Goal: Information Seeking & Learning: Check status

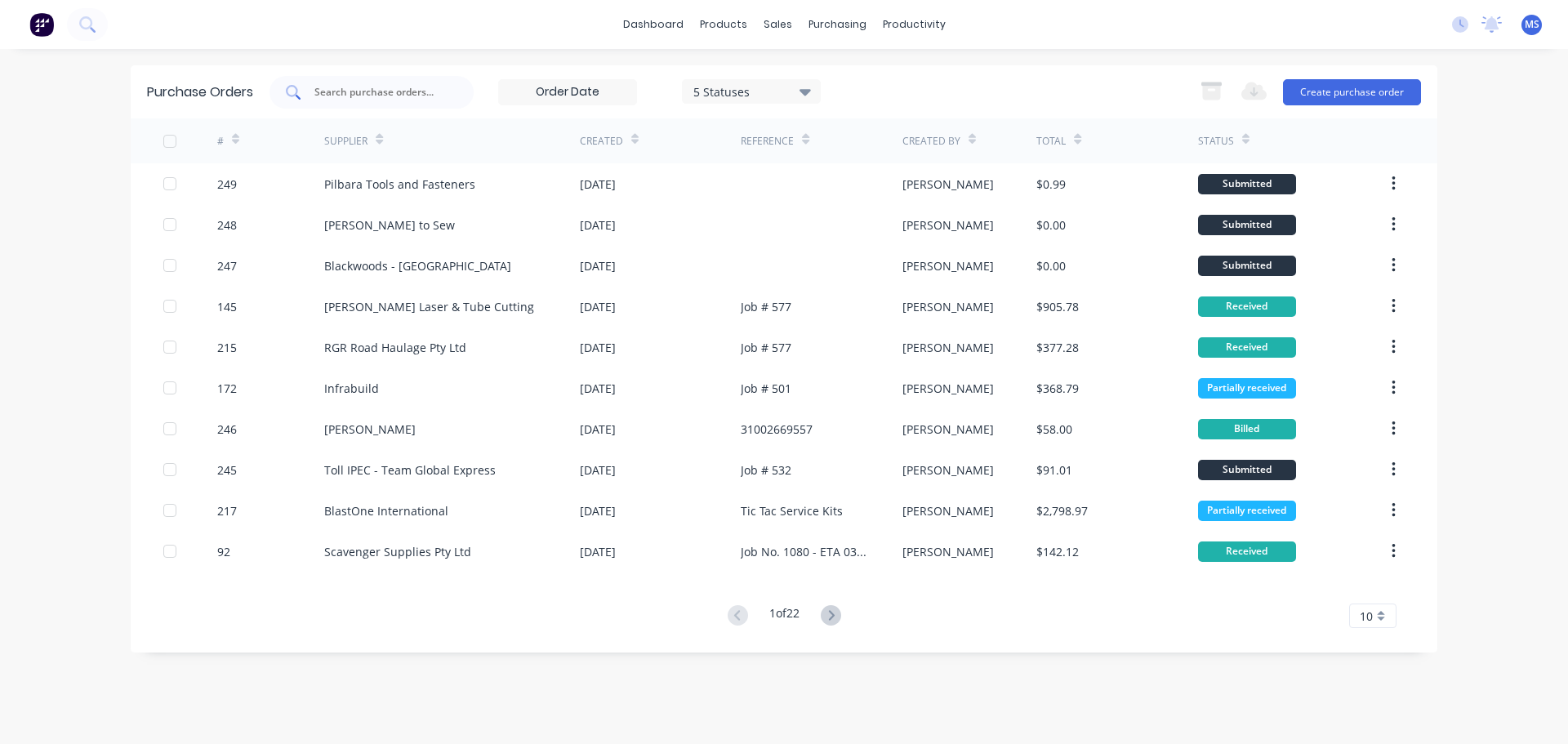
click at [436, 83] on div at bounding box center [371, 92] width 204 height 33
type input "127"
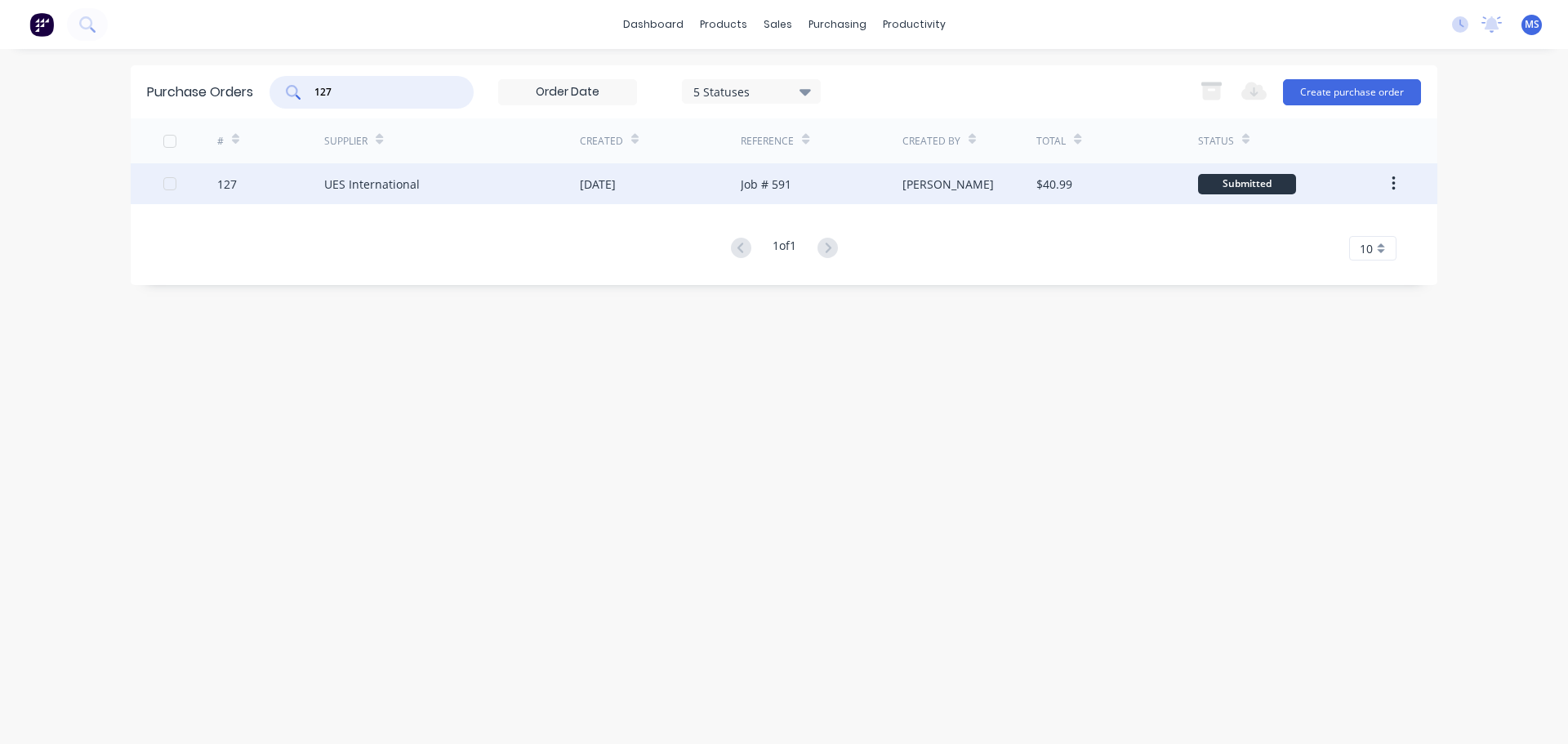
click at [405, 185] on div "UES International" at bounding box center [371, 185] width 95 height 17
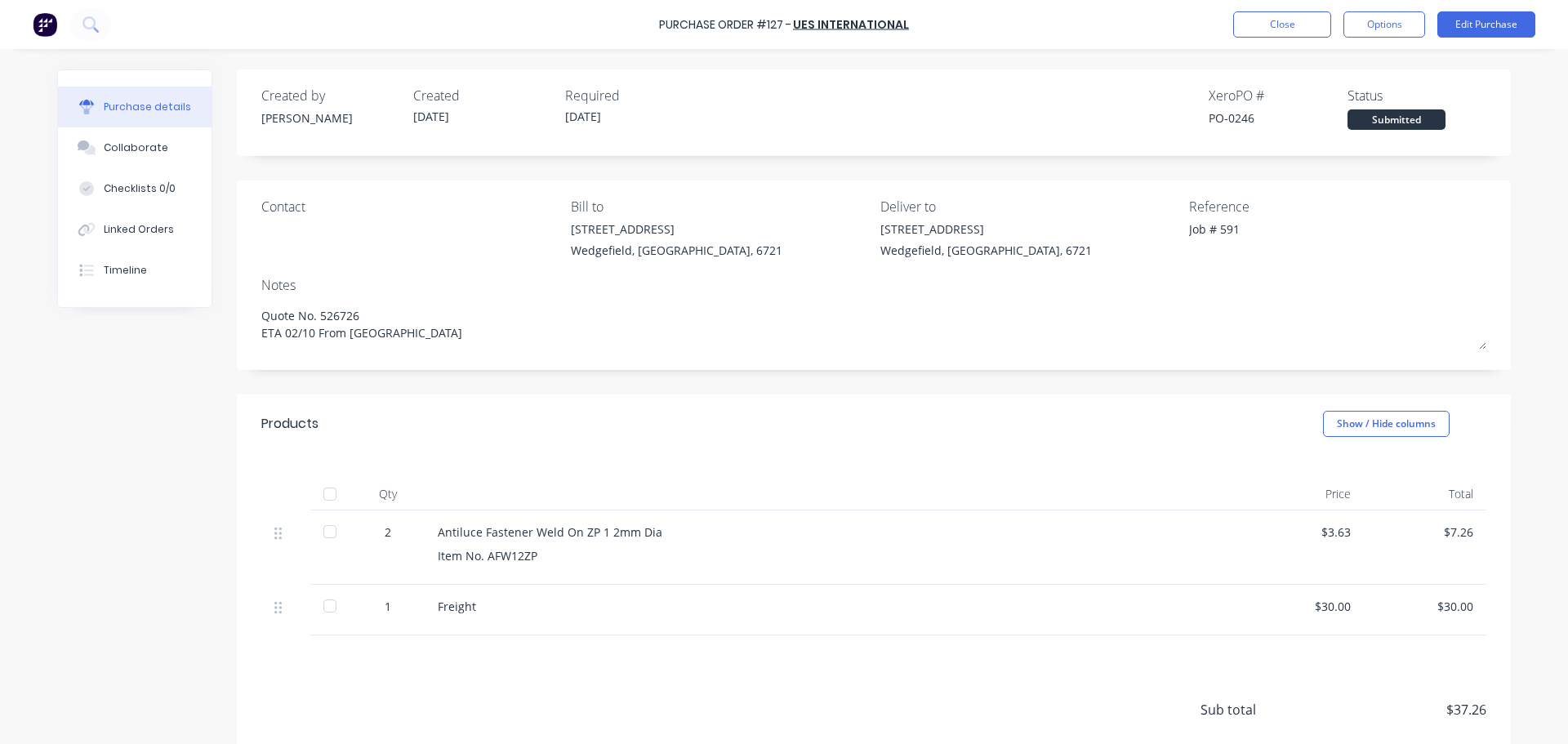
type textarea "x"
click at [111, 230] on div "Linked Orders" at bounding box center [138, 229] width 70 height 14
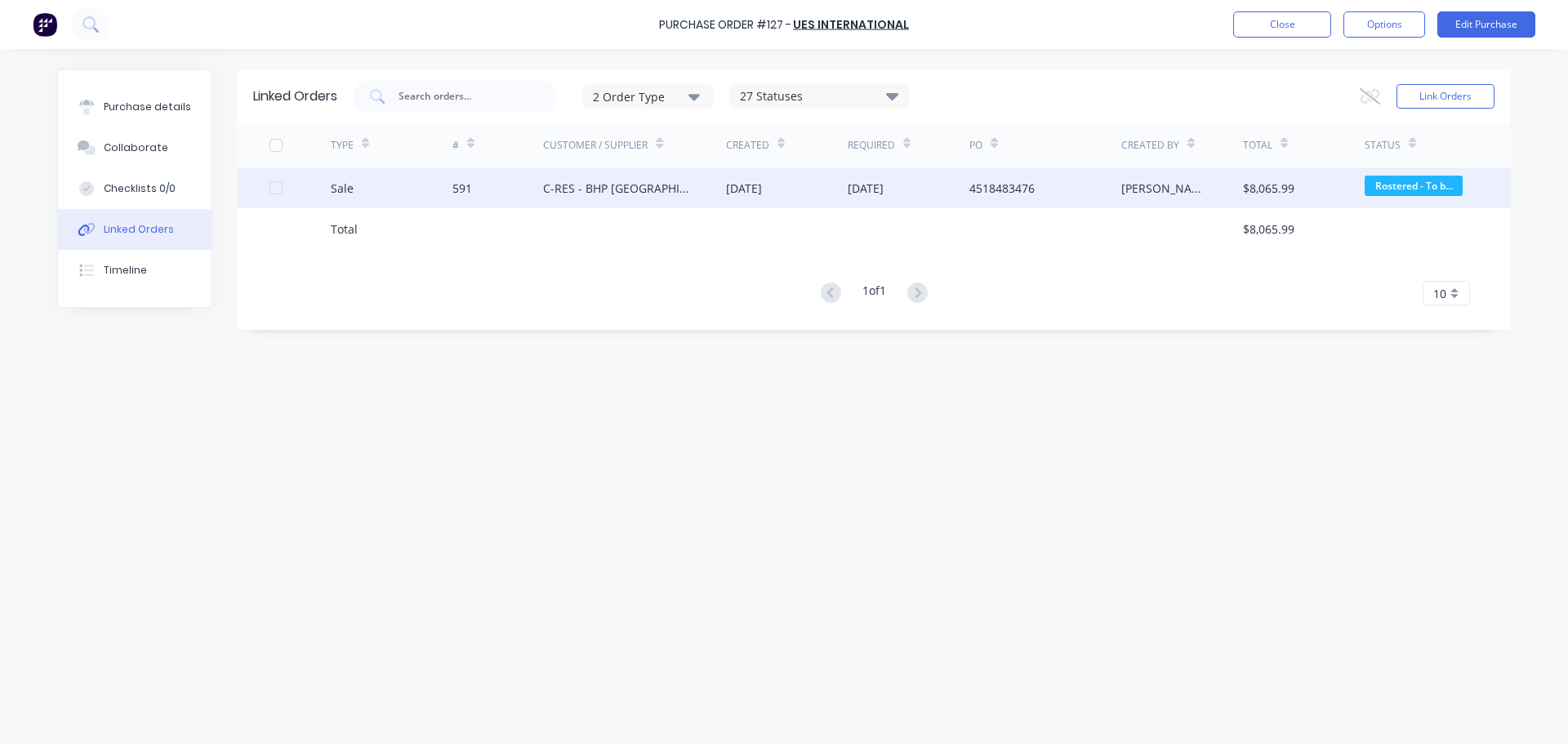
click at [586, 181] on div "C-RES - BHP Port Hedland" at bounding box center [618, 188] width 150 height 17
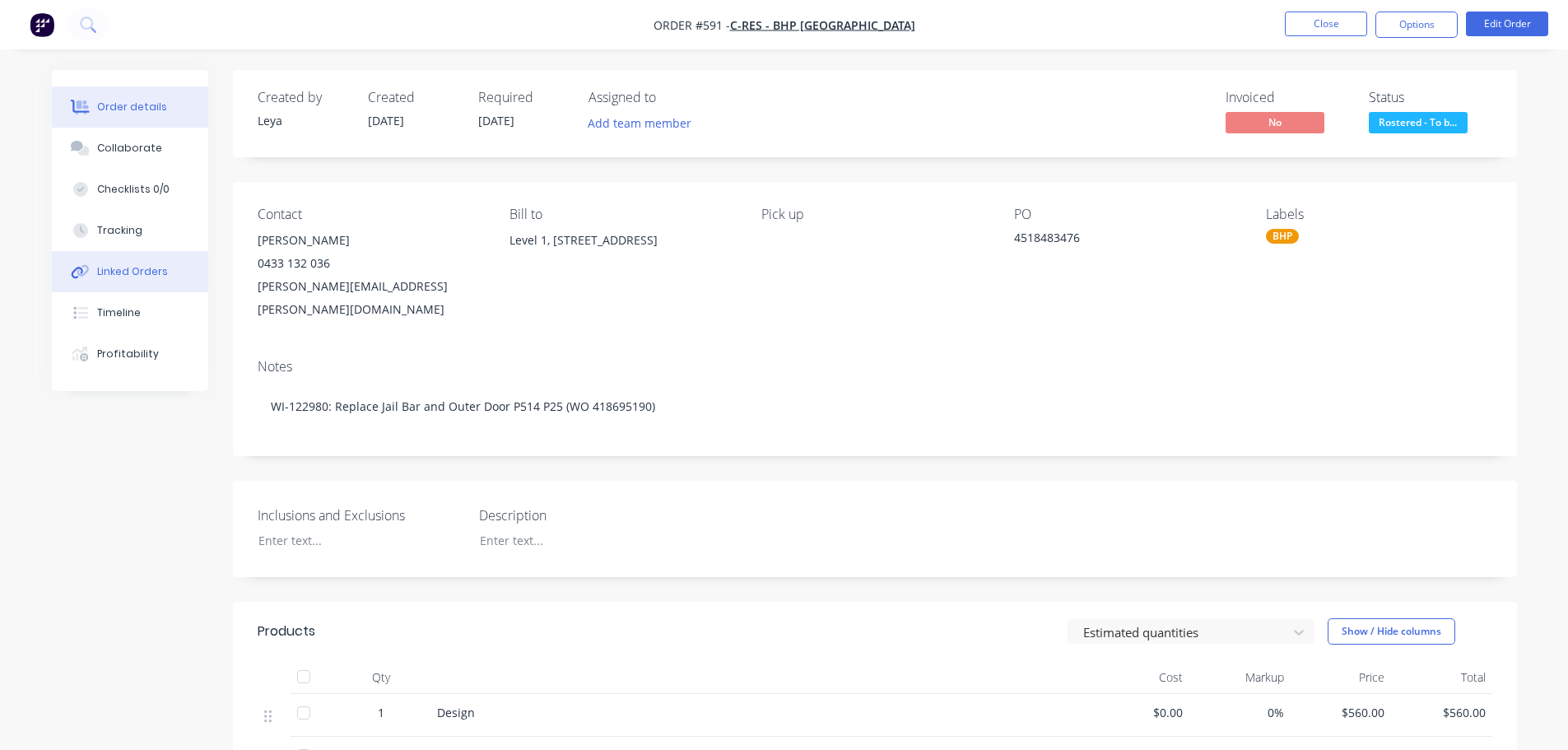
click at [166, 256] on button "Linked Orders" at bounding box center [130, 271] width 156 height 41
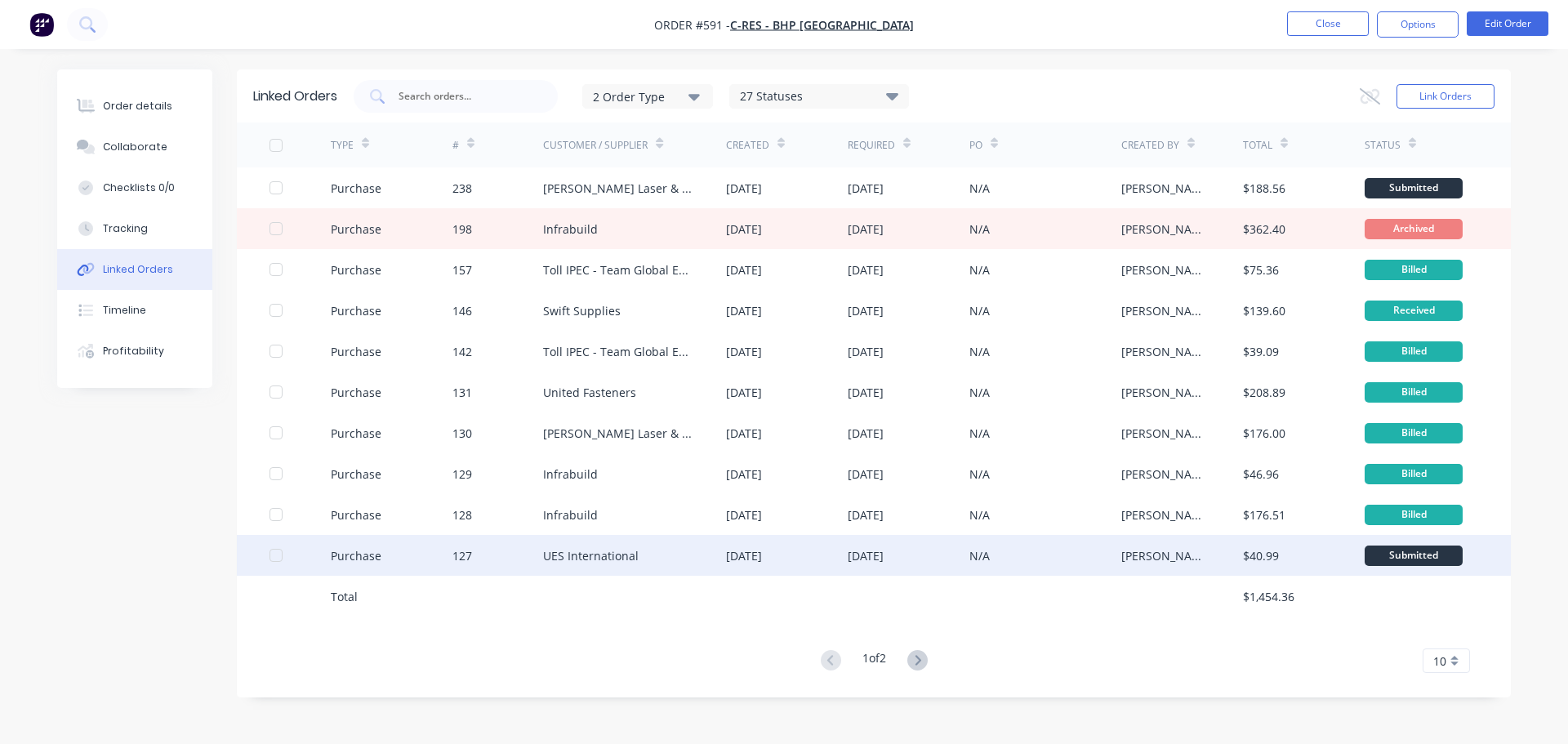
click at [494, 554] on div "127" at bounding box center [498, 555] width 91 height 40
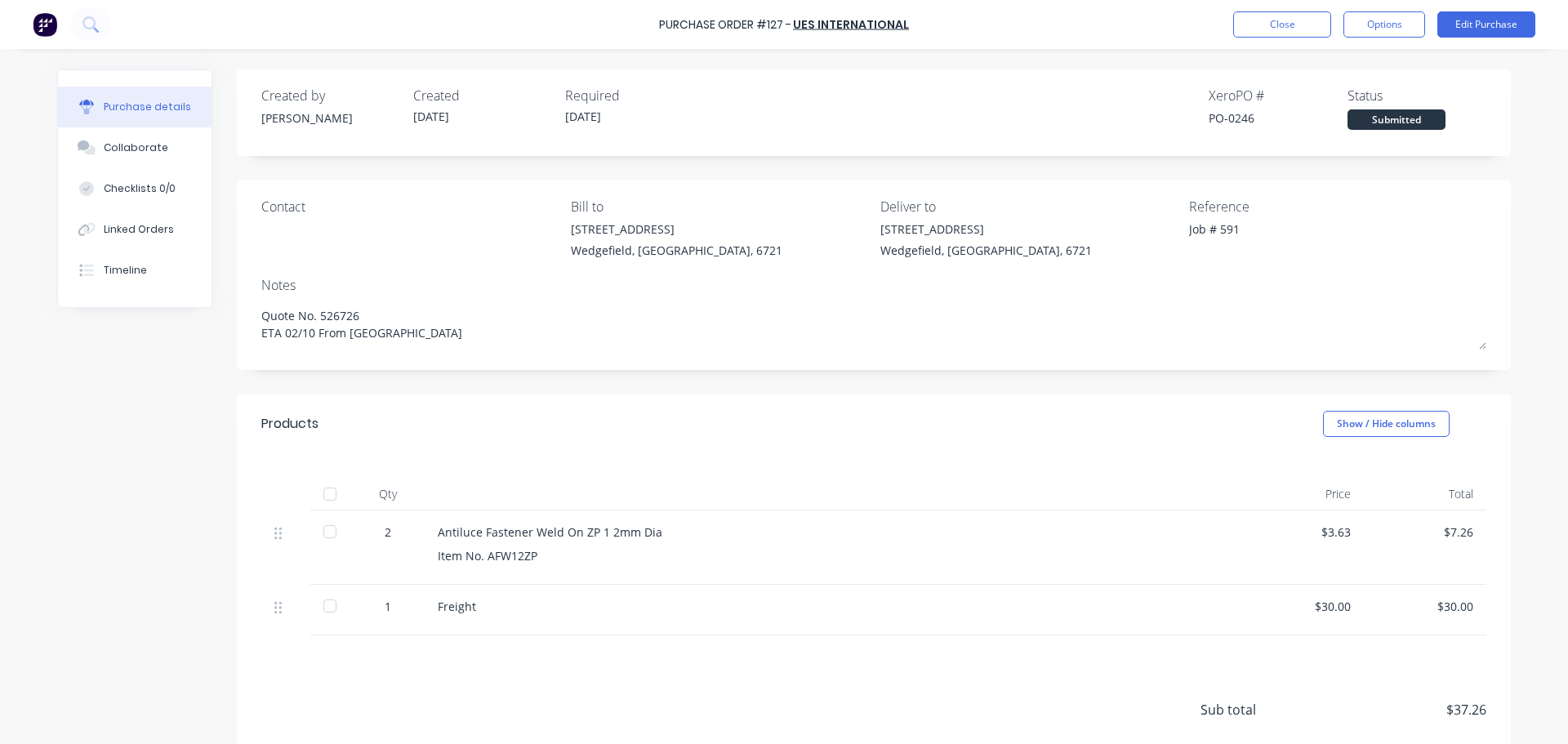
click at [326, 534] on div at bounding box center [330, 532] width 33 height 33
click at [313, 605] on div at bounding box center [330, 606] width 33 height 33
click at [155, 232] on div "Linked Orders" at bounding box center [138, 229] width 70 height 14
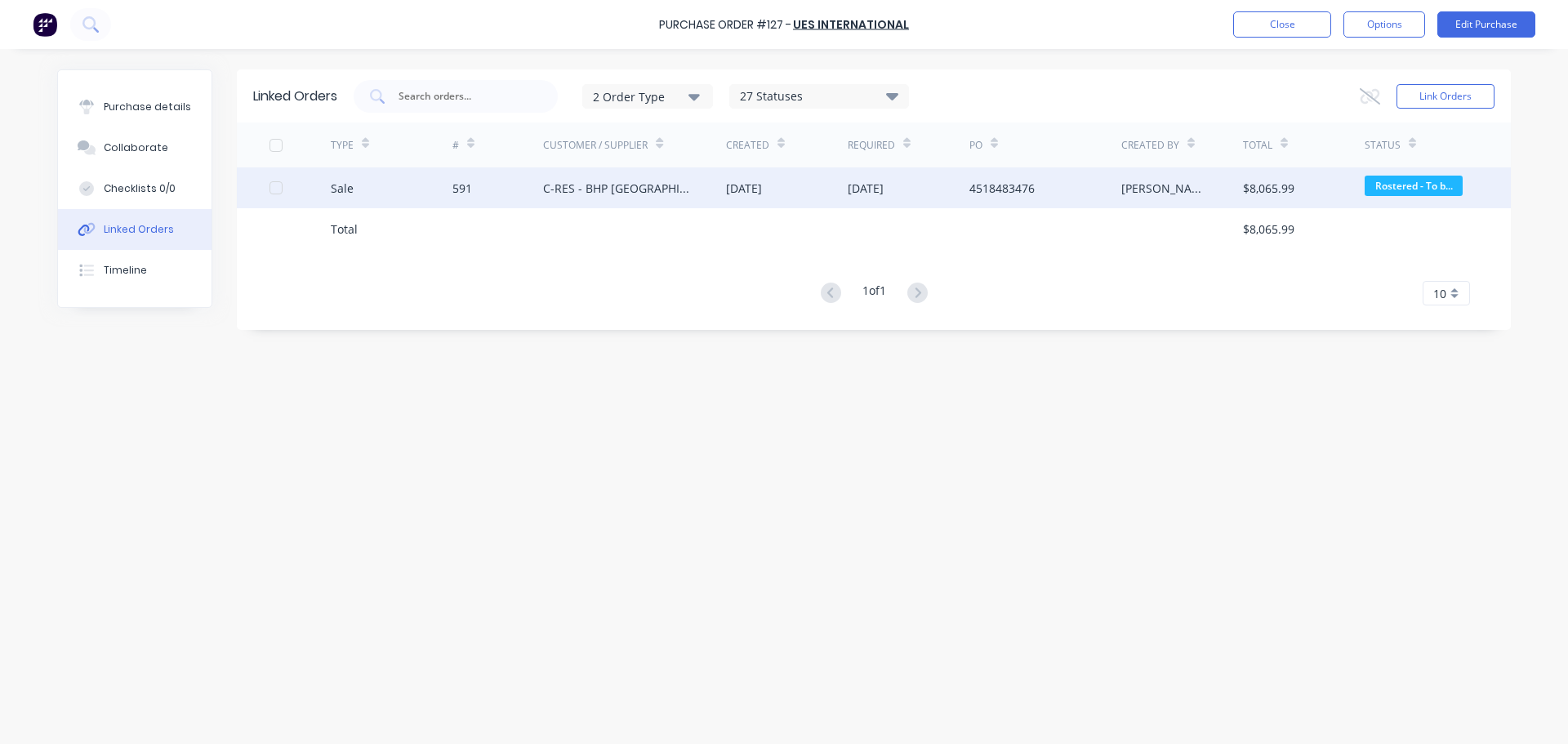
click at [481, 191] on div "591" at bounding box center [498, 187] width 91 height 40
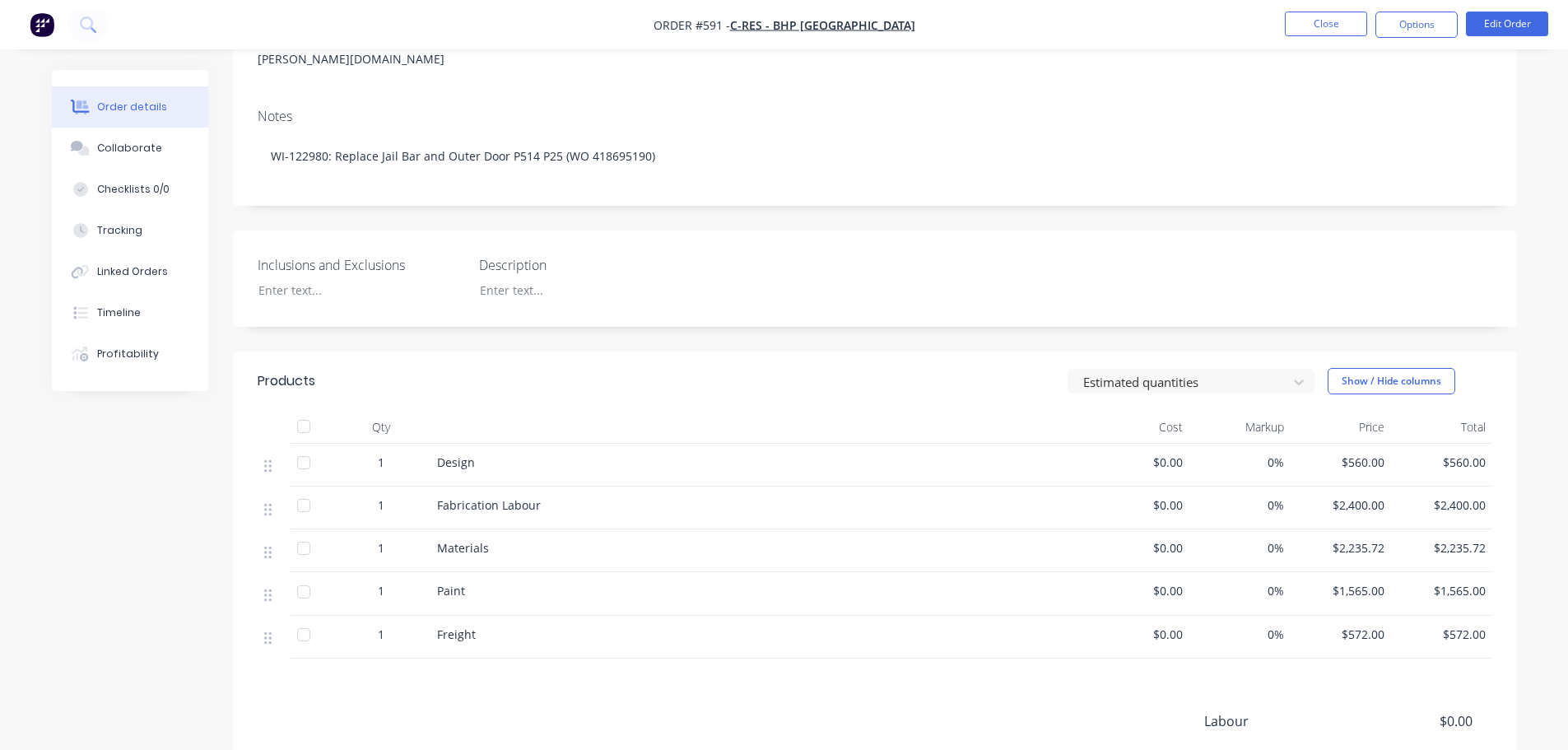
scroll to position [329, 0]
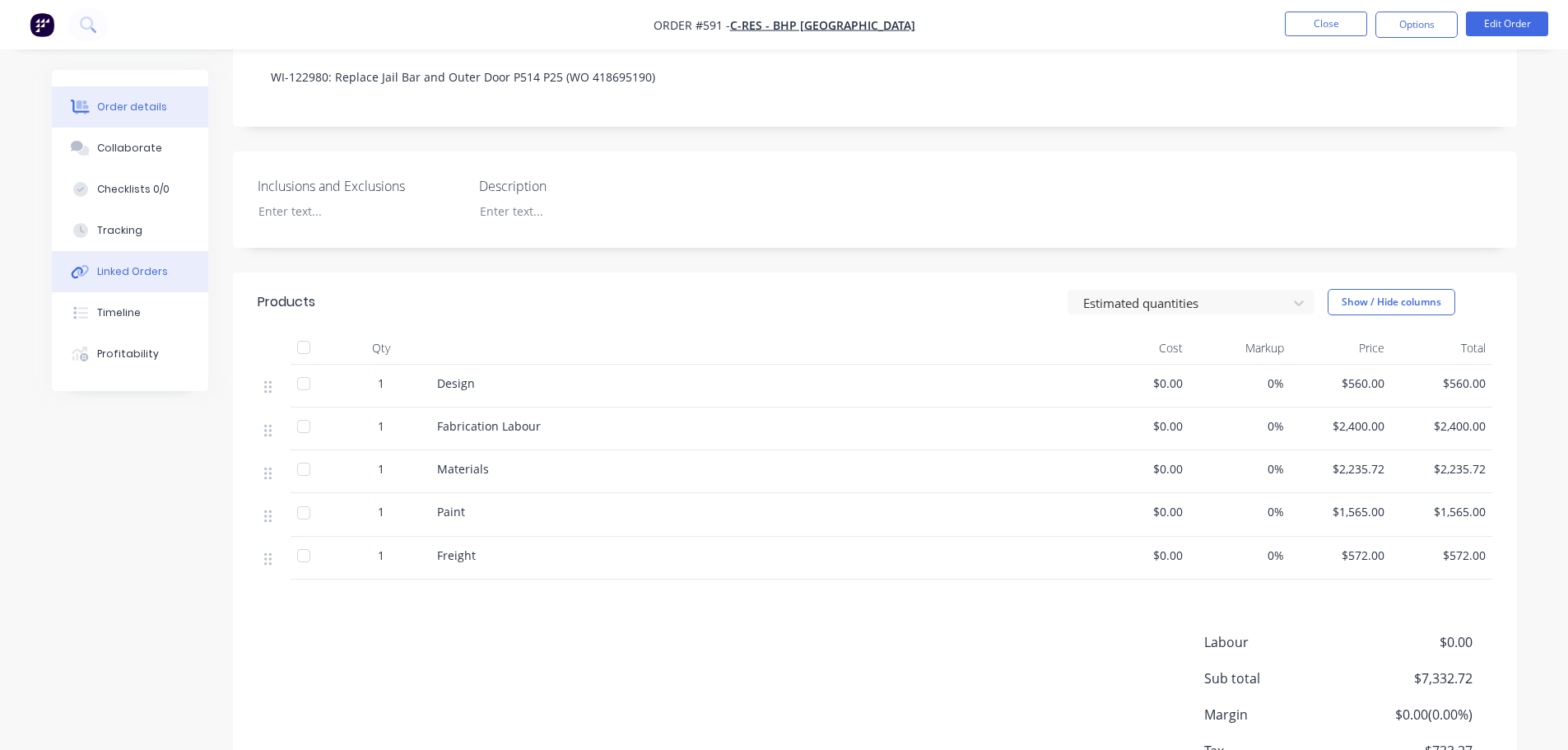
click at [159, 279] on button "Linked Orders" at bounding box center [130, 271] width 156 height 41
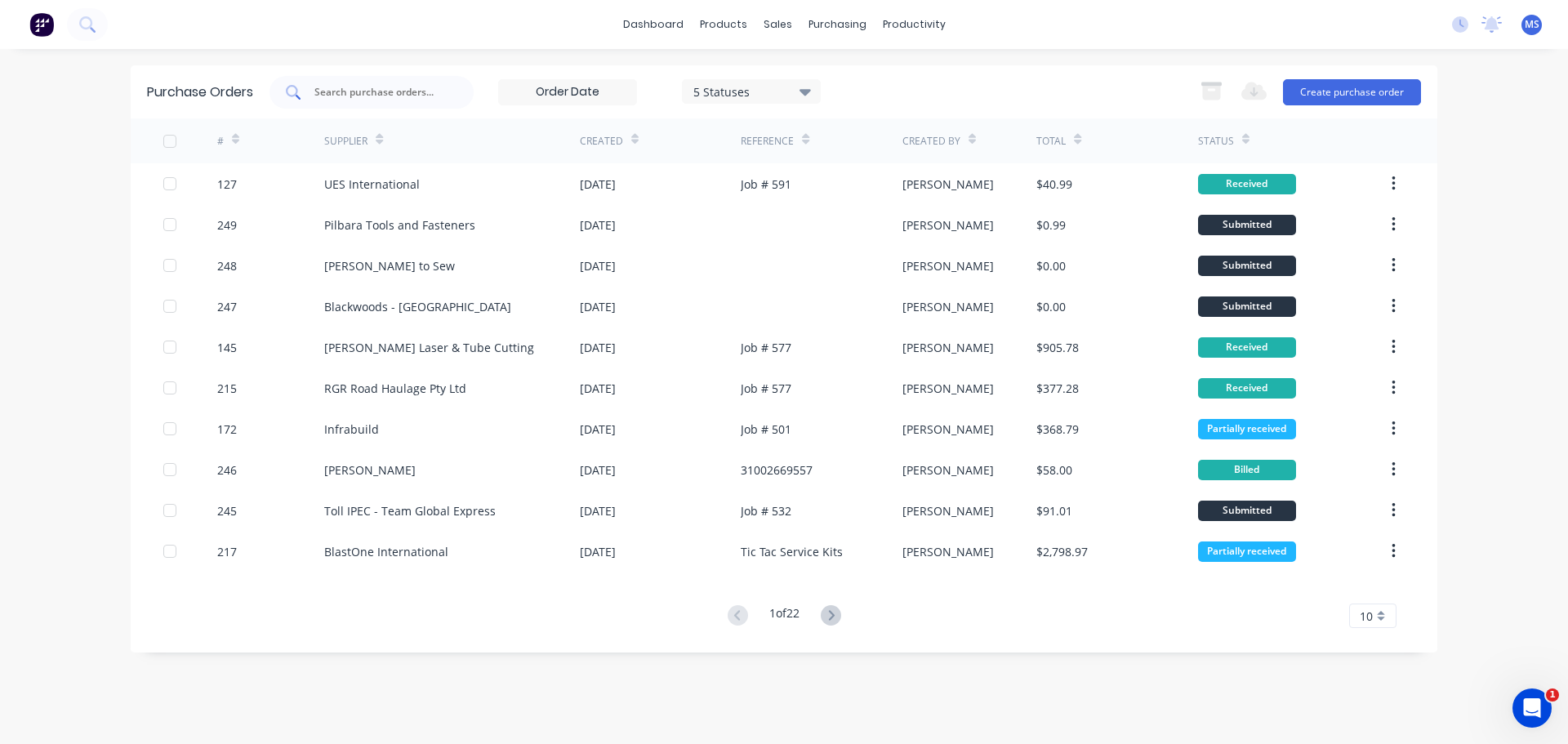
click at [420, 88] on input "text" at bounding box center [380, 92] width 136 height 16
type input "239"
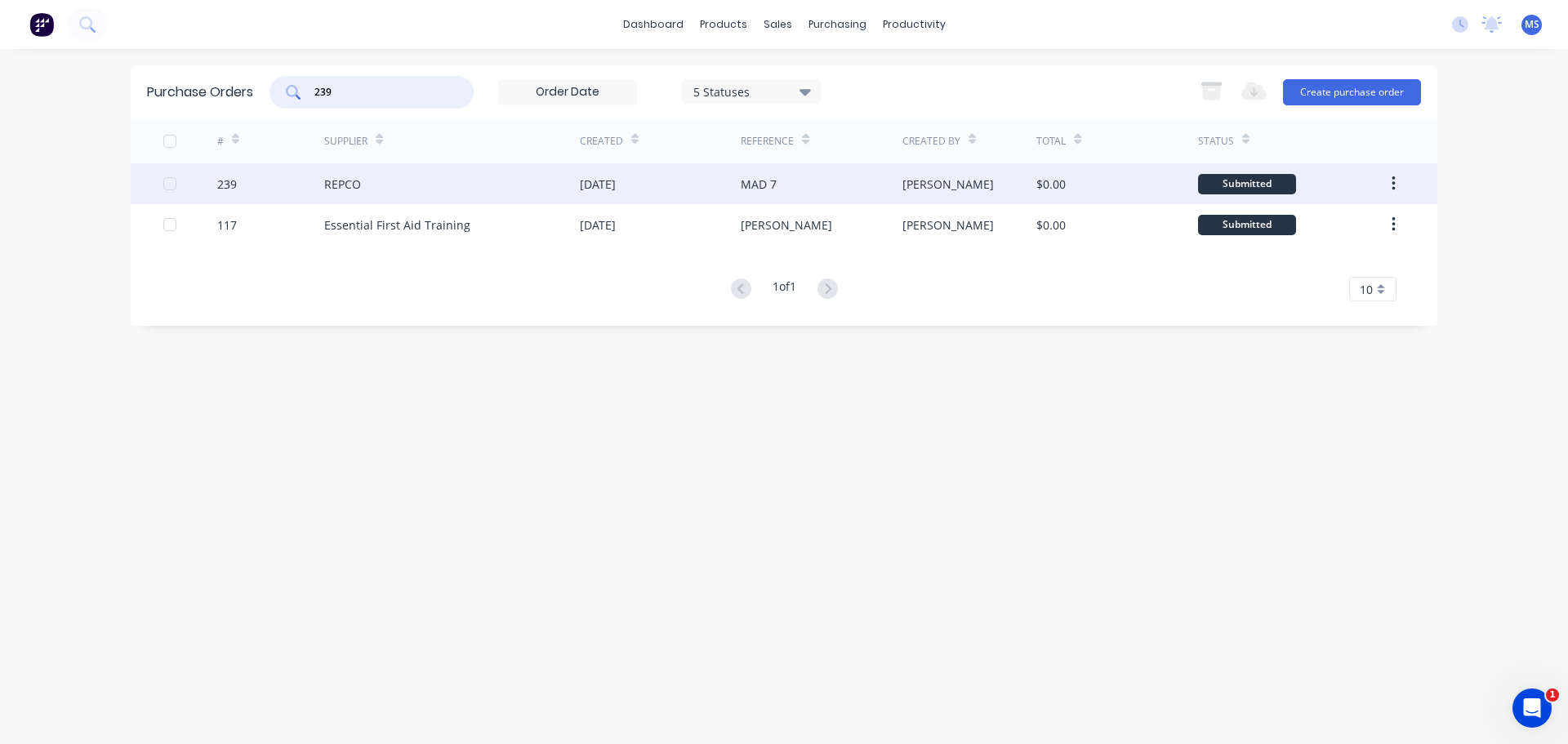
click at [436, 182] on div "REPCO" at bounding box center [452, 184] width 256 height 40
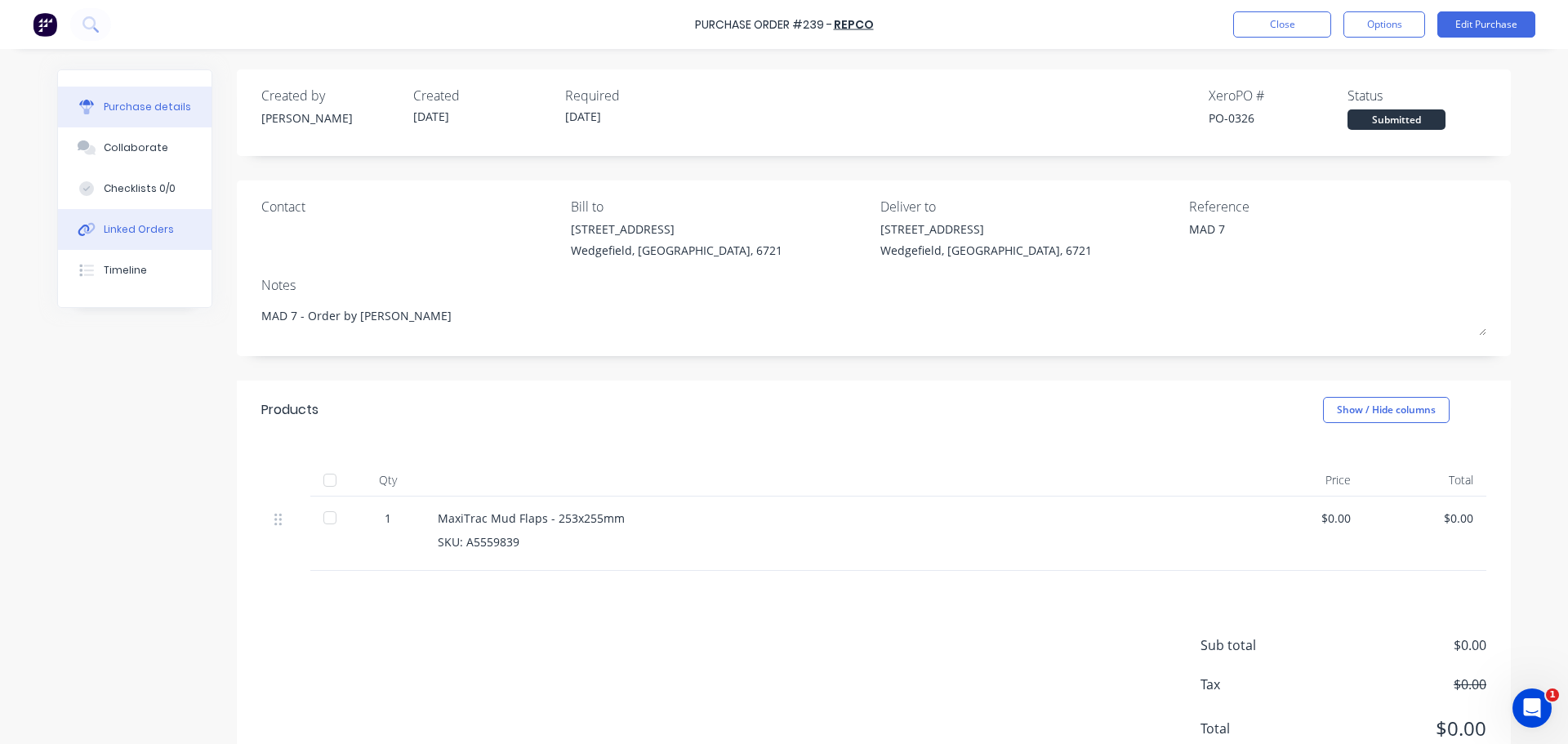
click at [151, 228] on div "Linked Orders" at bounding box center [138, 229] width 70 height 14
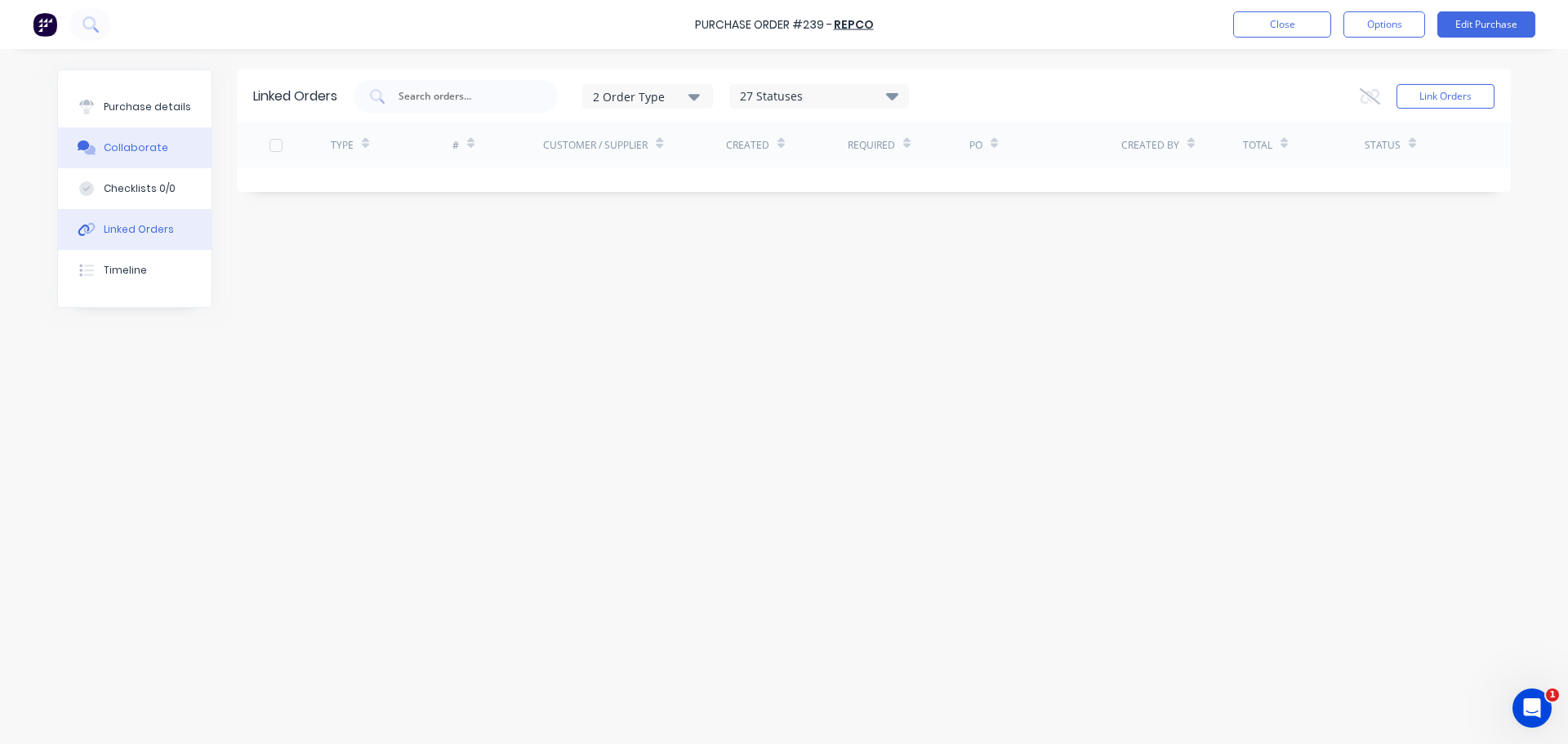
click at [162, 128] on button "Collaborate" at bounding box center [135, 148] width 154 height 40
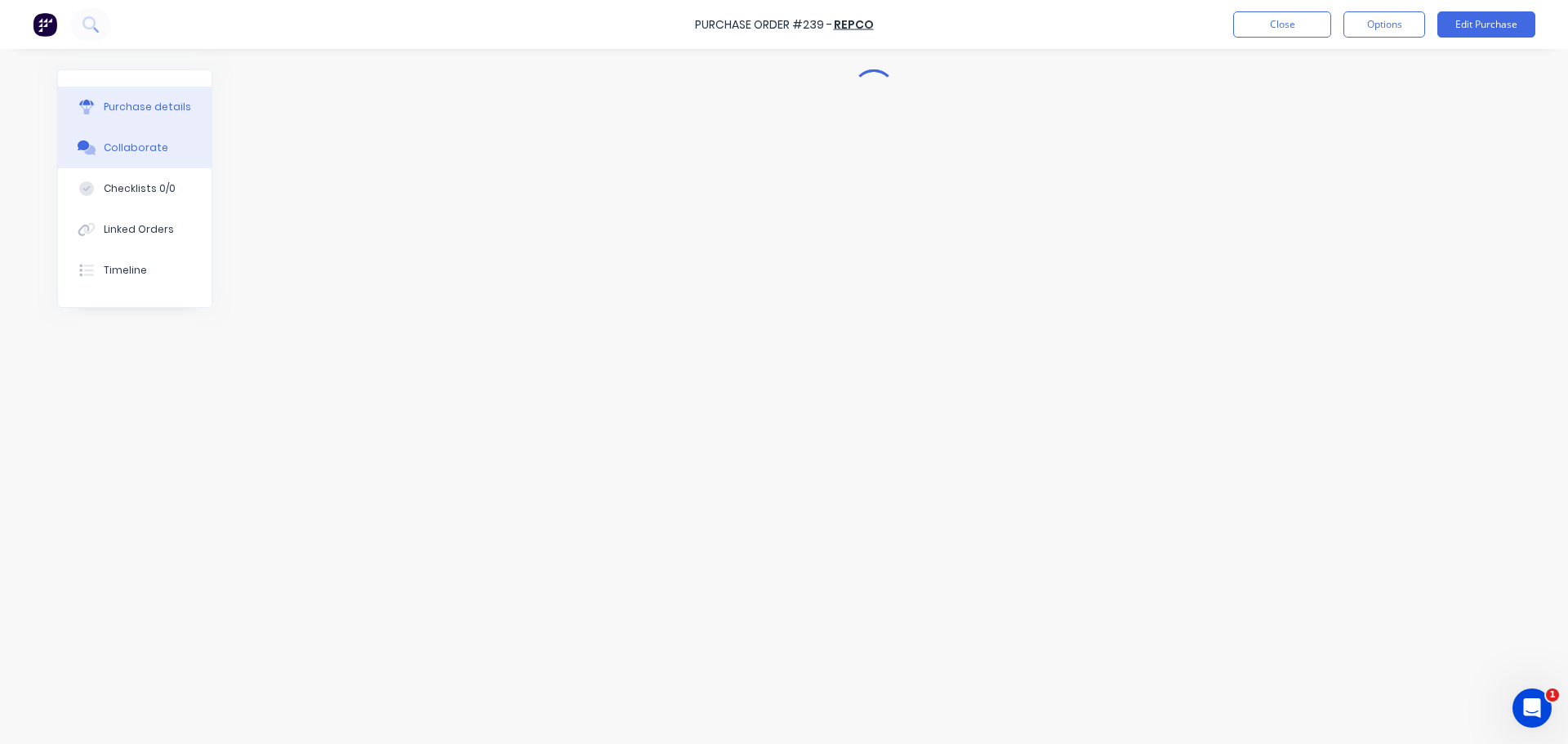
click at [165, 101] on div "Purchase details" at bounding box center [147, 107] width 87 height 14
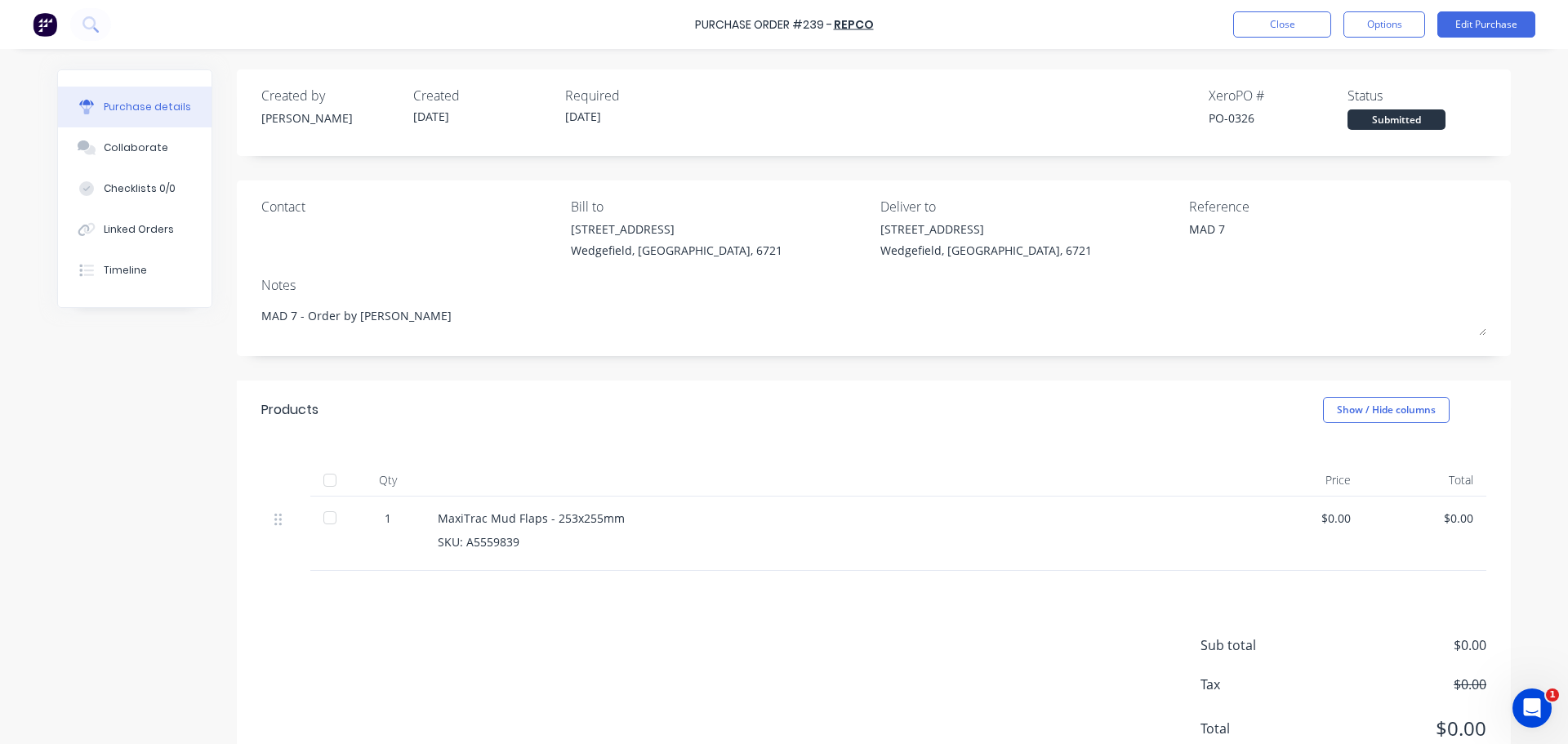
click at [329, 517] on div at bounding box center [330, 518] width 33 height 33
type textarea "x"
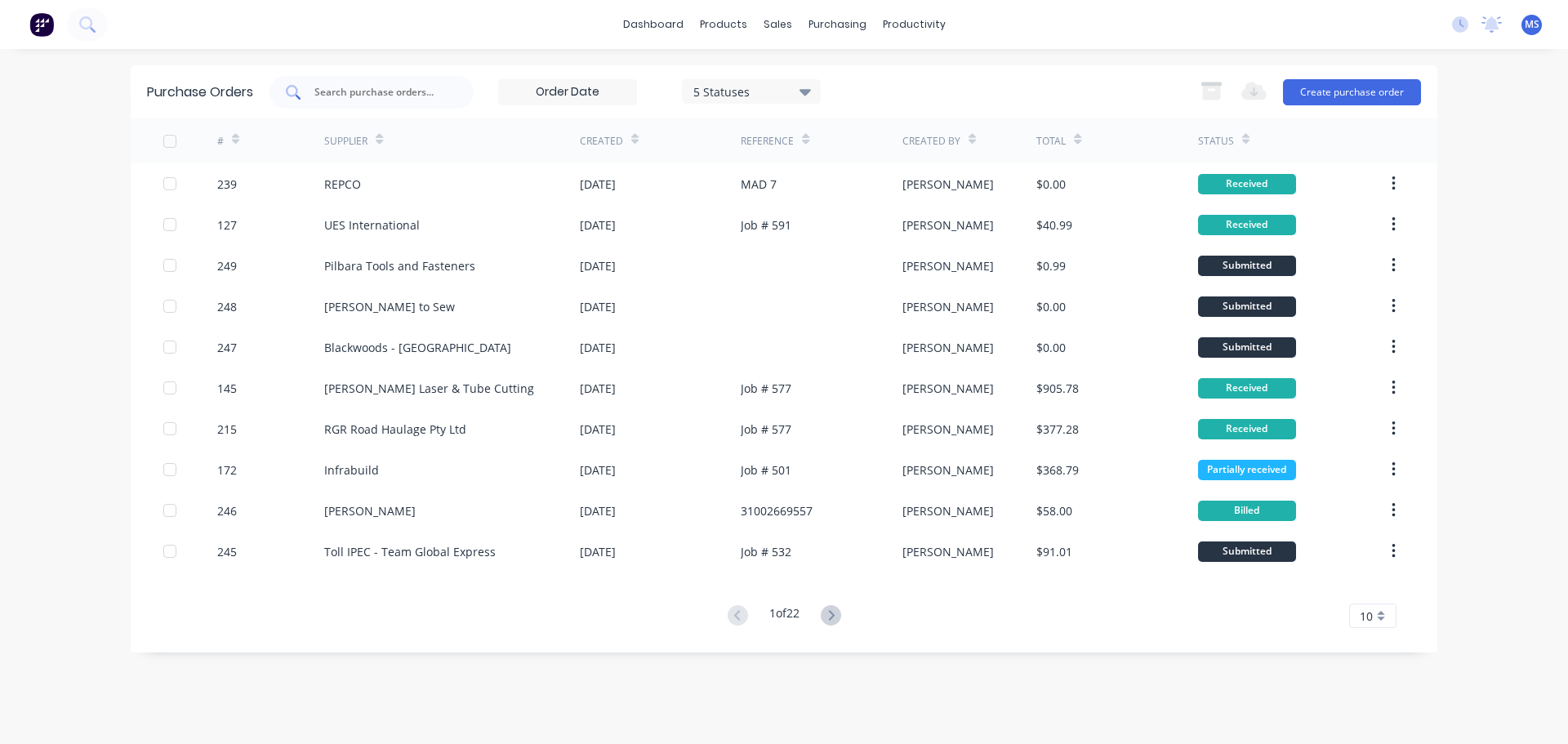
click at [458, 95] on div at bounding box center [371, 92] width 204 height 33
type input "220"
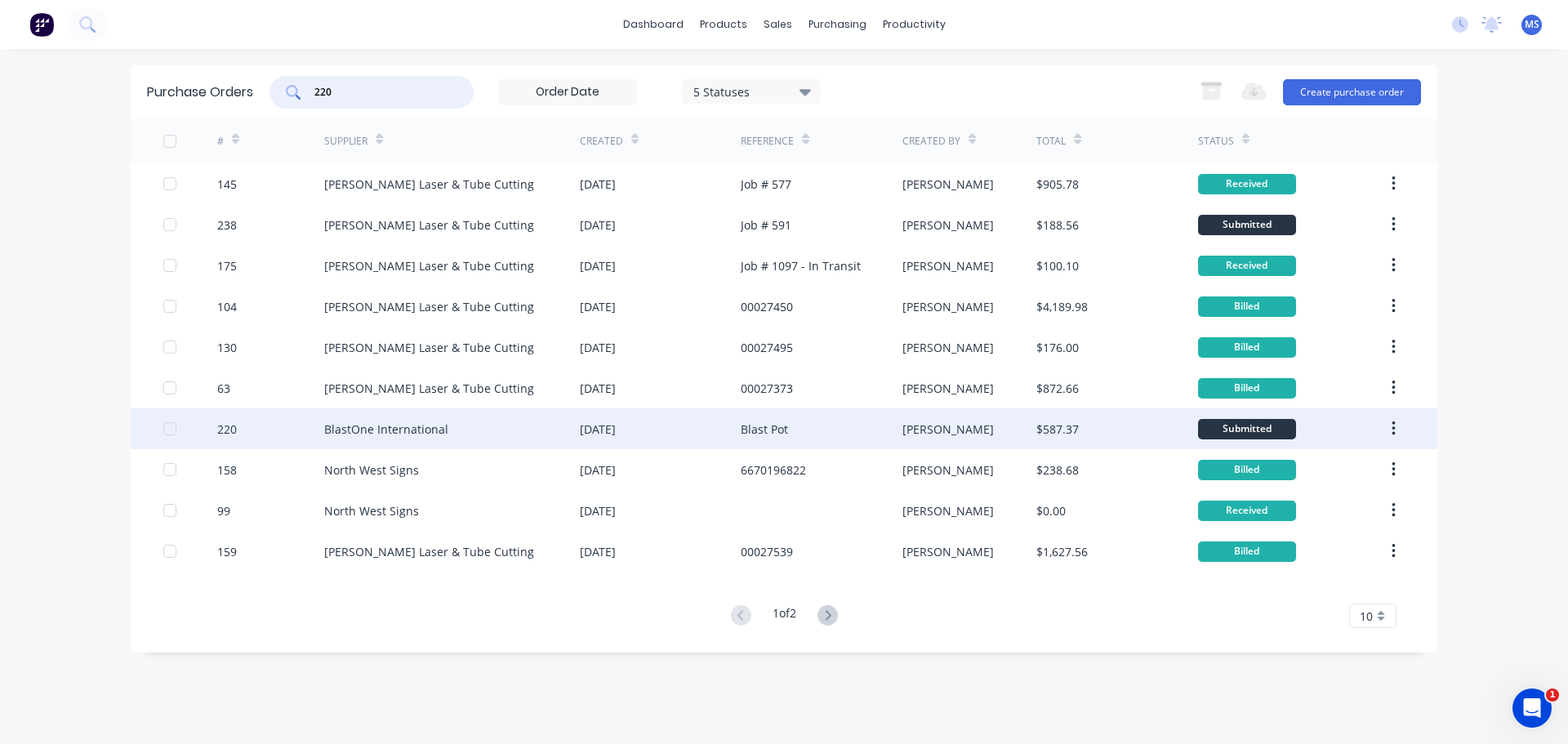
click at [388, 446] on div "BlastOne International" at bounding box center [452, 429] width 256 height 40
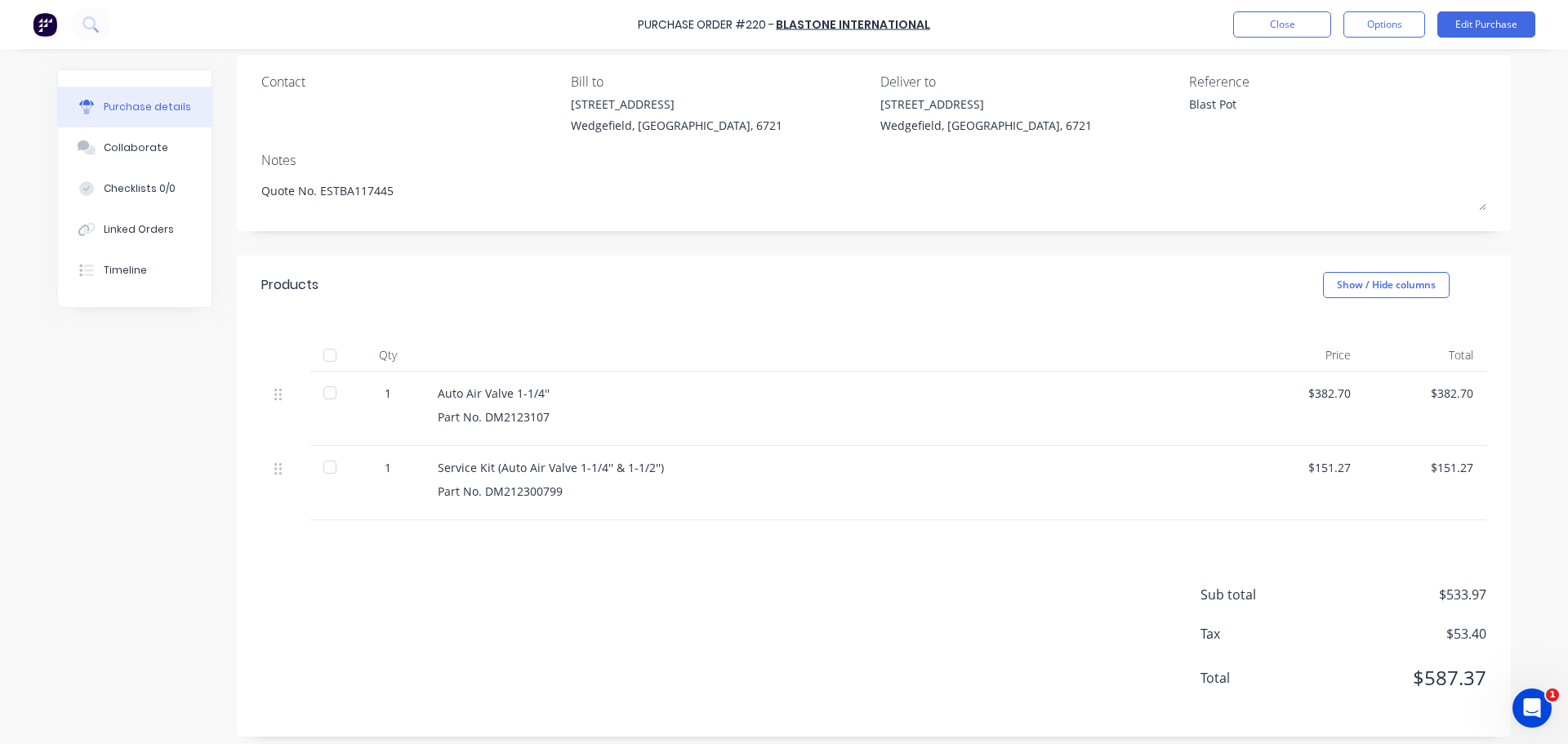
scroll to position [134, 0]
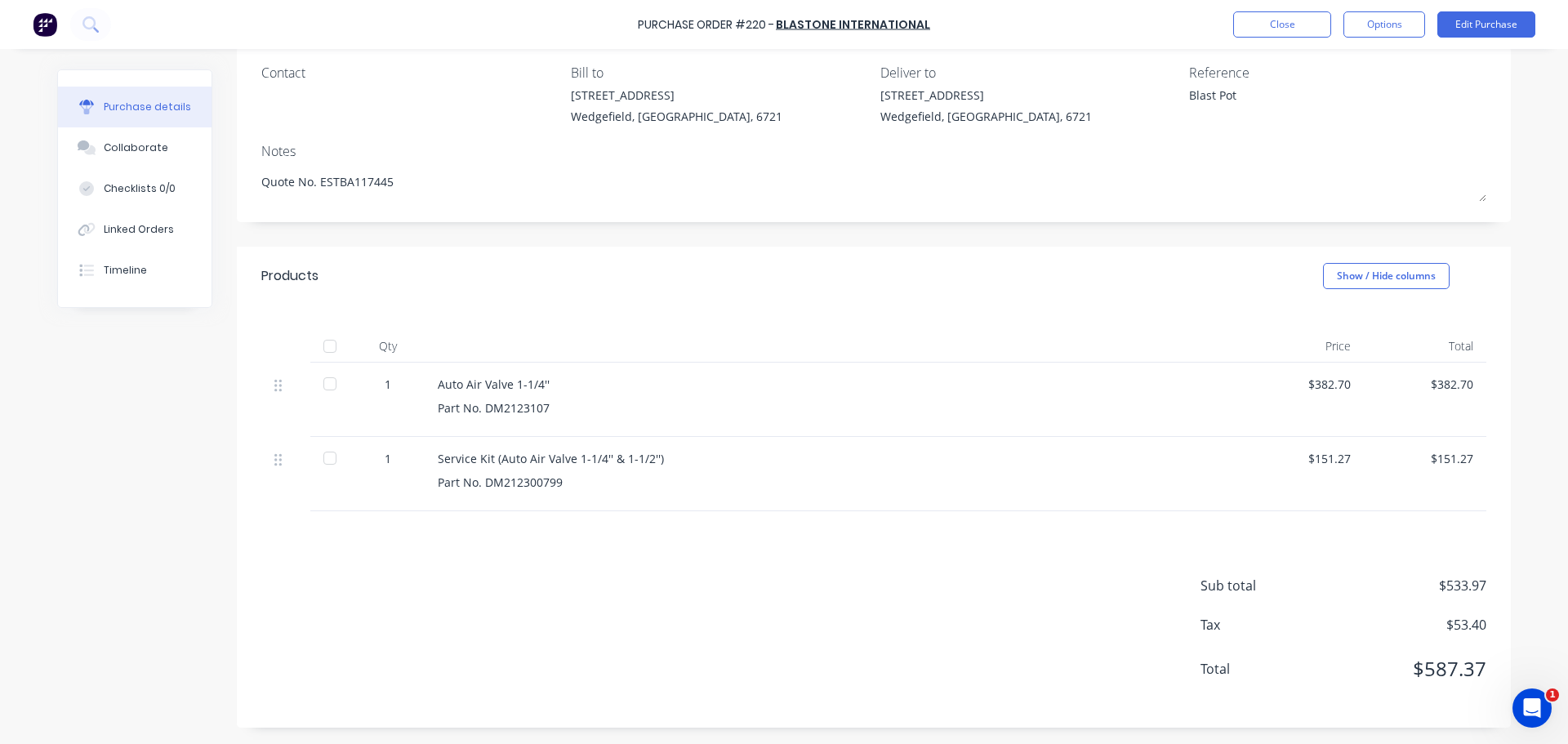
click at [334, 387] on div at bounding box center [330, 384] width 33 height 33
click at [313, 465] on div at bounding box center [330, 459] width 33 height 33
type textarea "x"
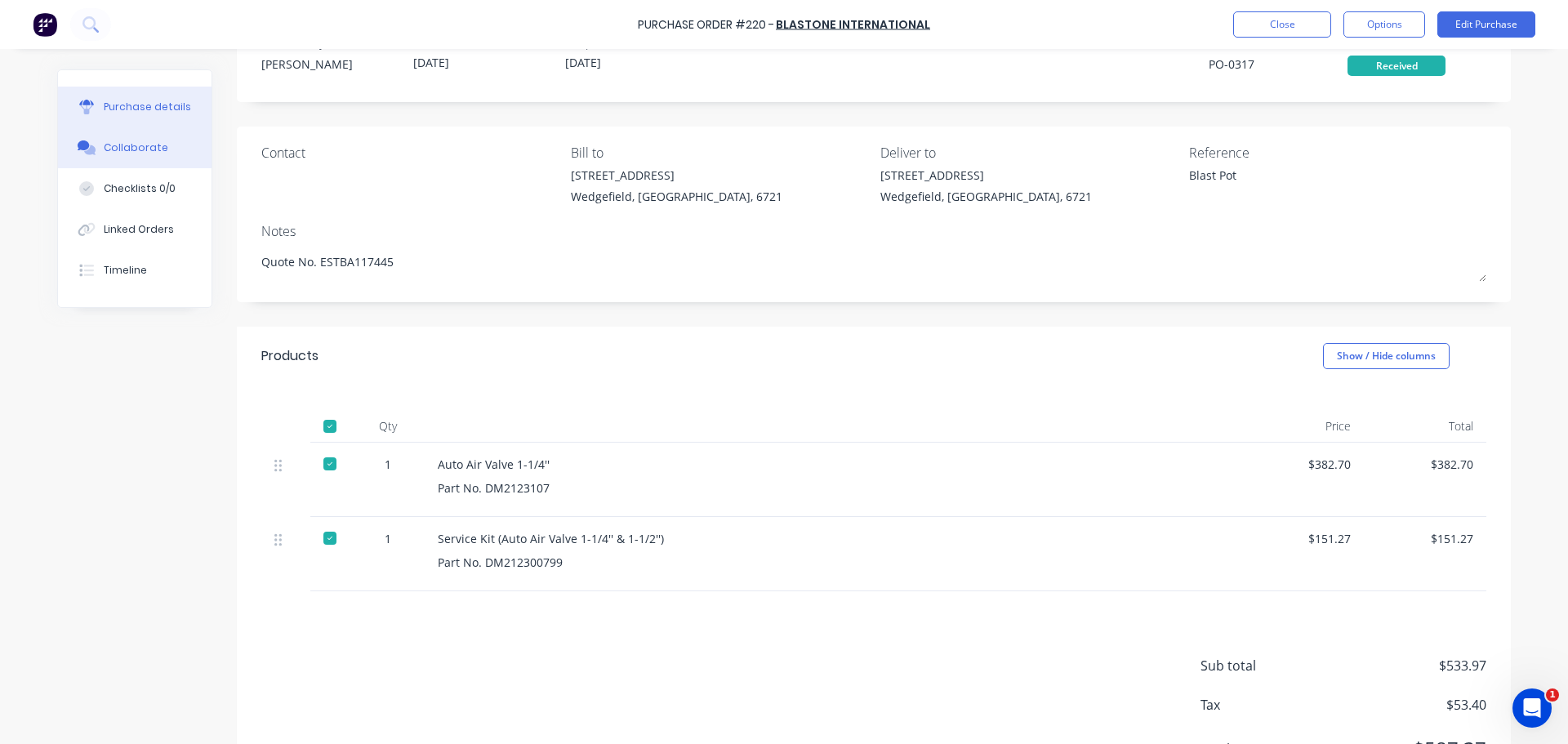
scroll to position [0, 0]
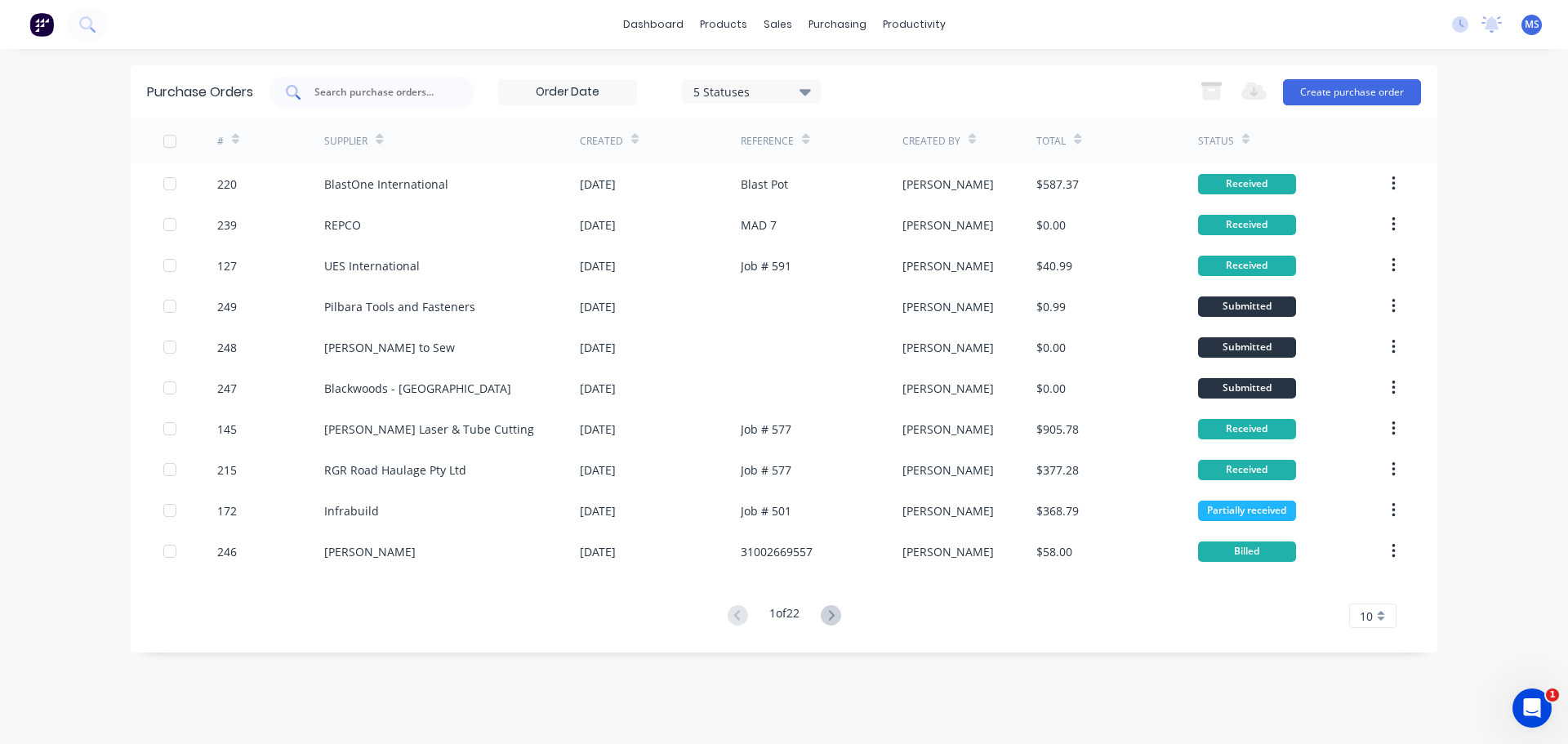
click at [396, 102] on div at bounding box center [371, 92] width 204 height 33
type input "0238"
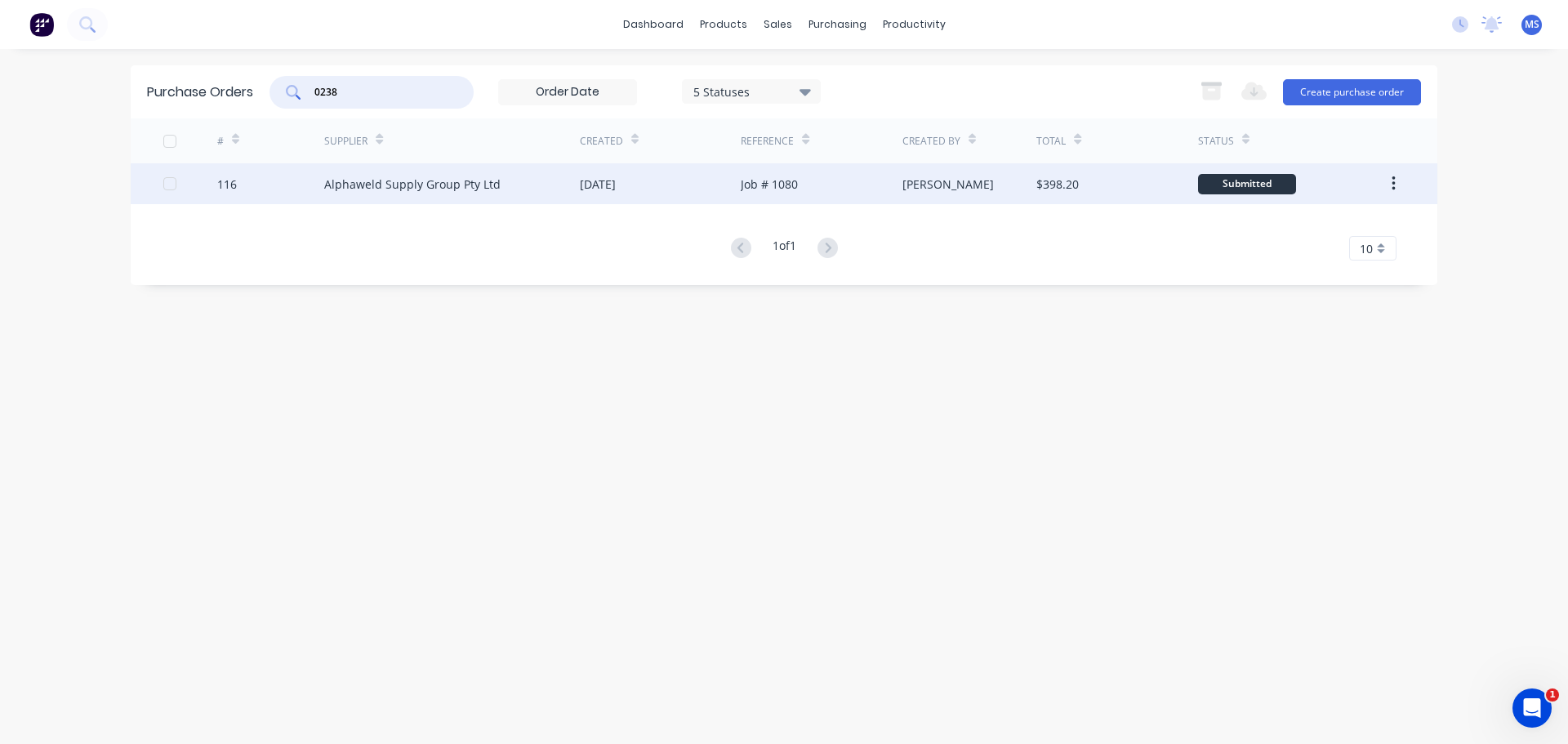
click at [541, 199] on div "Alphaweld Supply Group Pty Ltd" at bounding box center [452, 184] width 256 height 40
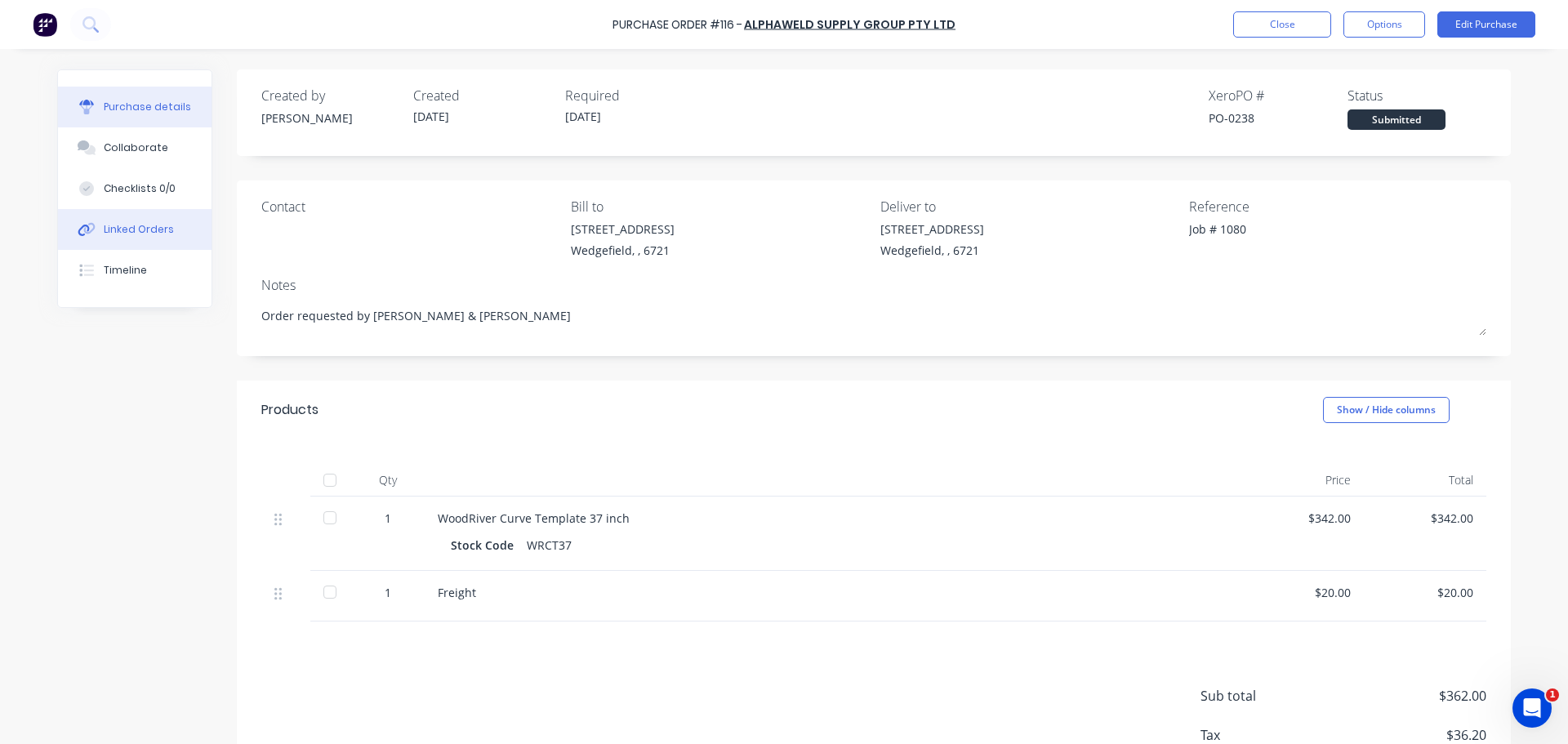
click at [169, 236] on button "Linked Orders" at bounding box center [135, 229] width 154 height 40
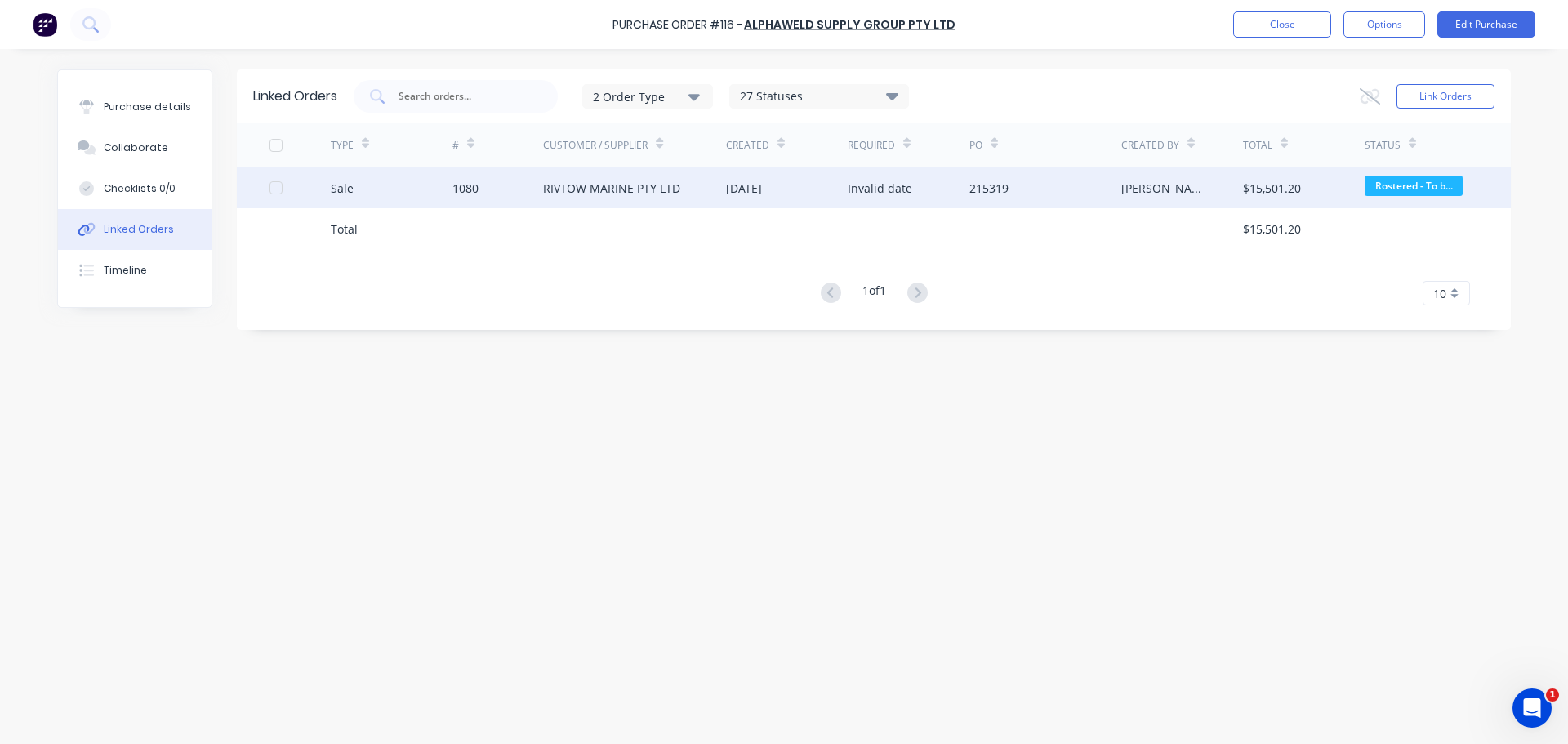
click at [410, 174] on div "Sale" at bounding box center [391, 187] width 122 height 40
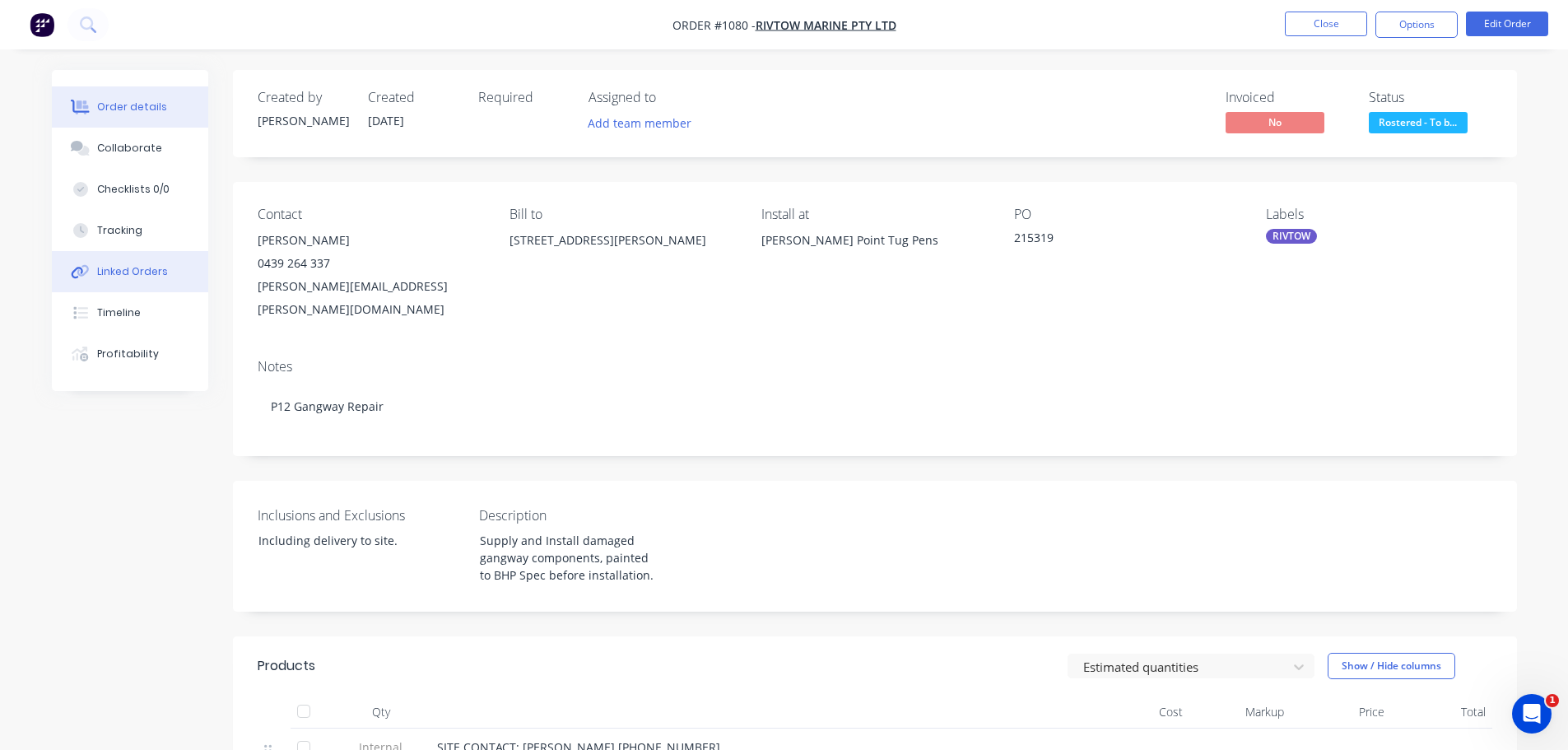
click at [135, 266] on div "Linked Orders" at bounding box center [132, 271] width 71 height 15
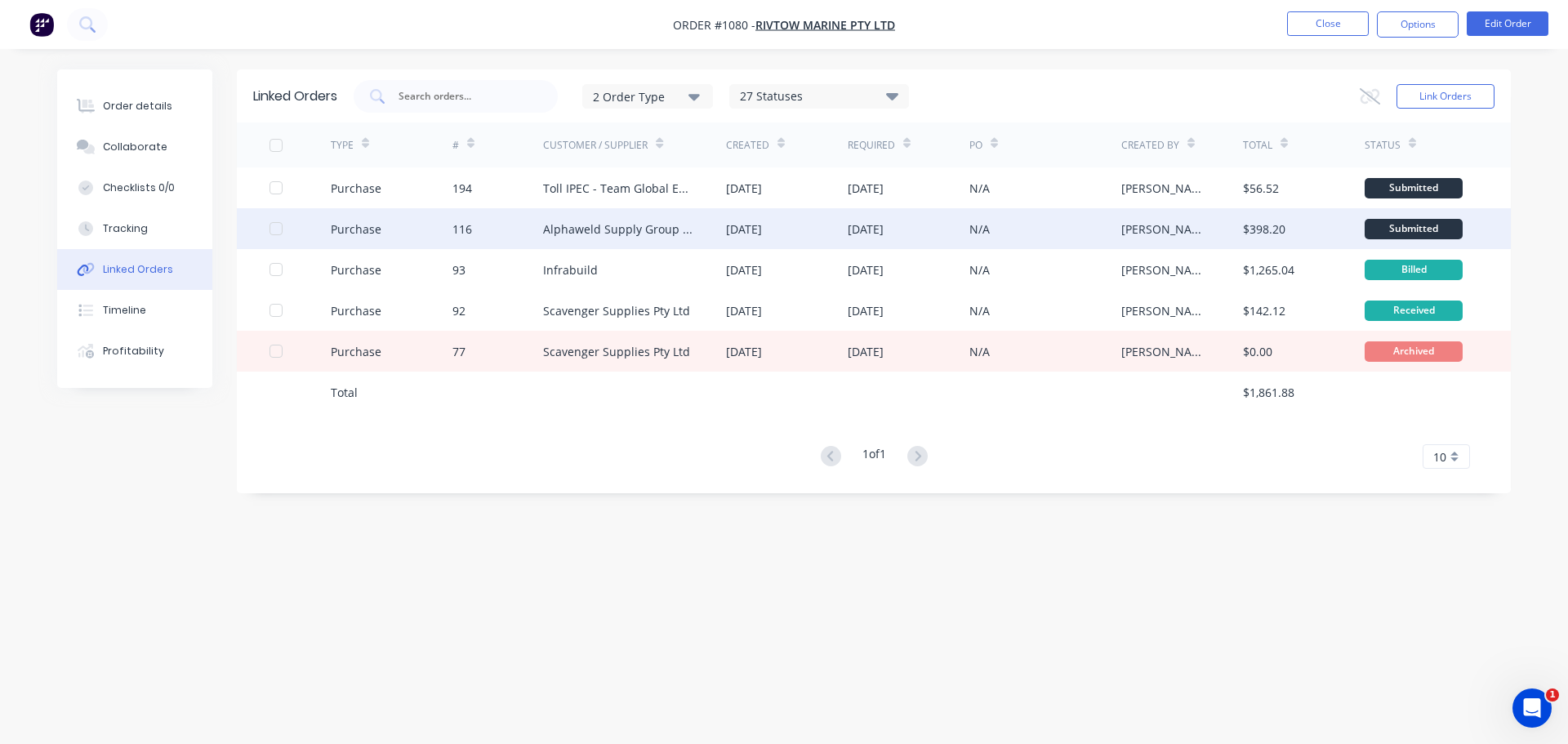
click at [312, 235] on div at bounding box center [300, 229] width 62 height 40
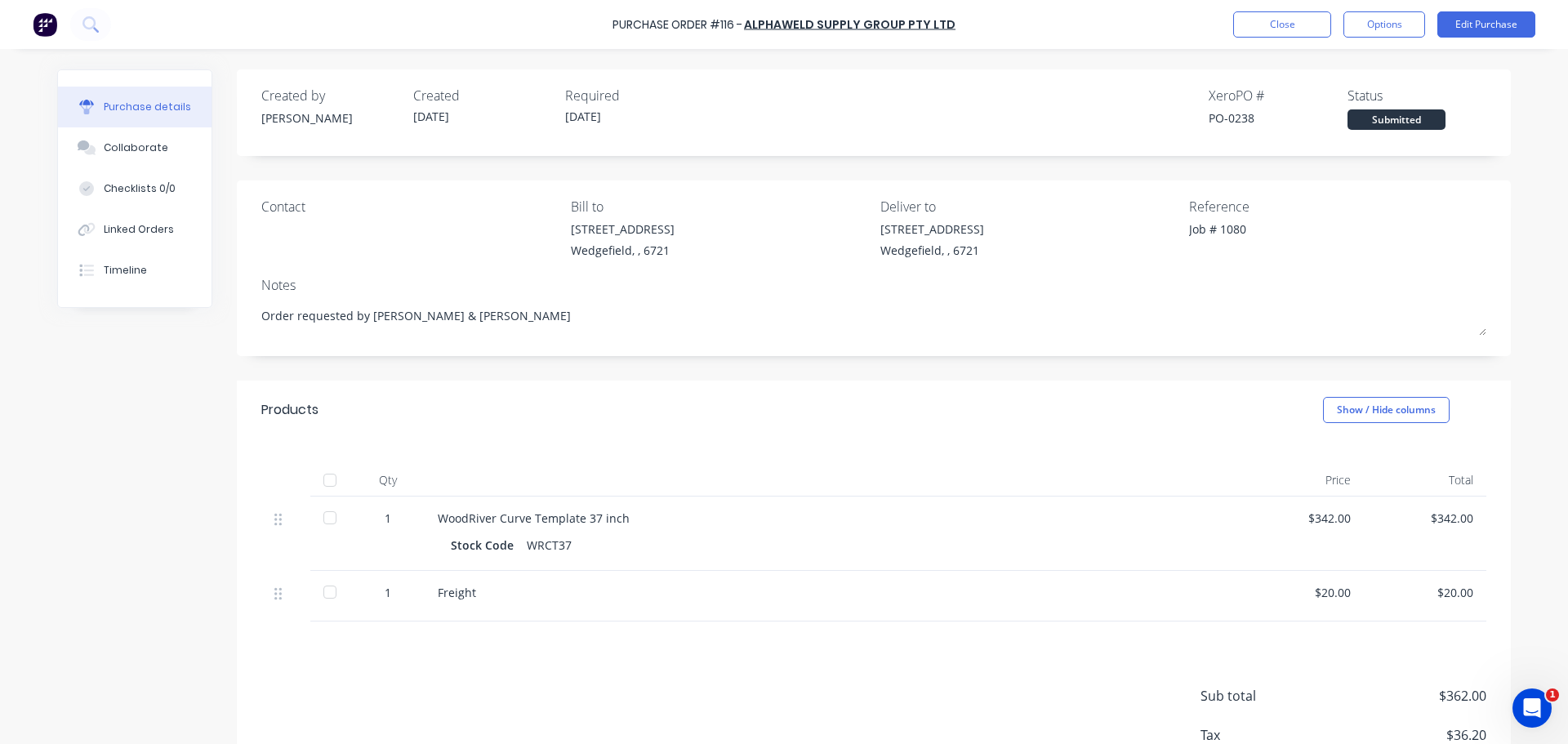
click at [317, 515] on div at bounding box center [330, 518] width 33 height 33
click at [337, 592] on div at bounding box center [330, 592] width 33 height 33
type textarea "x"
click at [728, 25] on div "Purchase Order #116 -" at bounding box center [677, 25] width 130 height 17
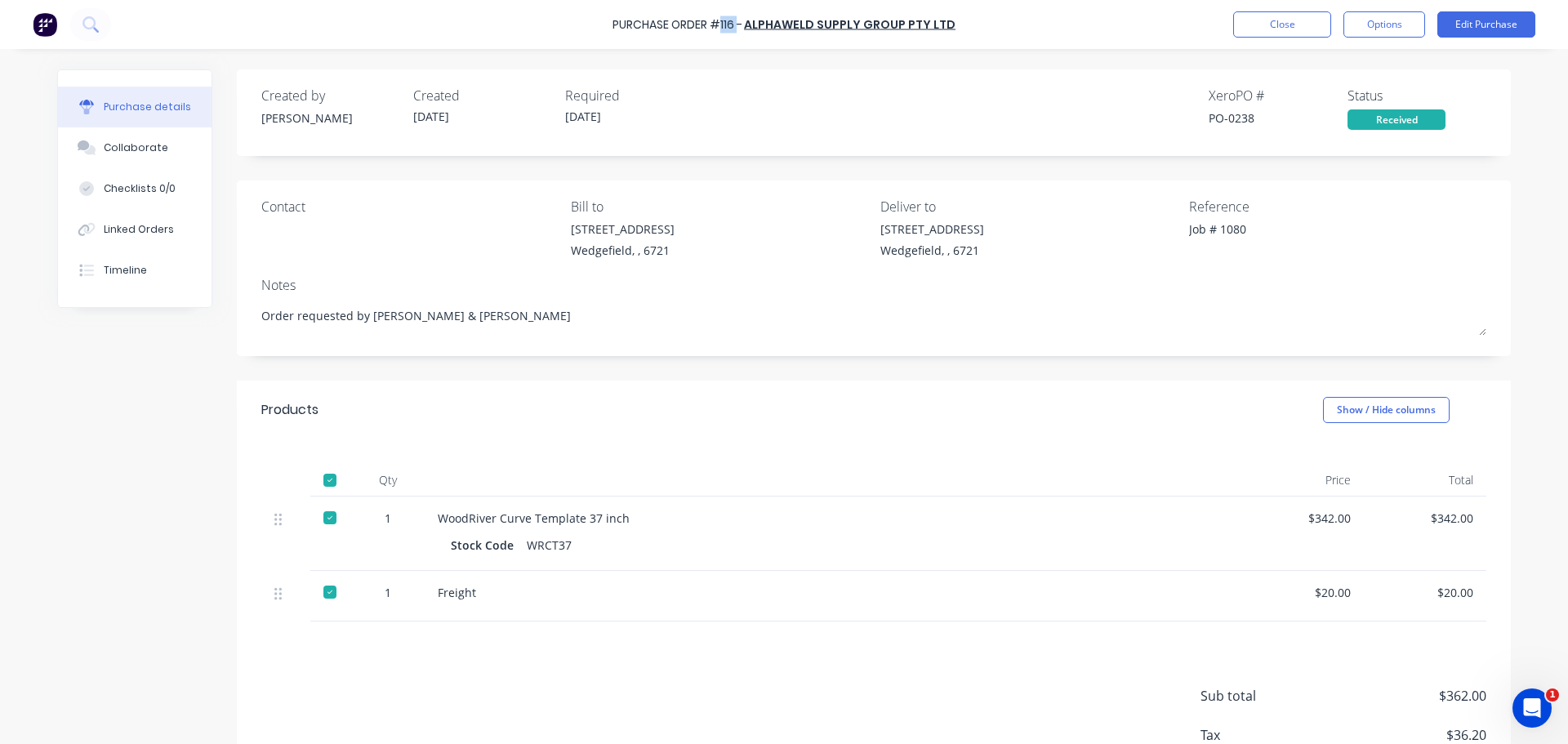
copy div "116"
click at [152, 142] on div "Collaborate" at bounding box center [136, 147] width 64 height 14
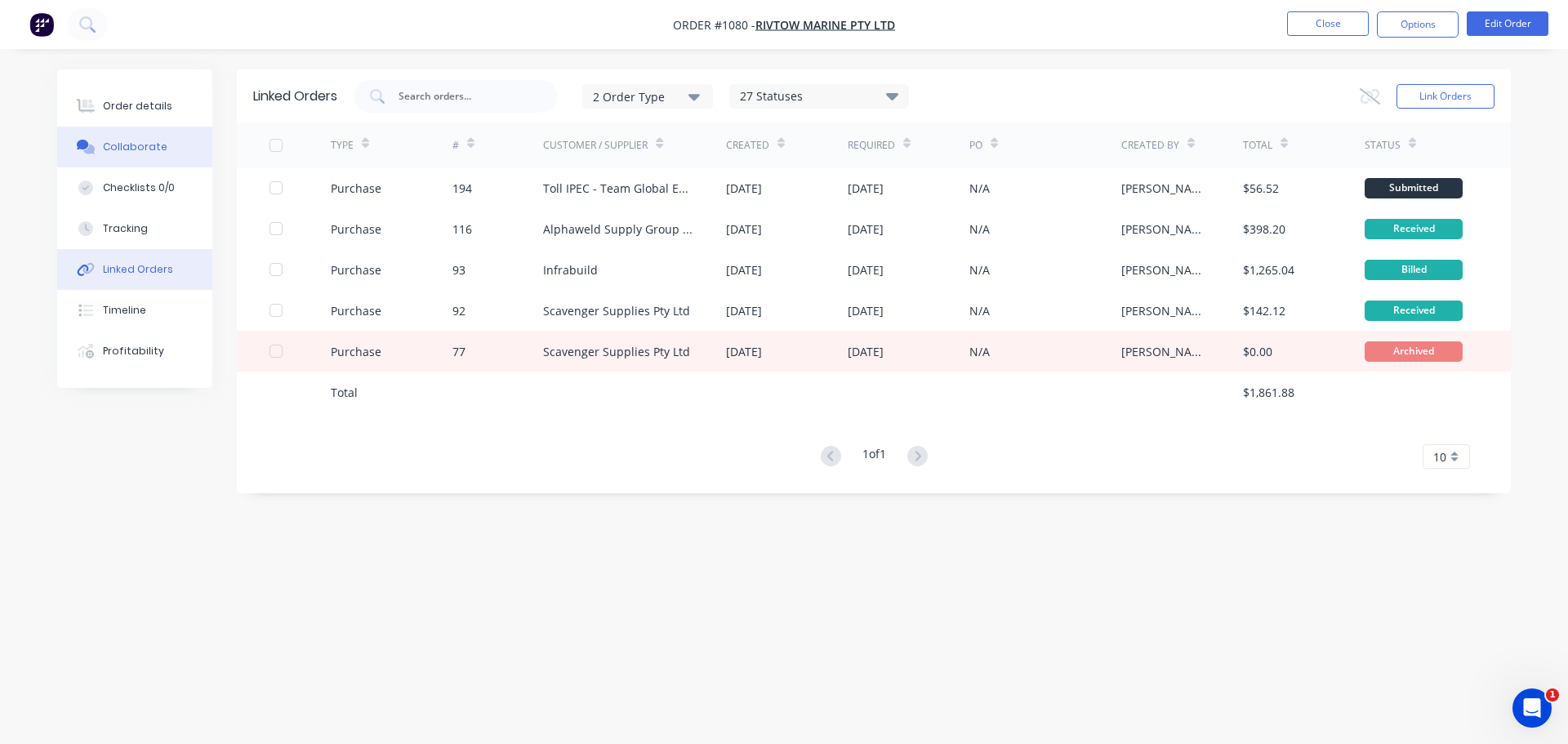
click at [155, 153] on div "Collaborate" at bounding box center [135, 146] width 64 height 14
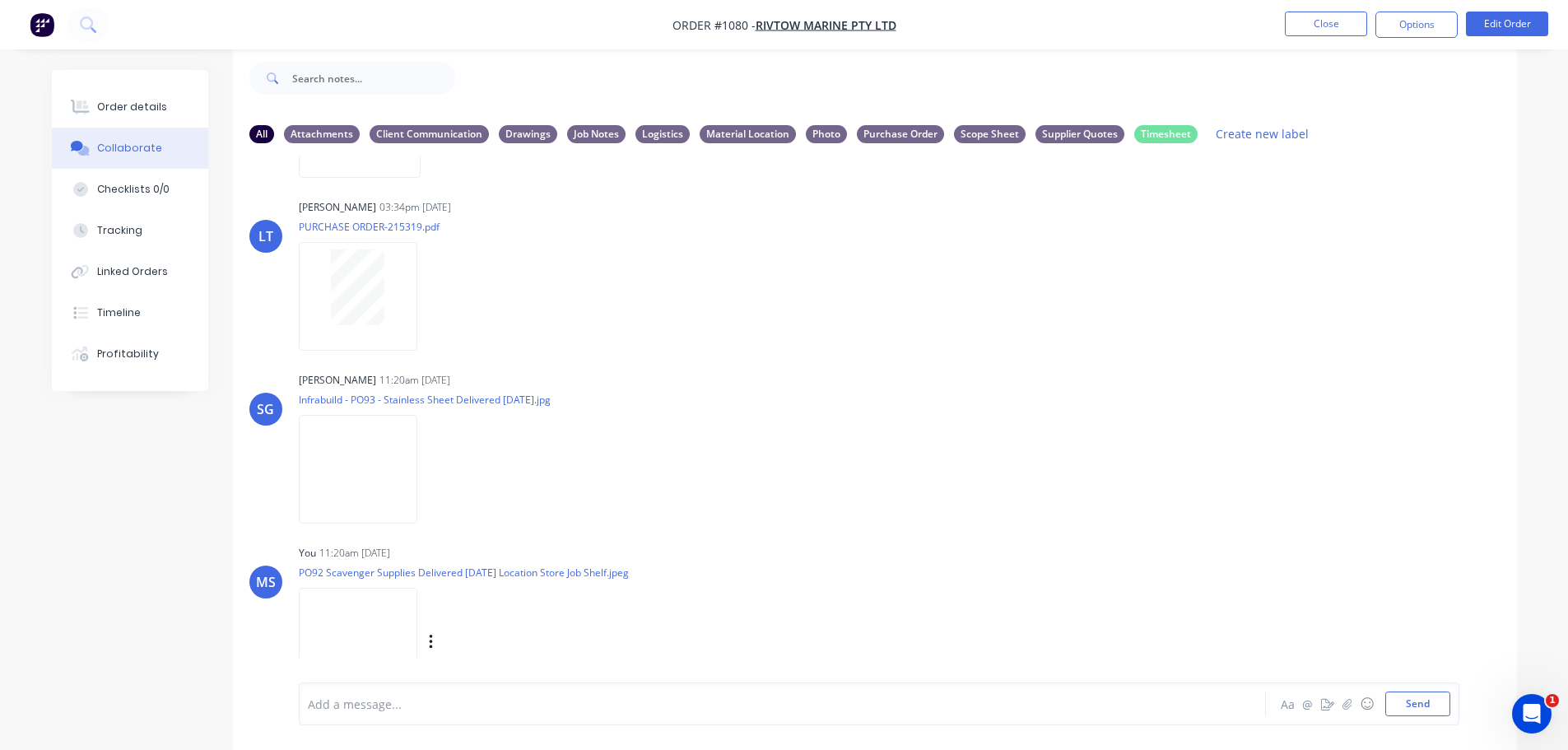
scroll to position [724, 0]
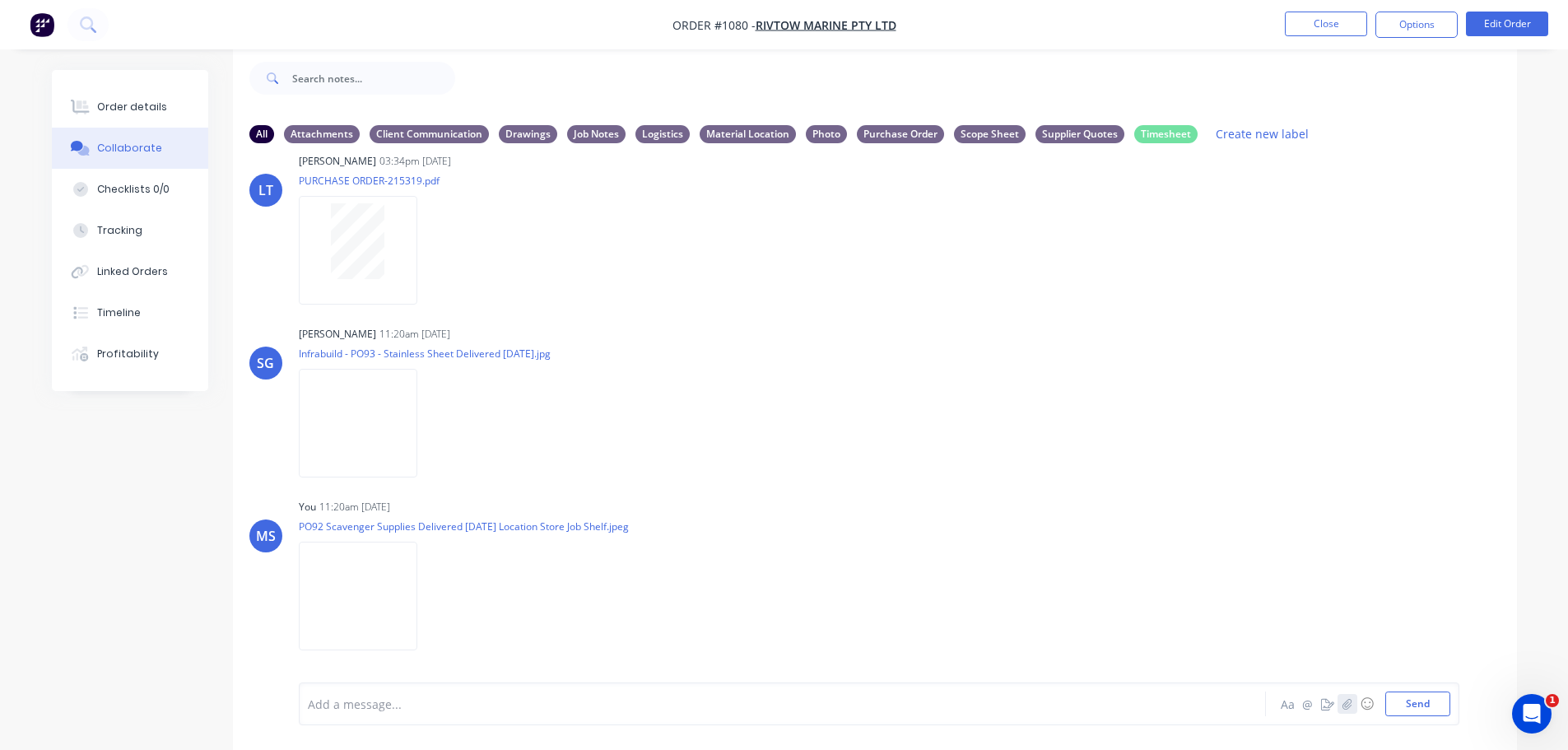
click at [1353, 703] on button "button" at bounding box center [1348, 703] width 19 height 19
click at [122, 274] on div "Linked Orders" at bounding box center [132, 271] width 71 height 15
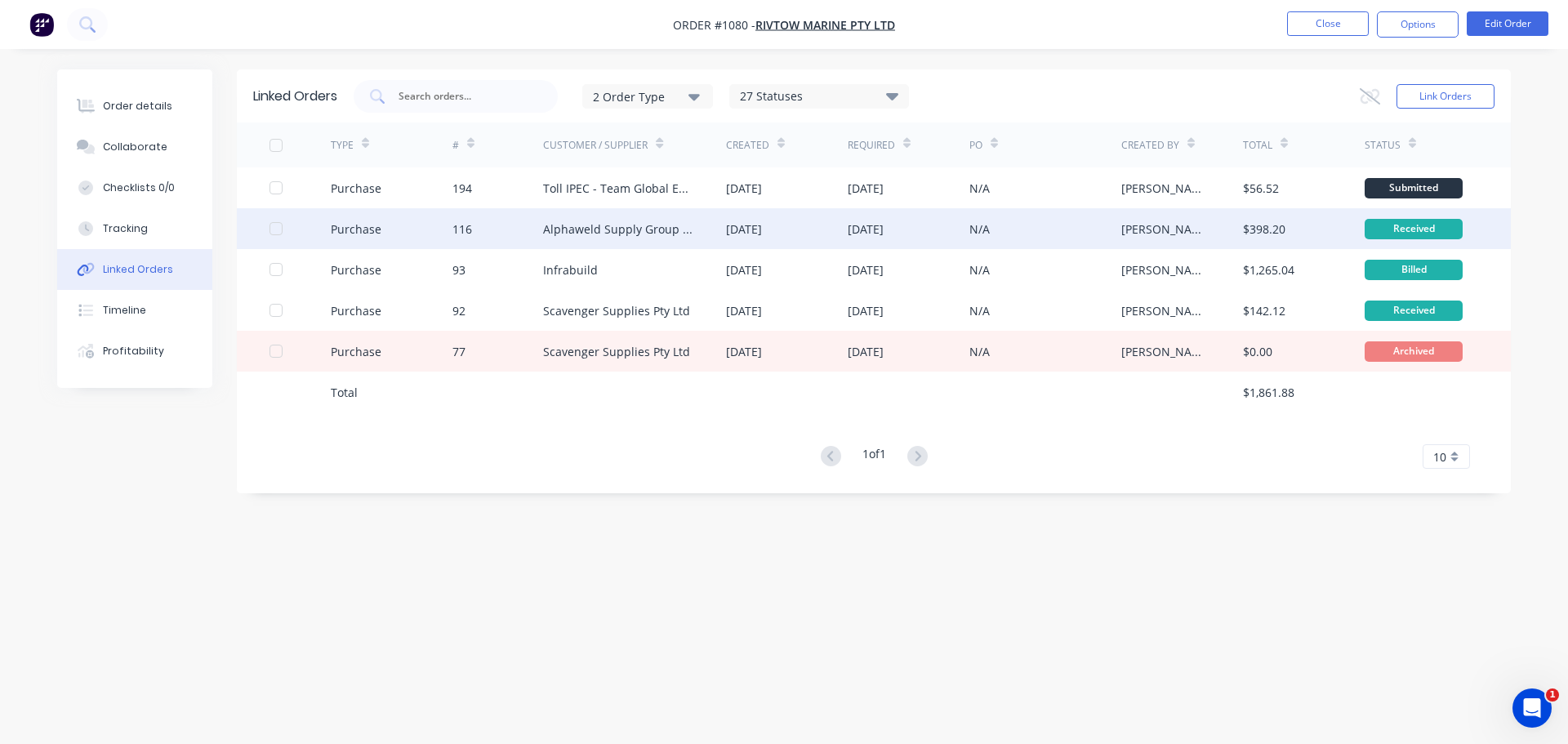
click at [535, 241] on div "116" at bounding box center [498, 229] width 91 height 40
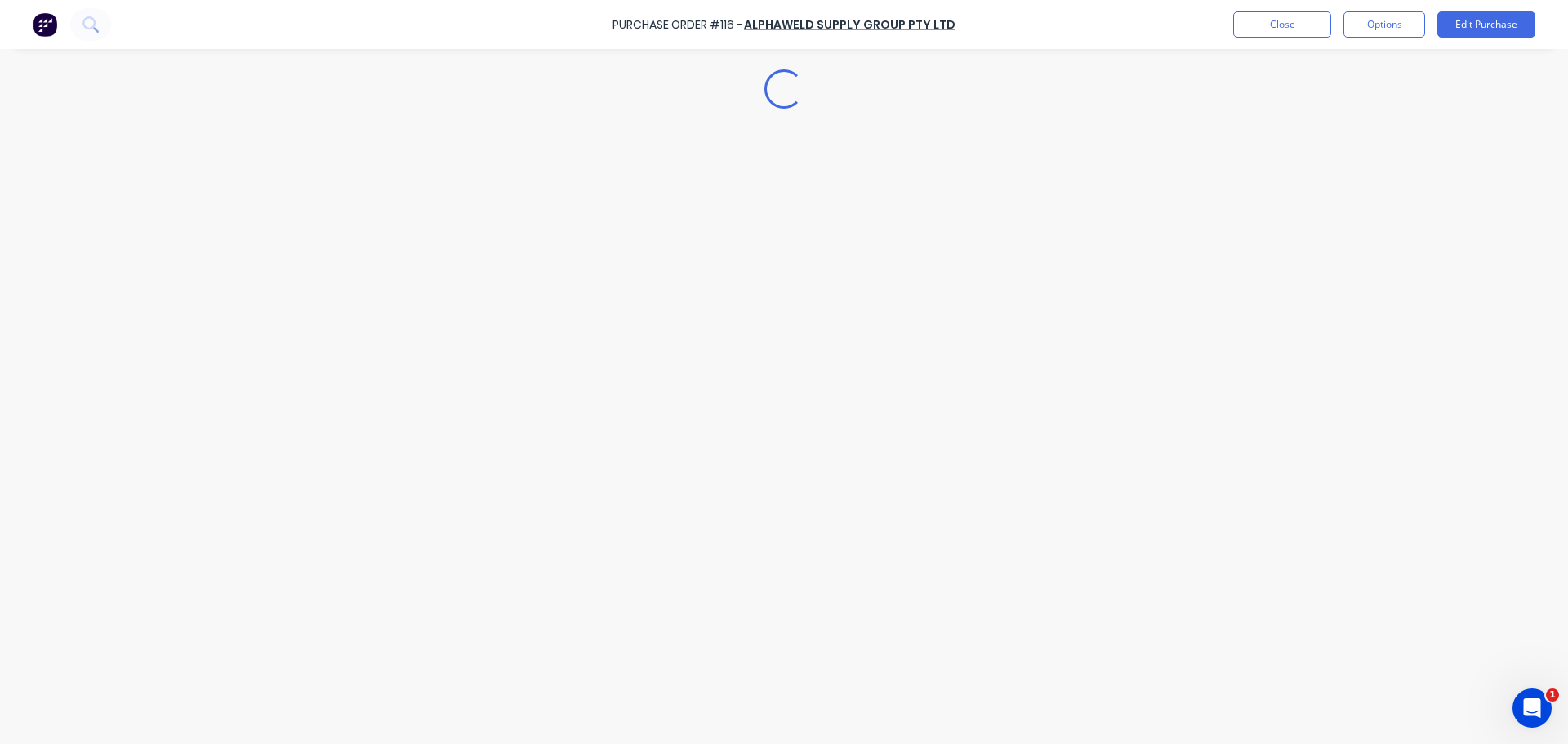
type textarea "x"
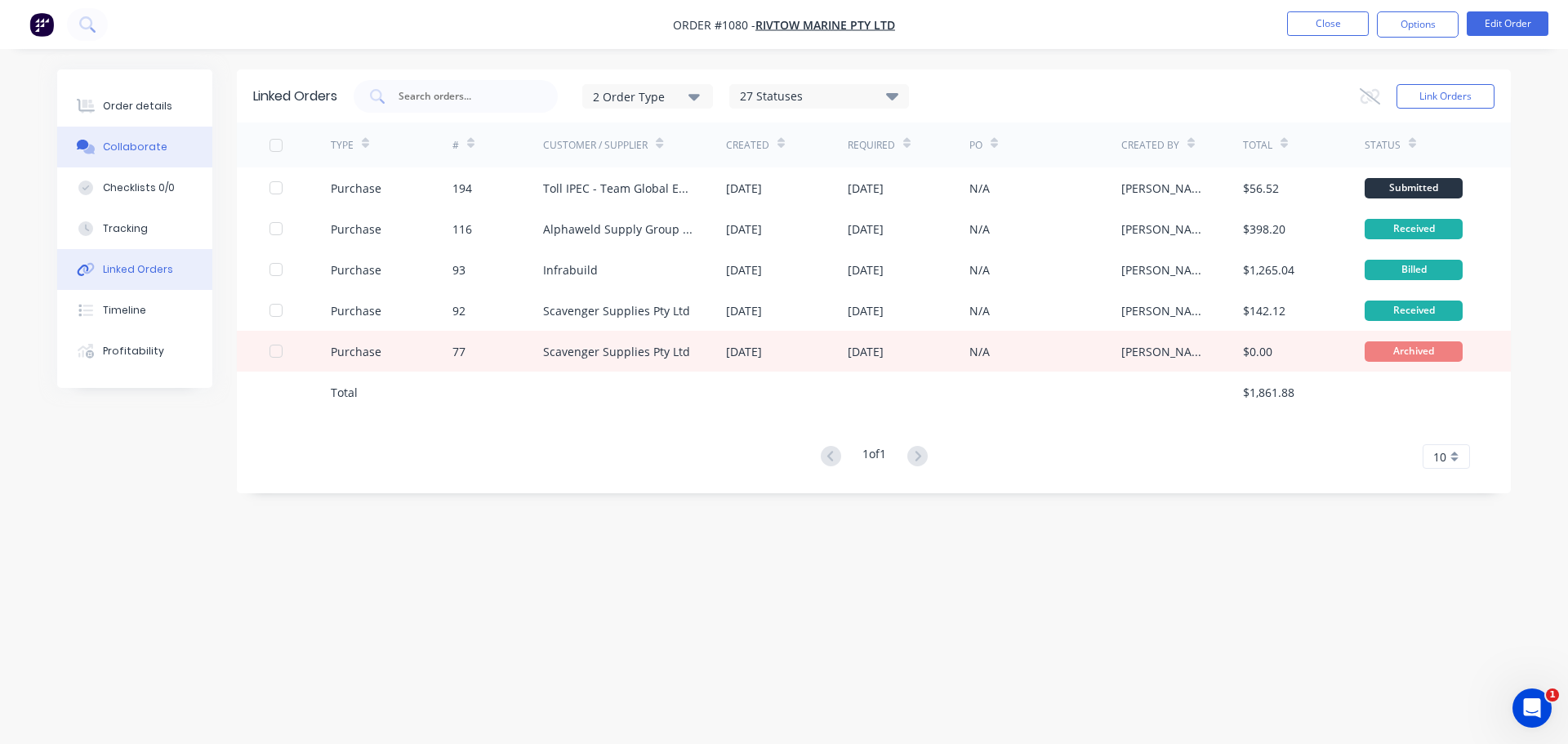
click at [171, 138] on button "Collaborate" at bounding box center [134, 147] width 155 height 40
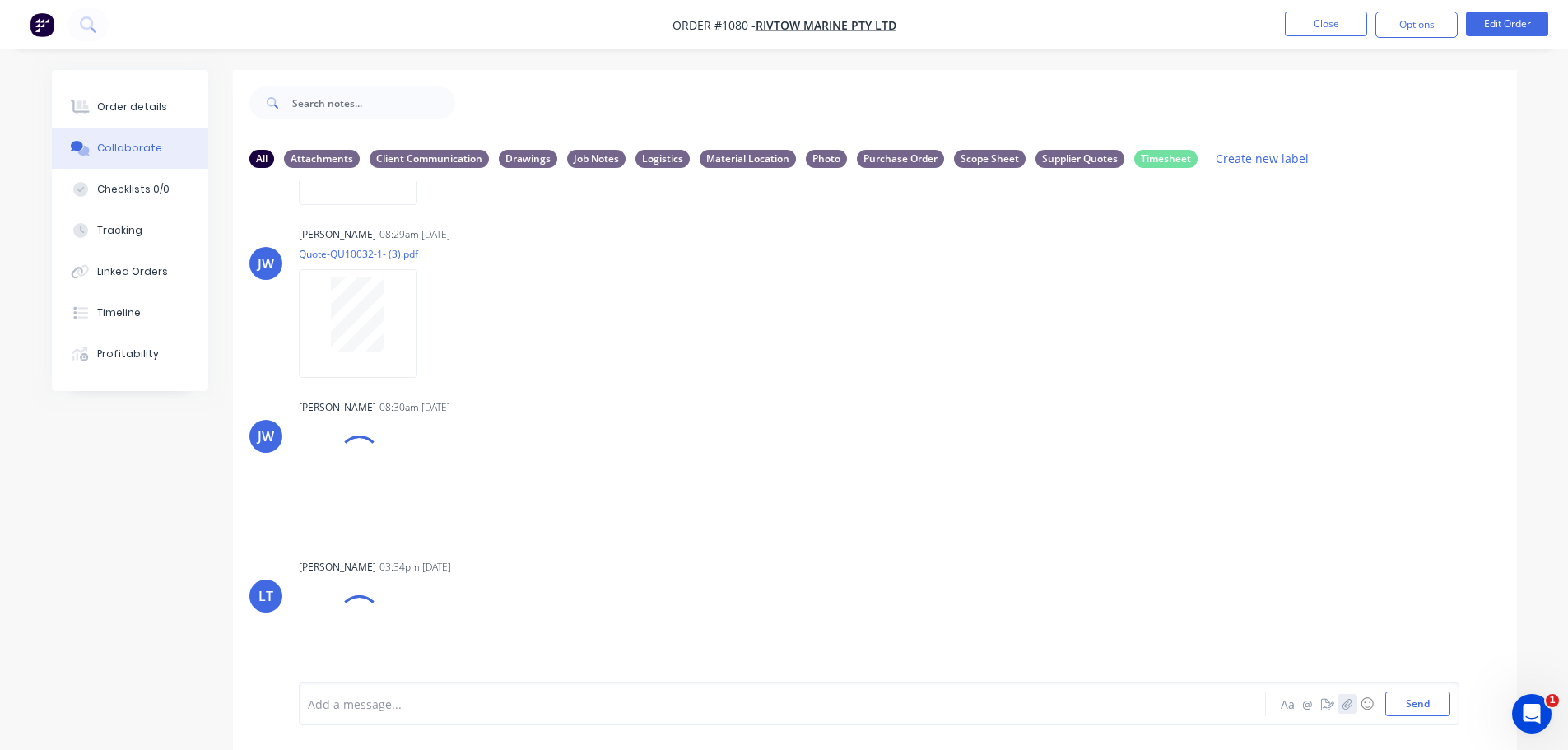
scroll to position [349, 0]
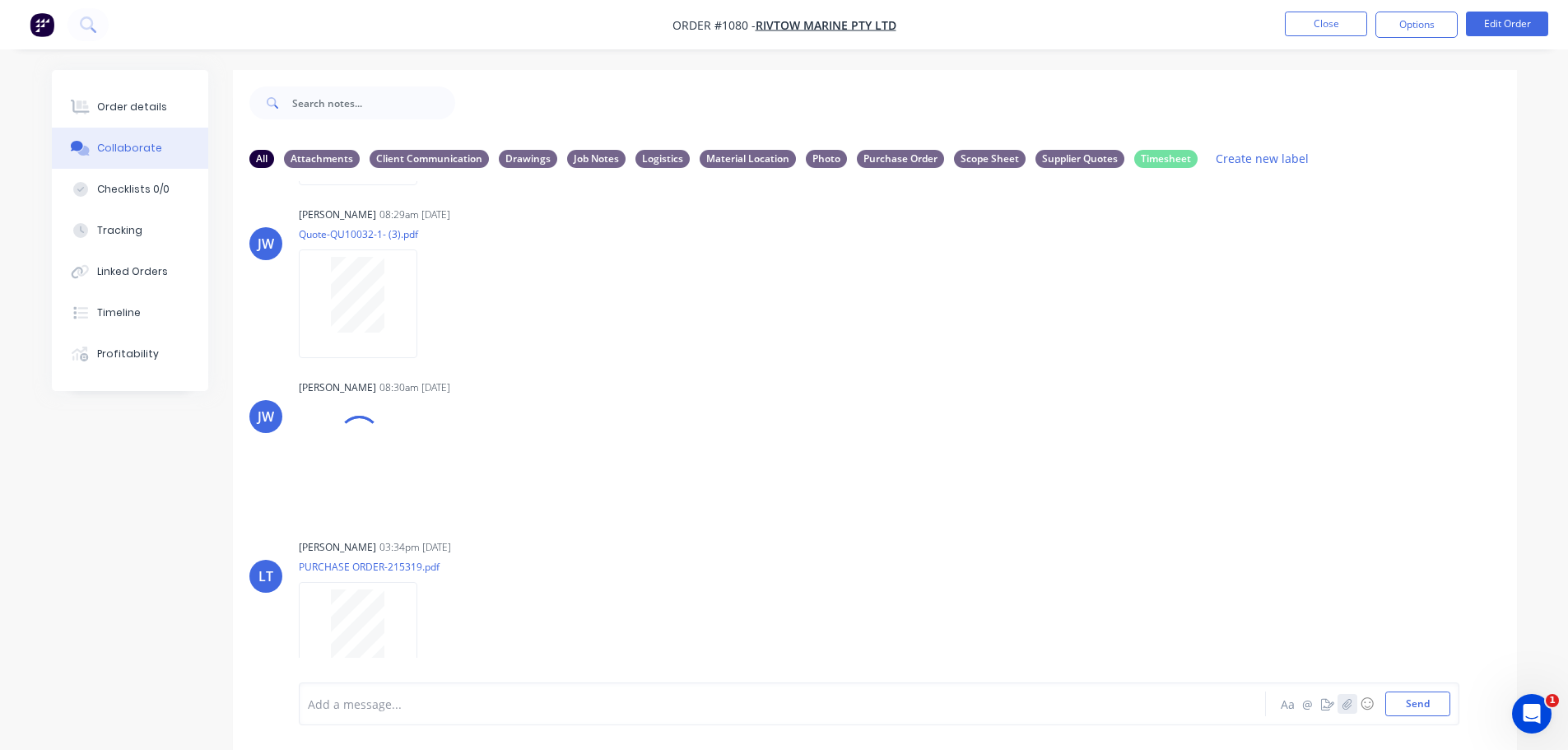
click at [1354, 706] on button "button" at bounding box center [1348, 703] width 19 height 19
click at [377, 610] on icon at bounding box center [373, 613] width 15 height 15
click at [1346, 704] on icon "button" at bounding box center [1347, 703] width 10 height 12
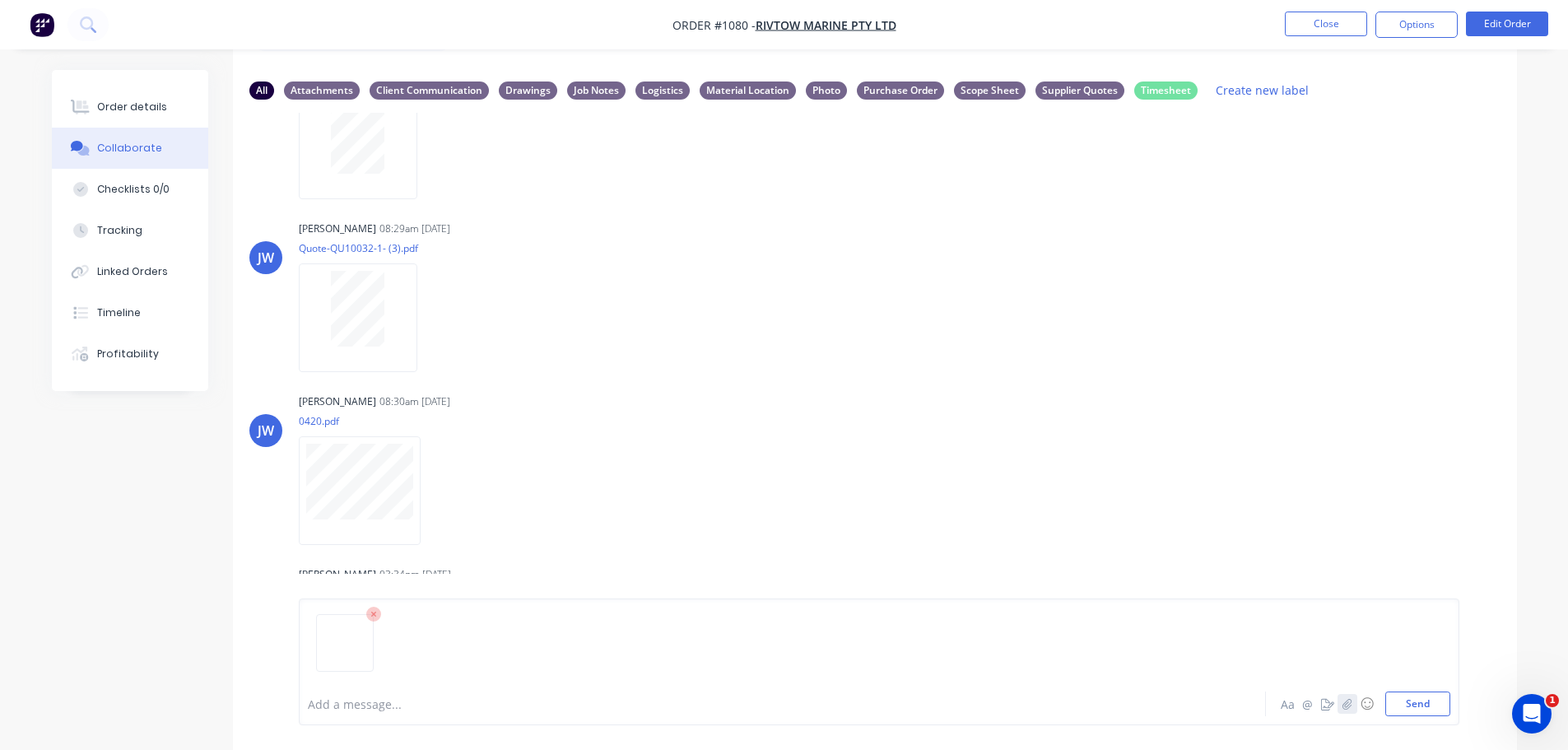
scroll to position [109, 0]
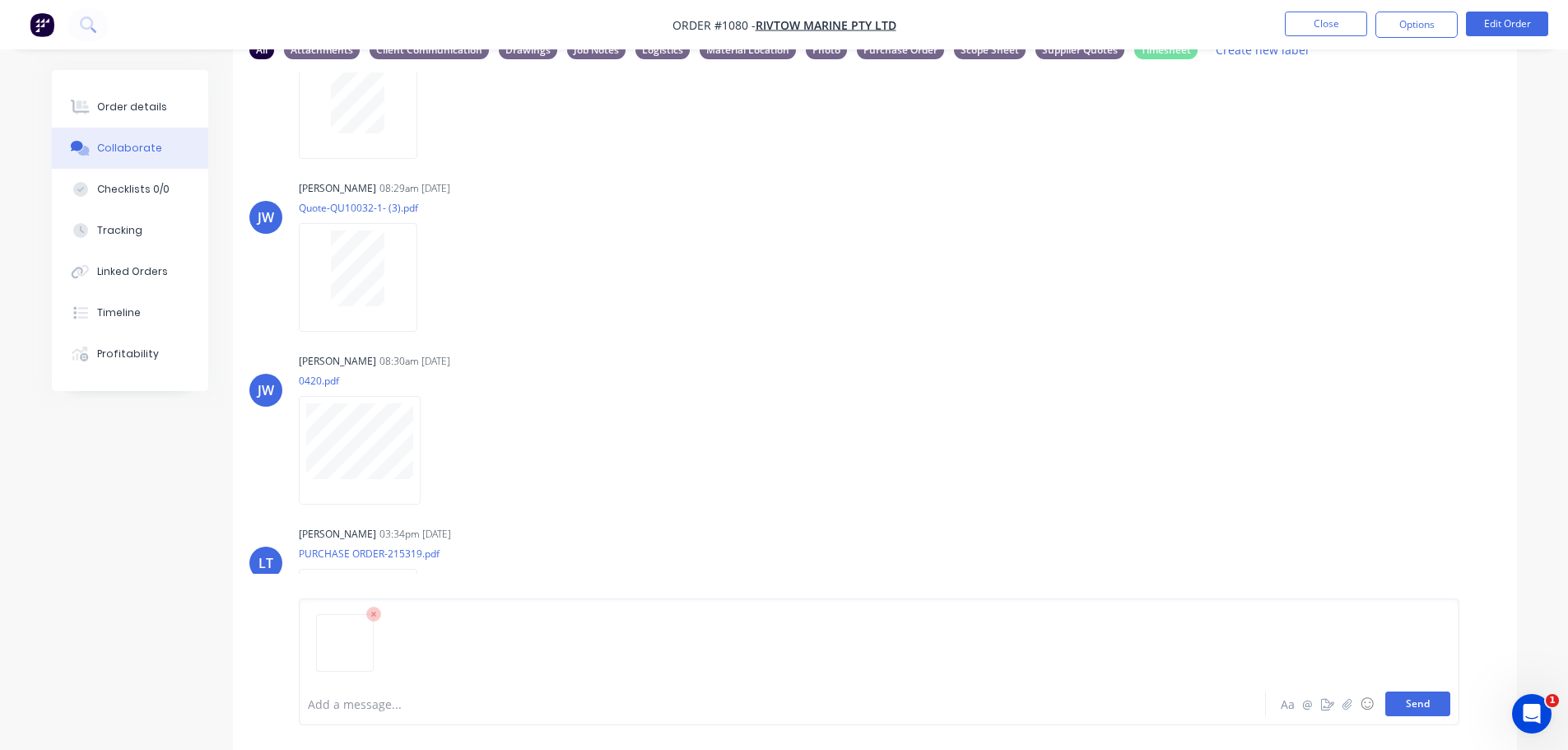
click at [1409, 704] on button "Send" at bounding box center [1418, 703] width 65 height 24
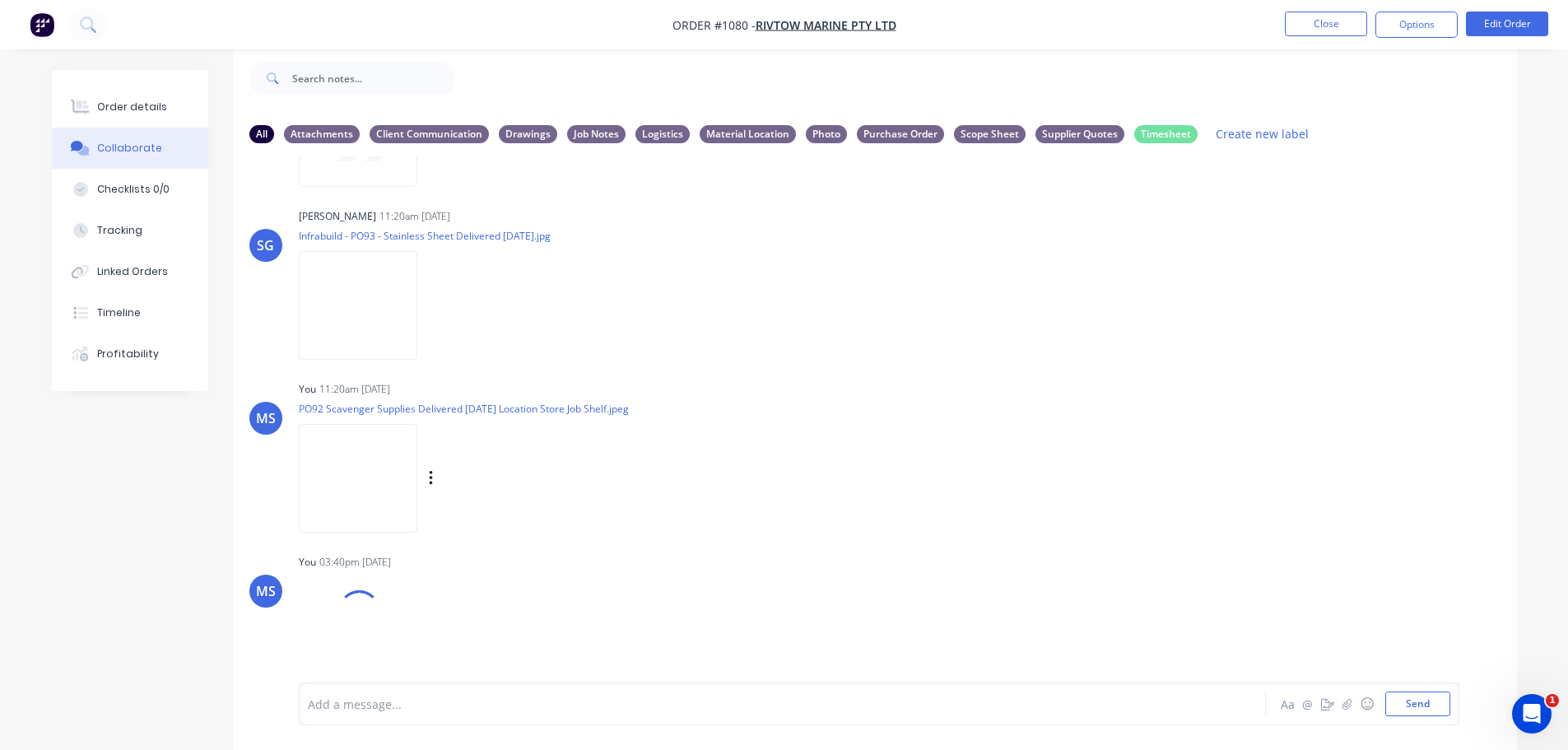
scroll to position [870, 0]
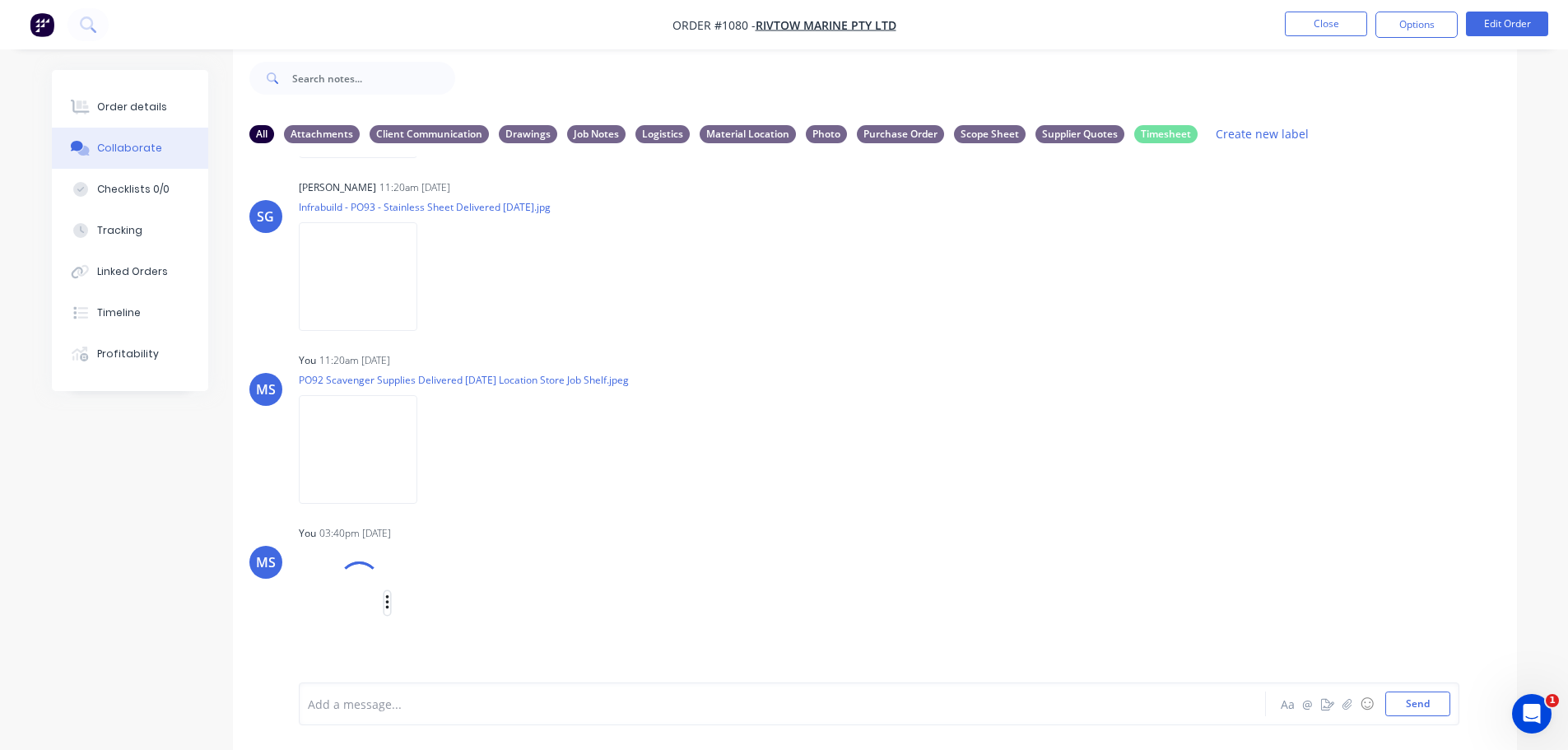
click at [389, 604] on icon "button" at bounding box center [387, 602] width 3 height 15
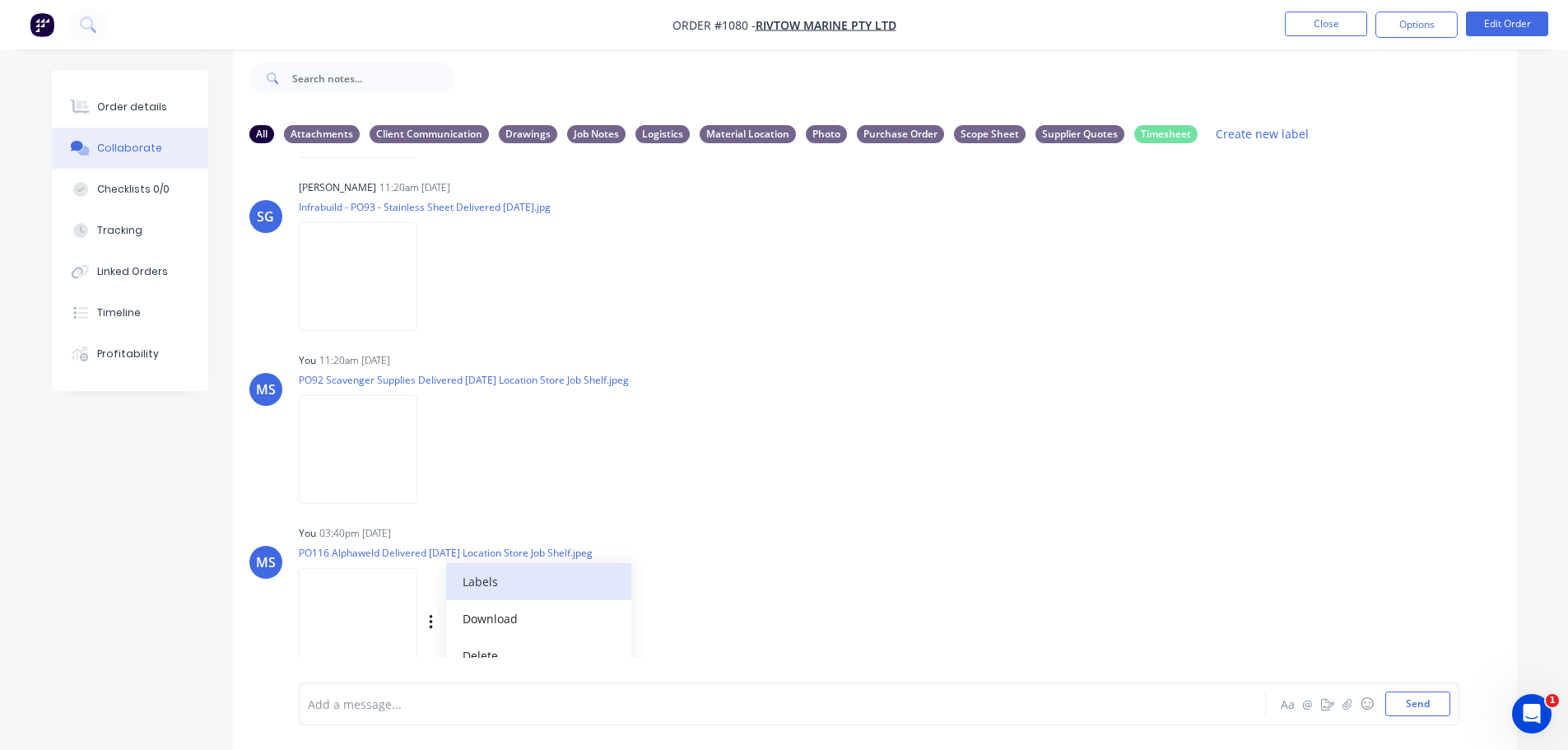
click at [506, 586] on button "Labels" at bounding box center [538, 581] width 185 height 37
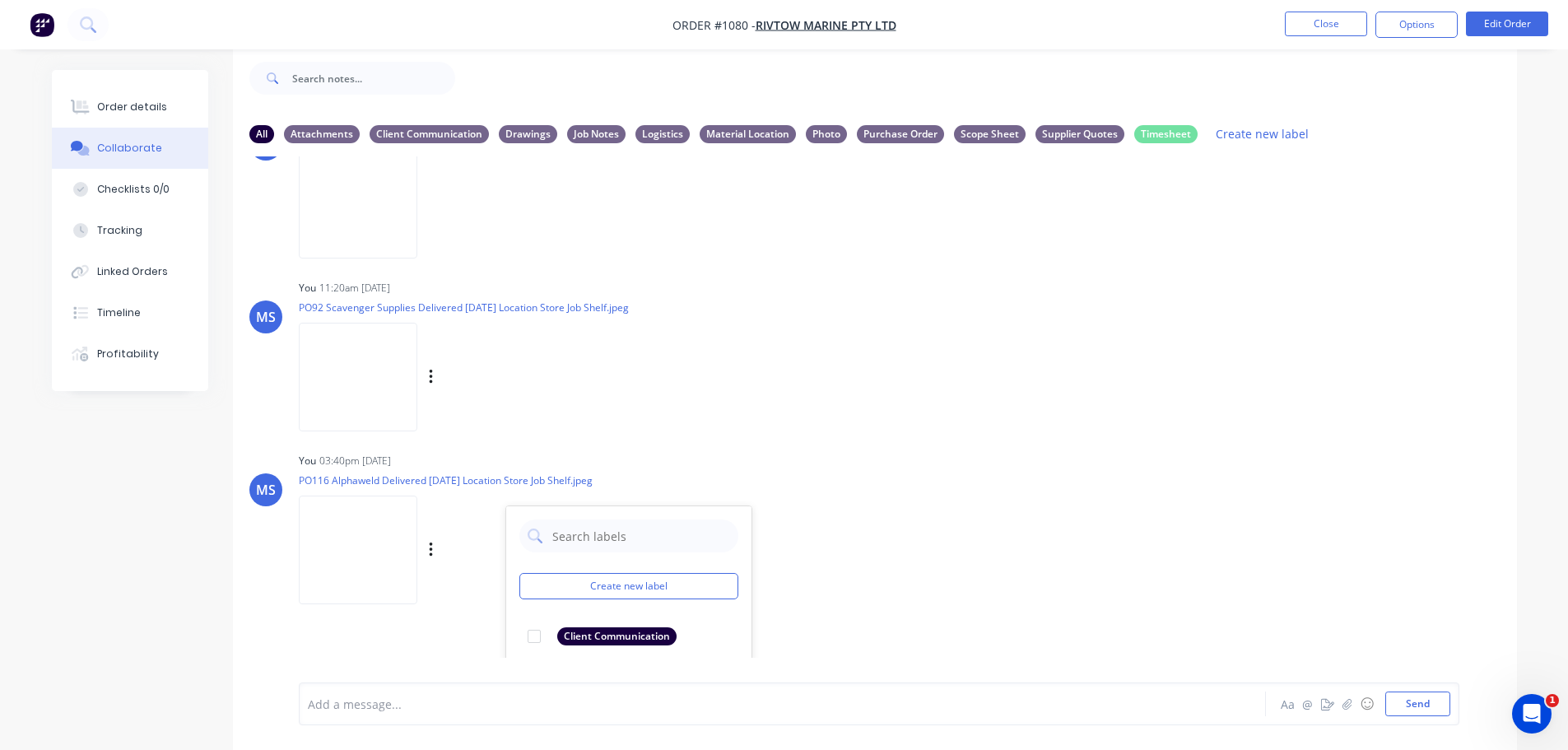
scroll to position [1152, 0]
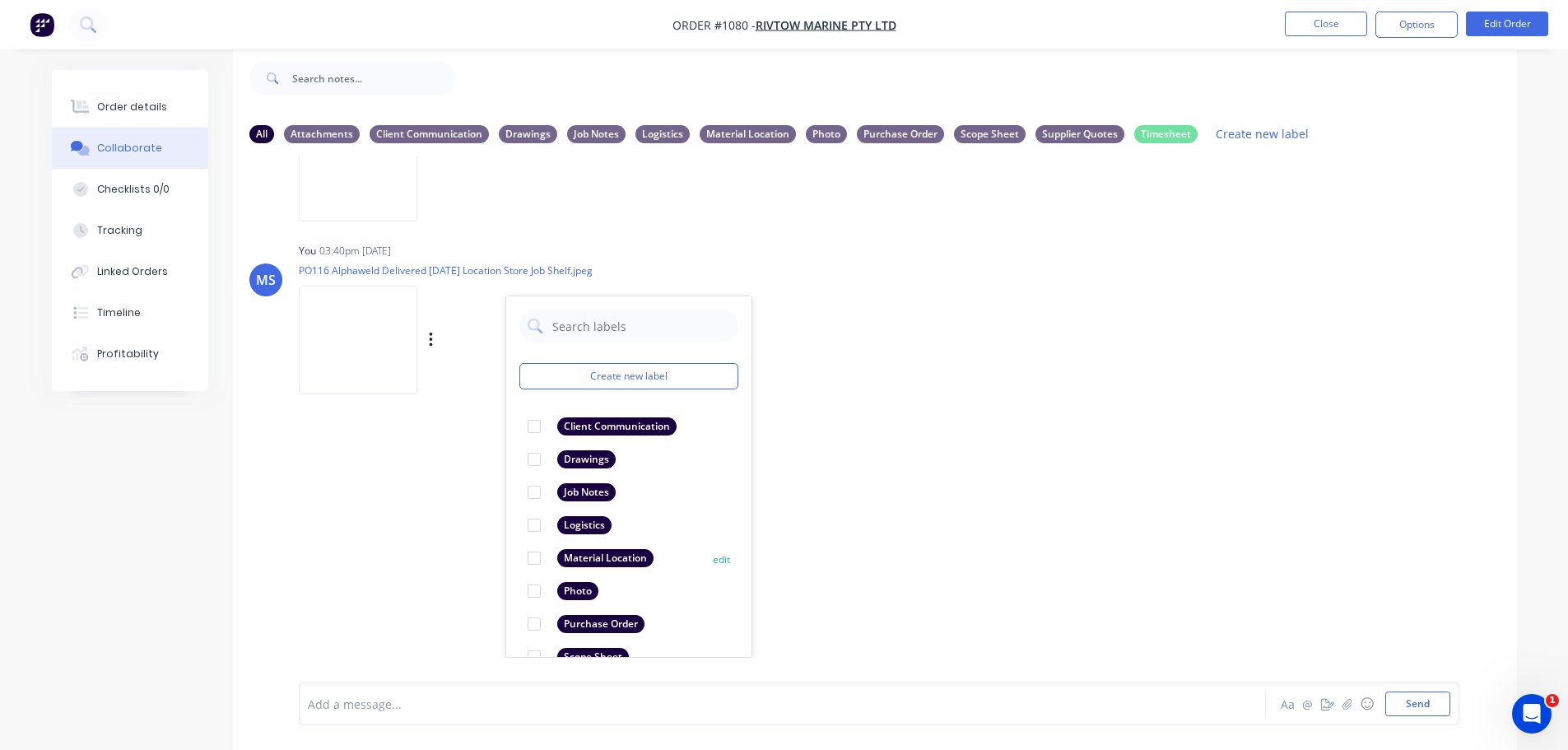
click at [536, 552] on div at bounding box center [534, 558] width 33 height 33
click at [957, 469] on div "LT Leya Thompson 07:56am 15/09/25 Paint Coating Inspection Report.pdf Labels Do…" at bounding box center [874, 406] width 1284 height 501
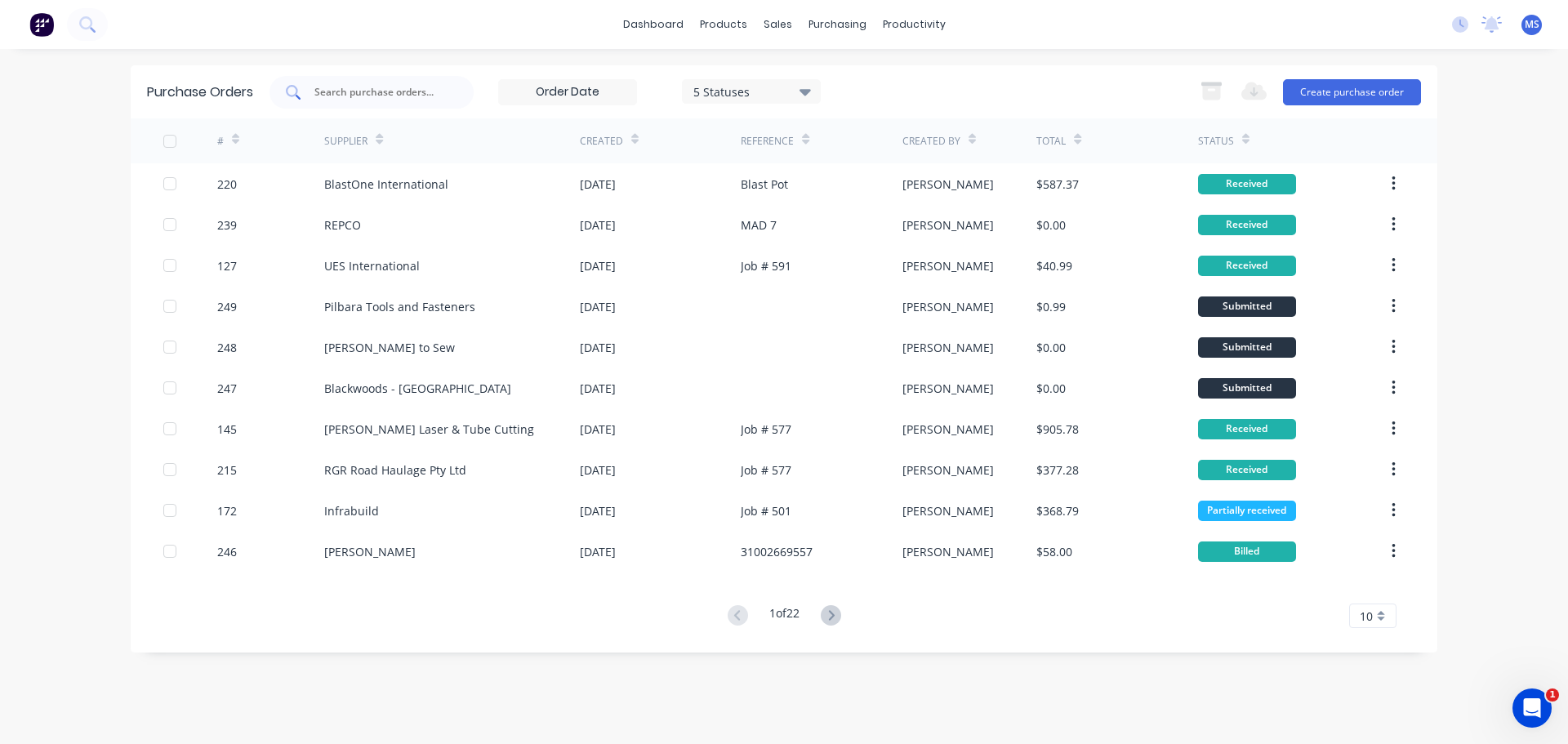
click at [372, 98] on input "text" at bounding box center [380, 92] width 136 height 16
type input "224"
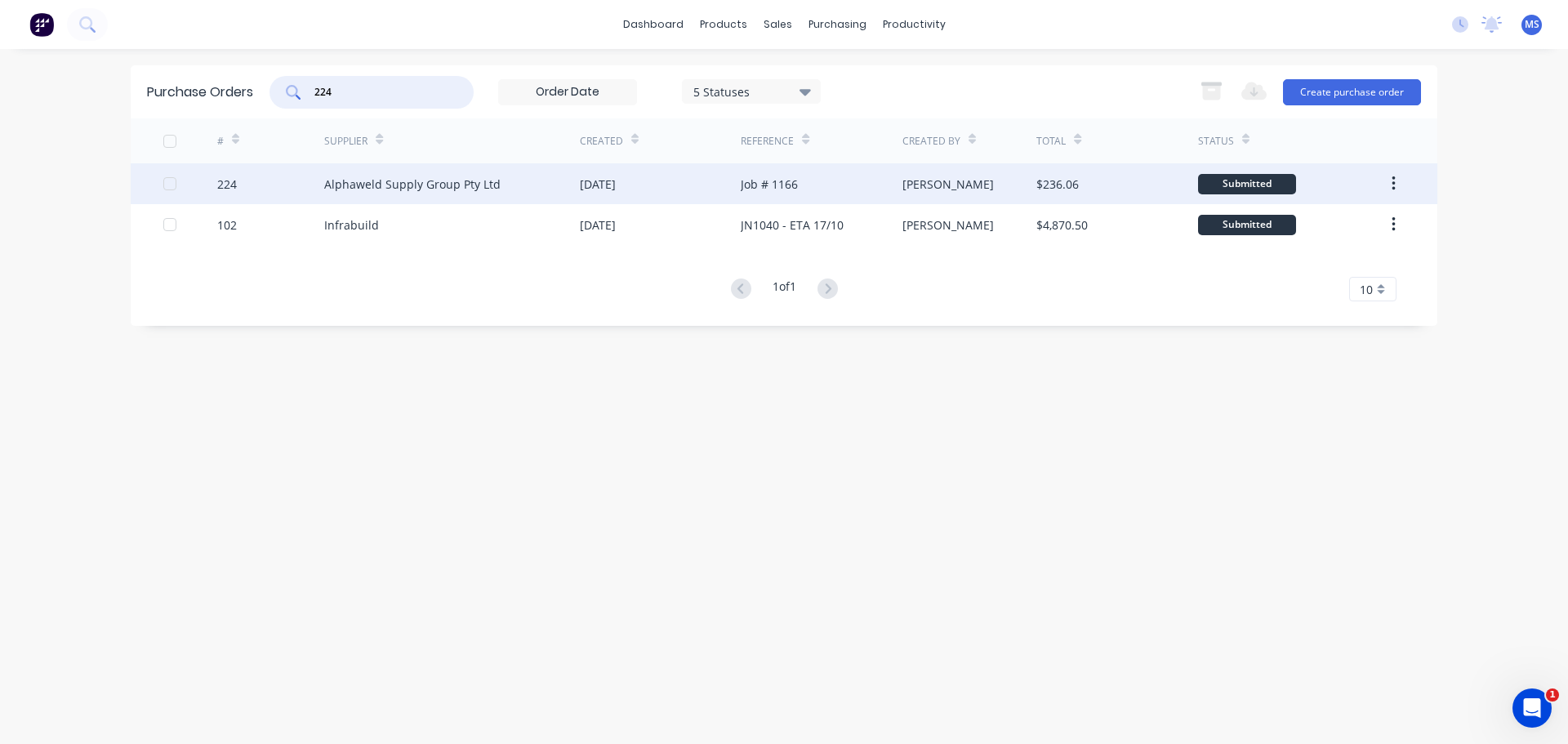
click at [408, 190] on div "Alphaweld Supply Group Pty Ltd" at bounding box center [412, 185] width 177 height 17
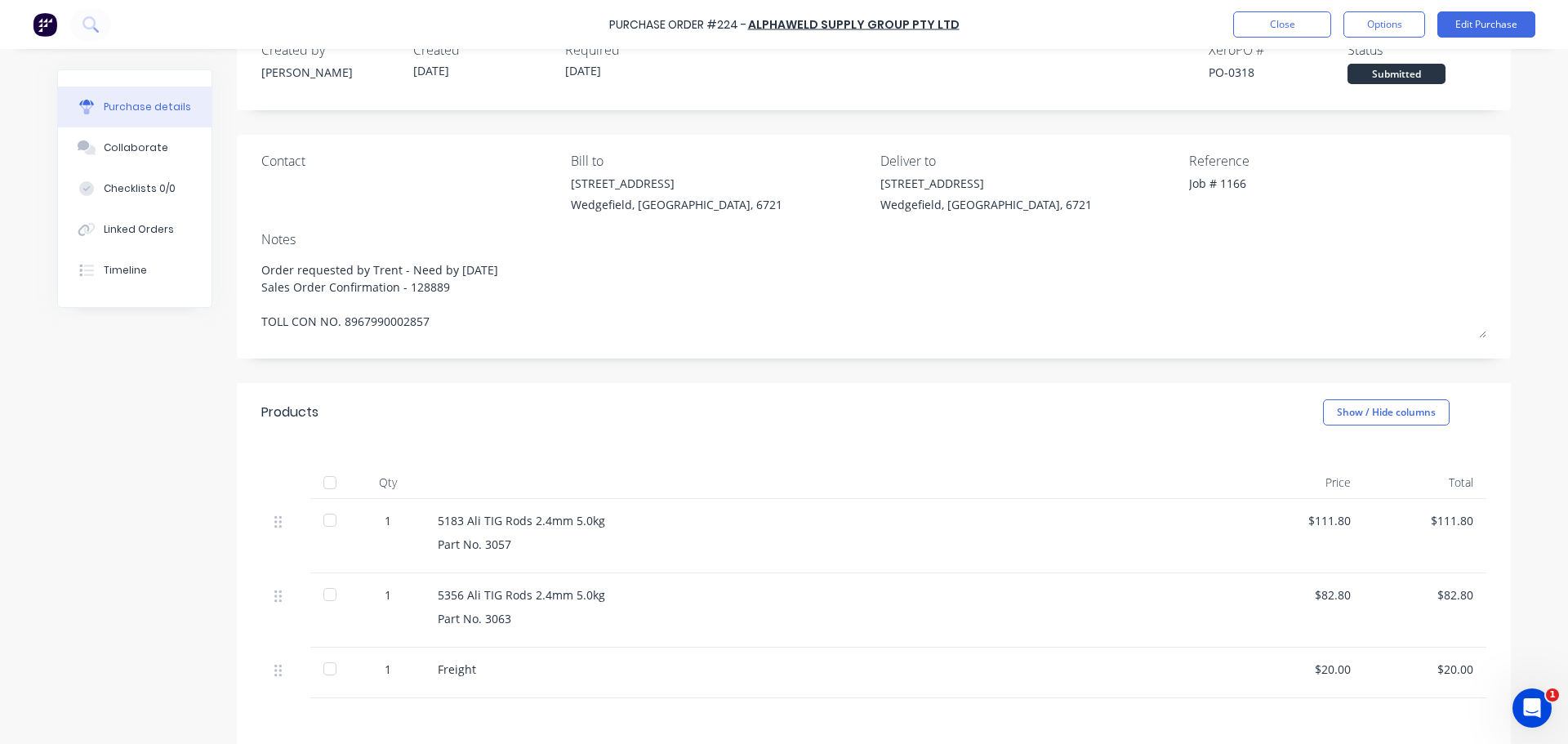
scroll to position [233, 0]
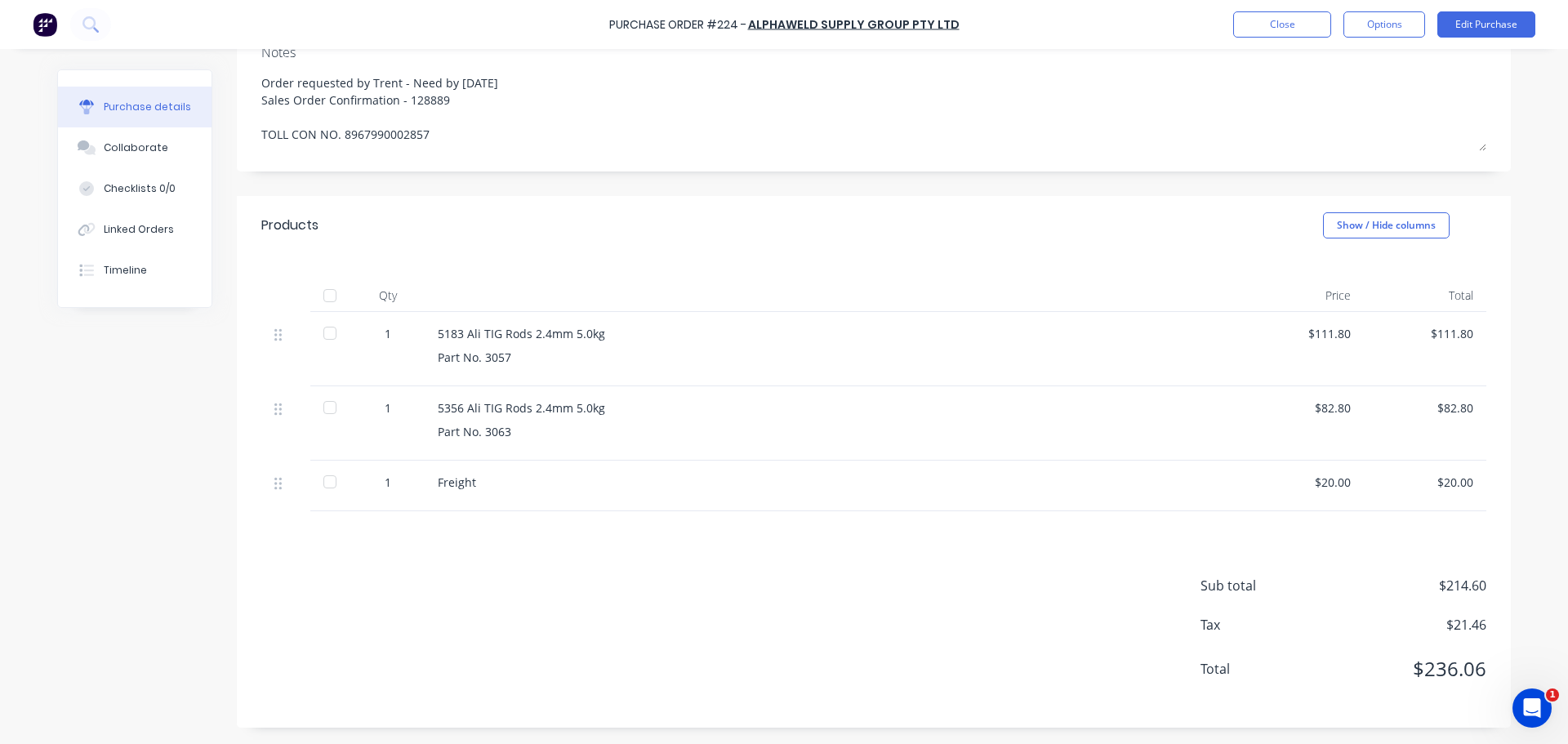
drag, startPoint x: 301, startPoint y: 317, endPoint x: 302, endPoint y: 334, distance: 17.0
click at [301, 320] on div at bounding box center [286, 349] width 49 height 74
click at [319, 335] on div at bounding box center [330, 334] width 33 height 33
click at [315, 412] on div at bounding box center [330, 408] width 33 height 33
click at [320, 459] on div at bounding box center [331, 423] width 40 height 74
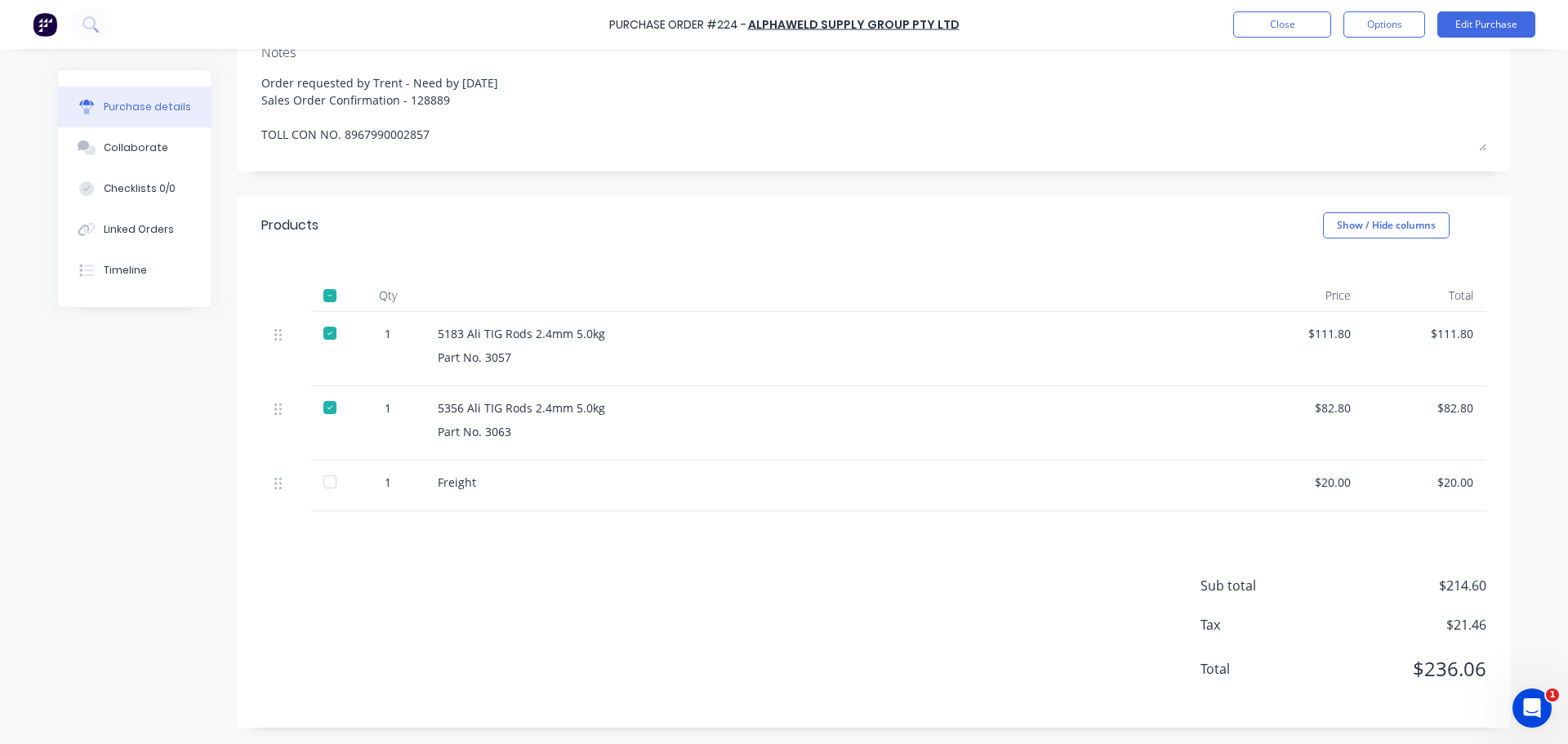
click at [323, 484] on div at bounding box center [330, 482] width 33 height 33
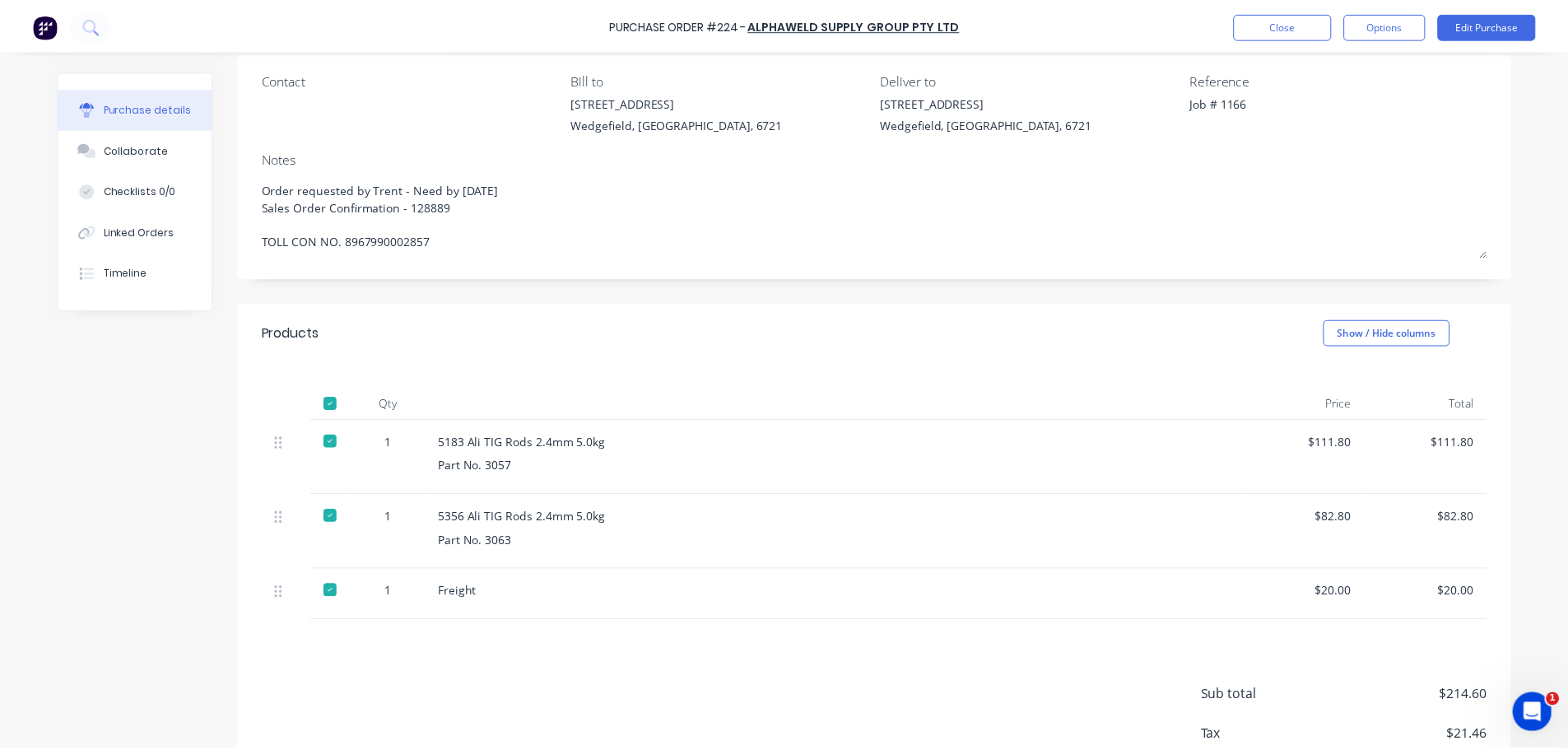
scroll to position [0, 0]
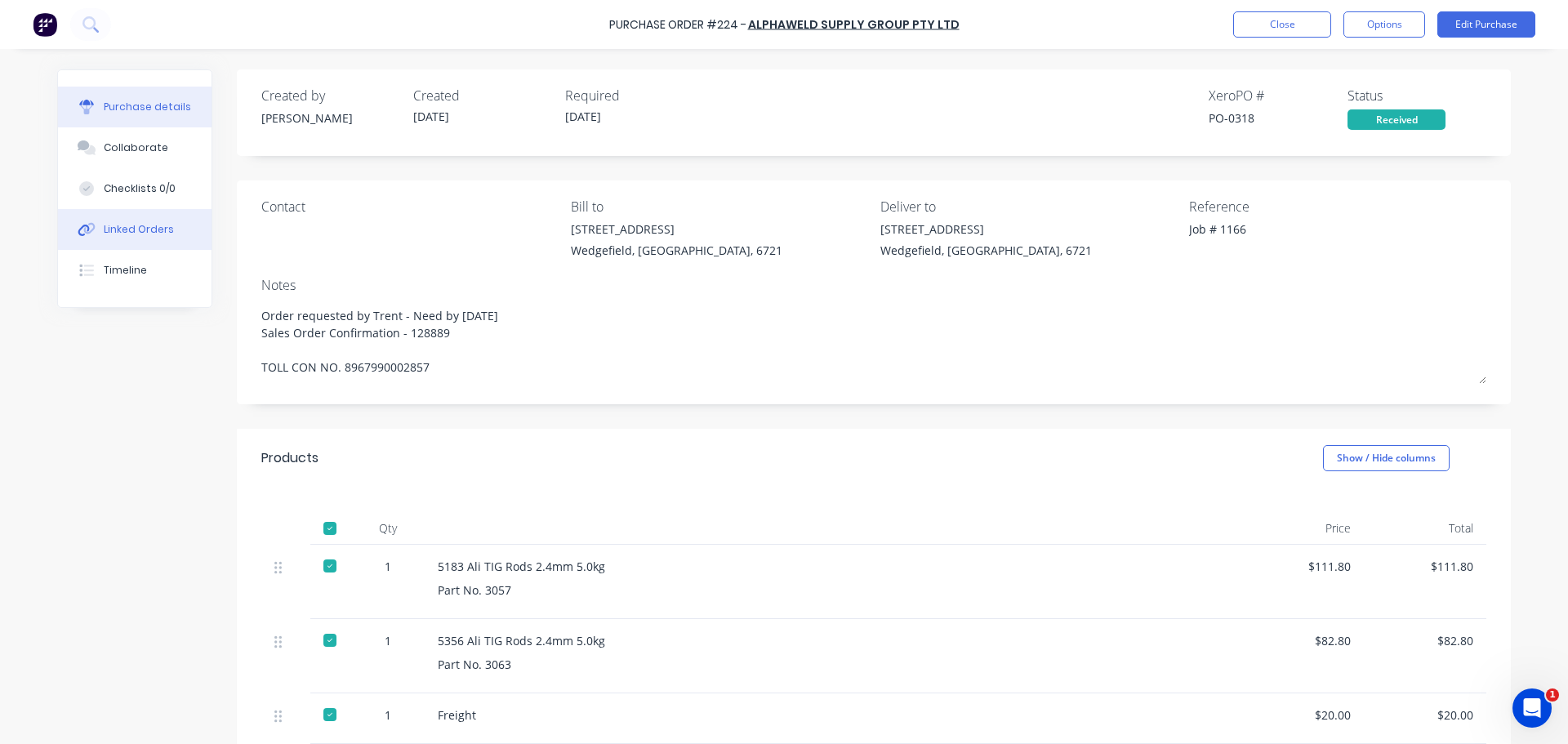
type textarea "x"
click at [161, 229] on div "Linked Orders" at bounding box center [138, 229] width 70 height 14
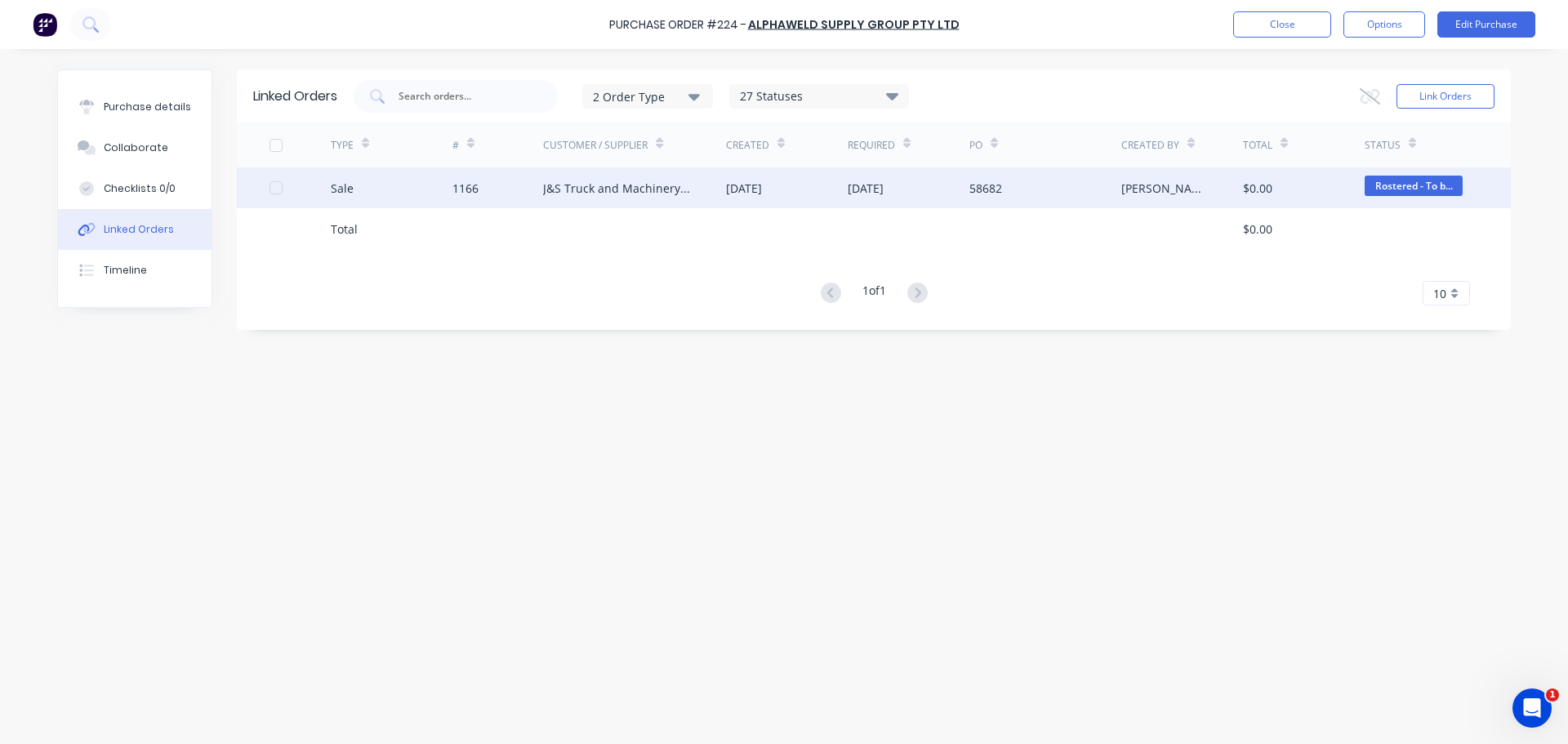
click at [633, 194] on div "J&S Truck and Machinery Repairs" at bounding box center [618, 188] width 150 height 17
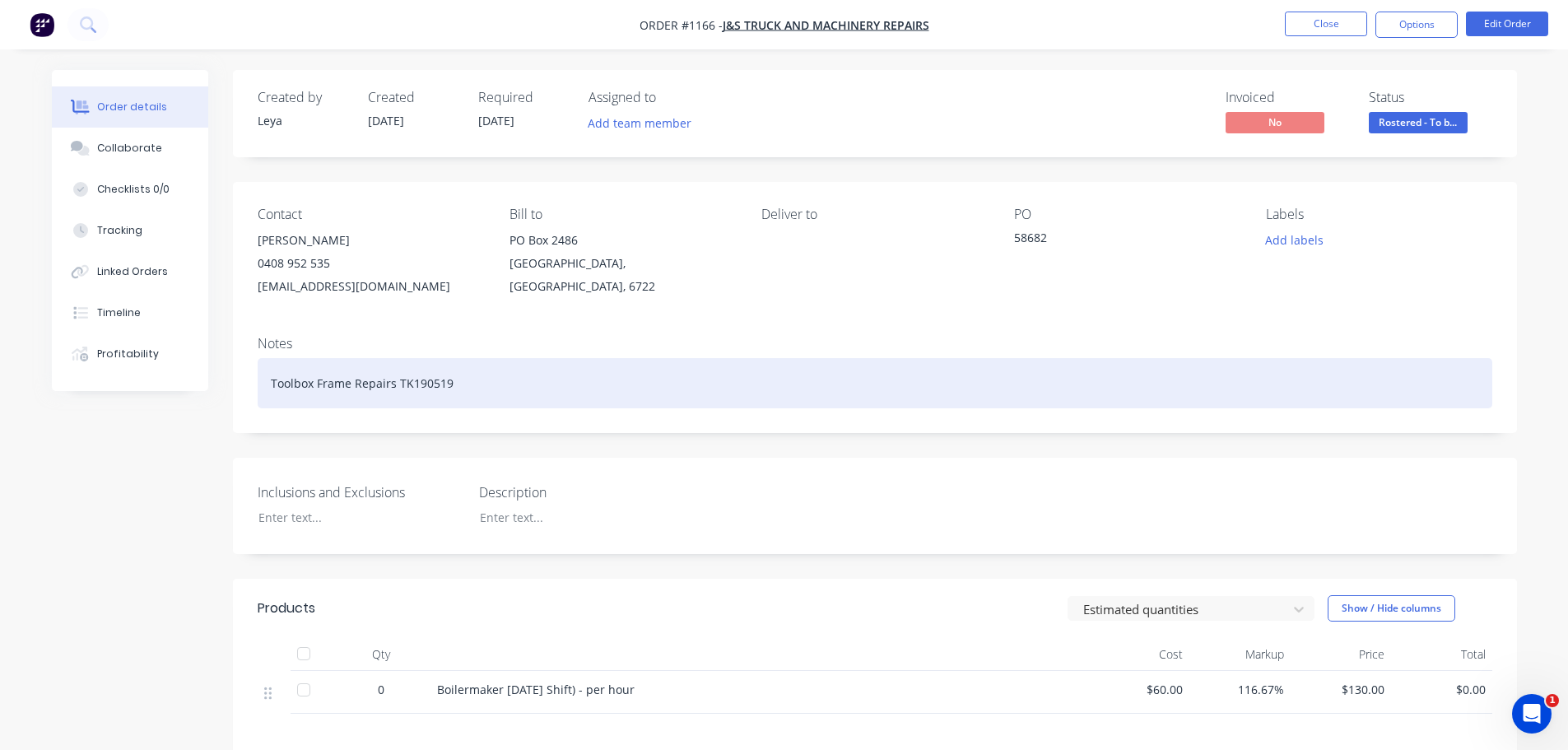
scroll to position [82, 0]
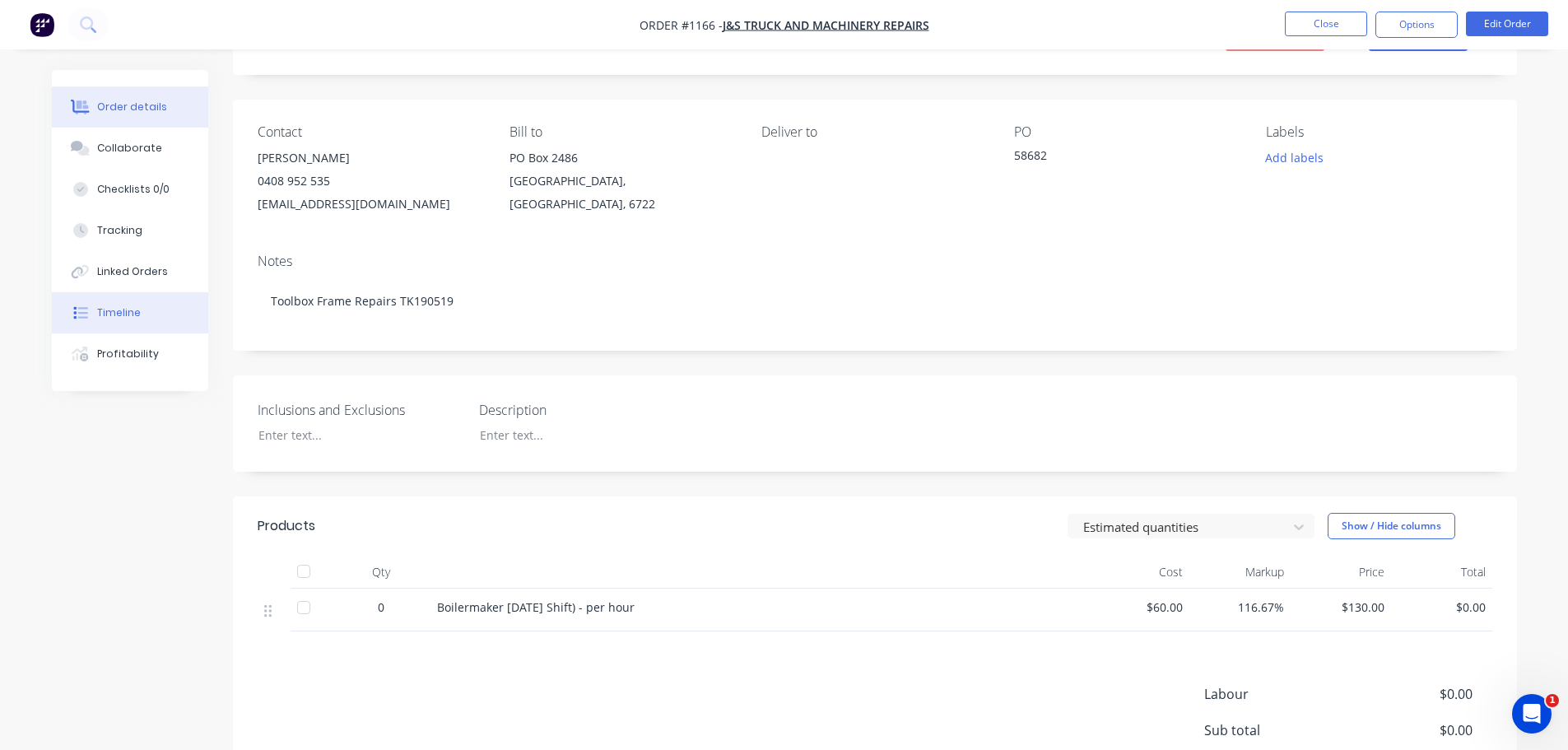
click at [183, 303] on button "Timeline" at bounding box center [130, 313] width 156 height 41
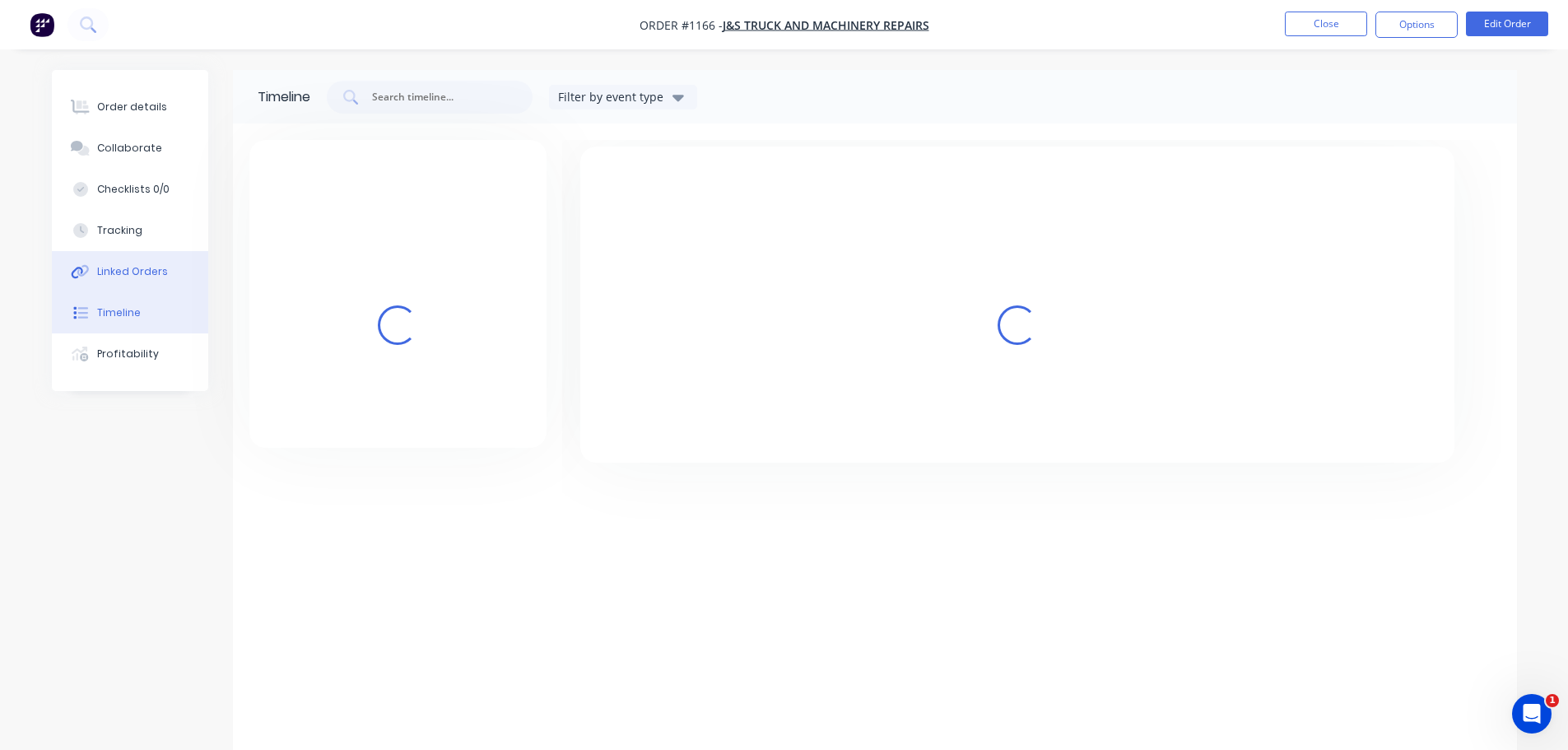
click at [188, 270] on button "Linked Orders" at bounding box center [130, 271] width 156 height 41
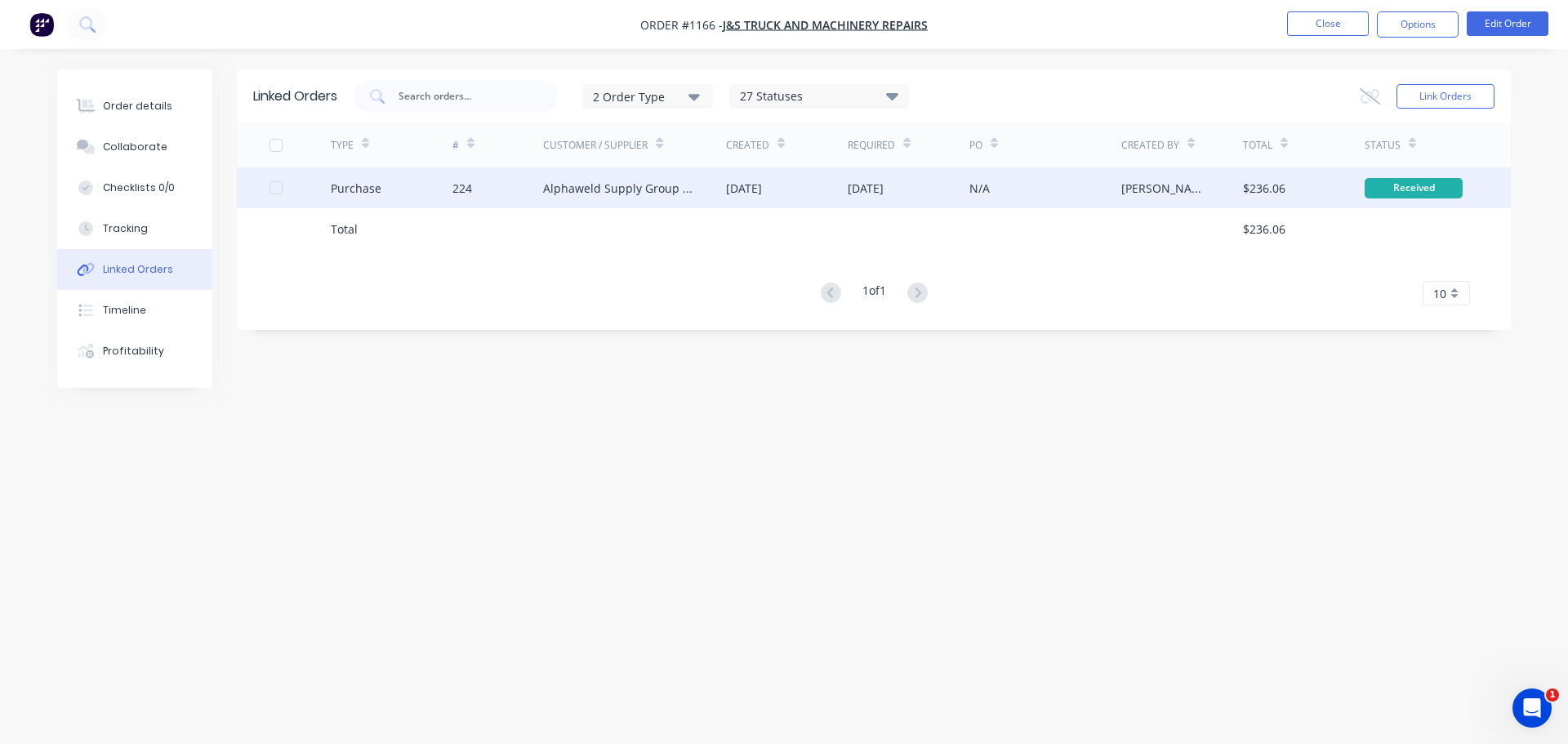
click at [471, 182] on div "224" at bounding box center [462, 188] width 19 height 17
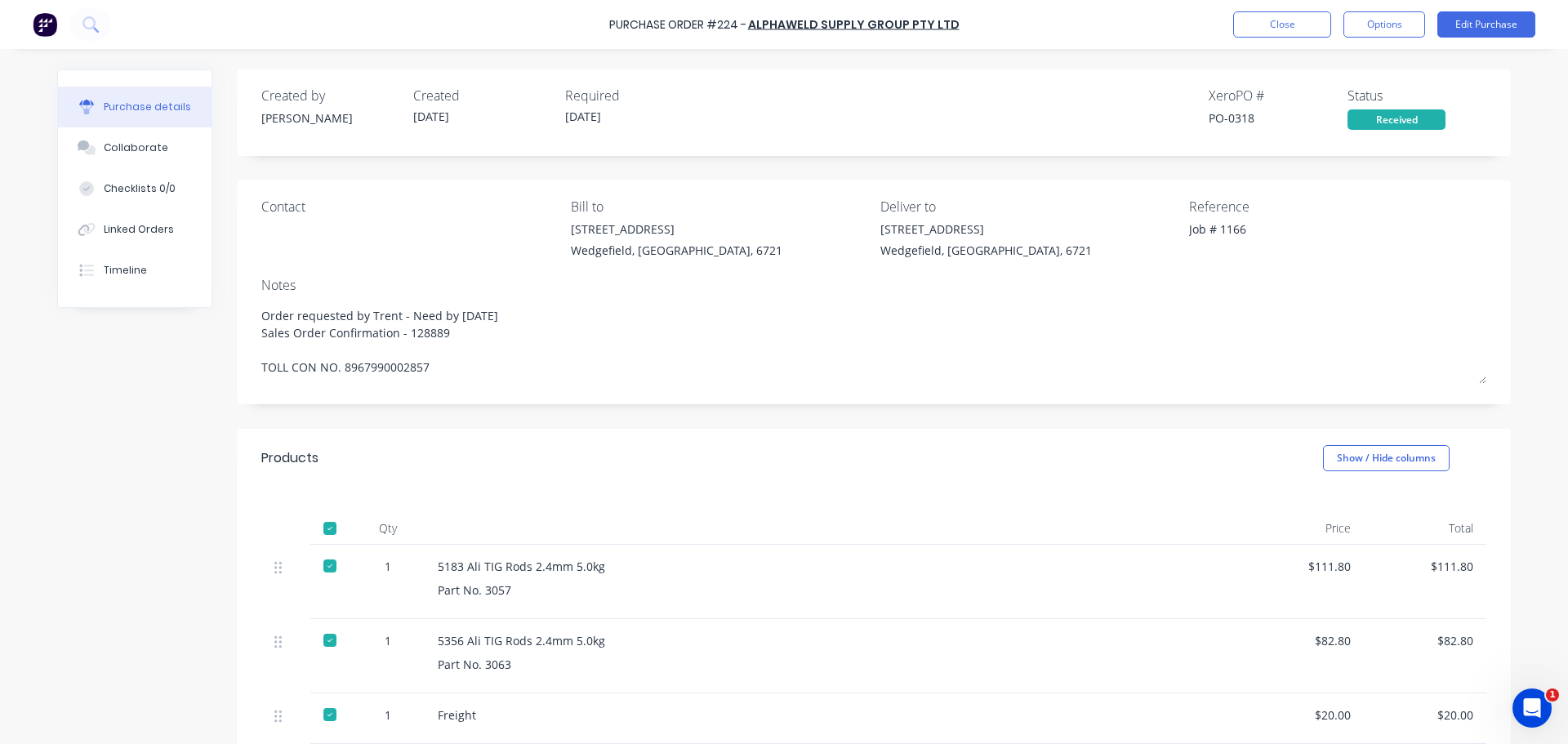
type textarea "x"
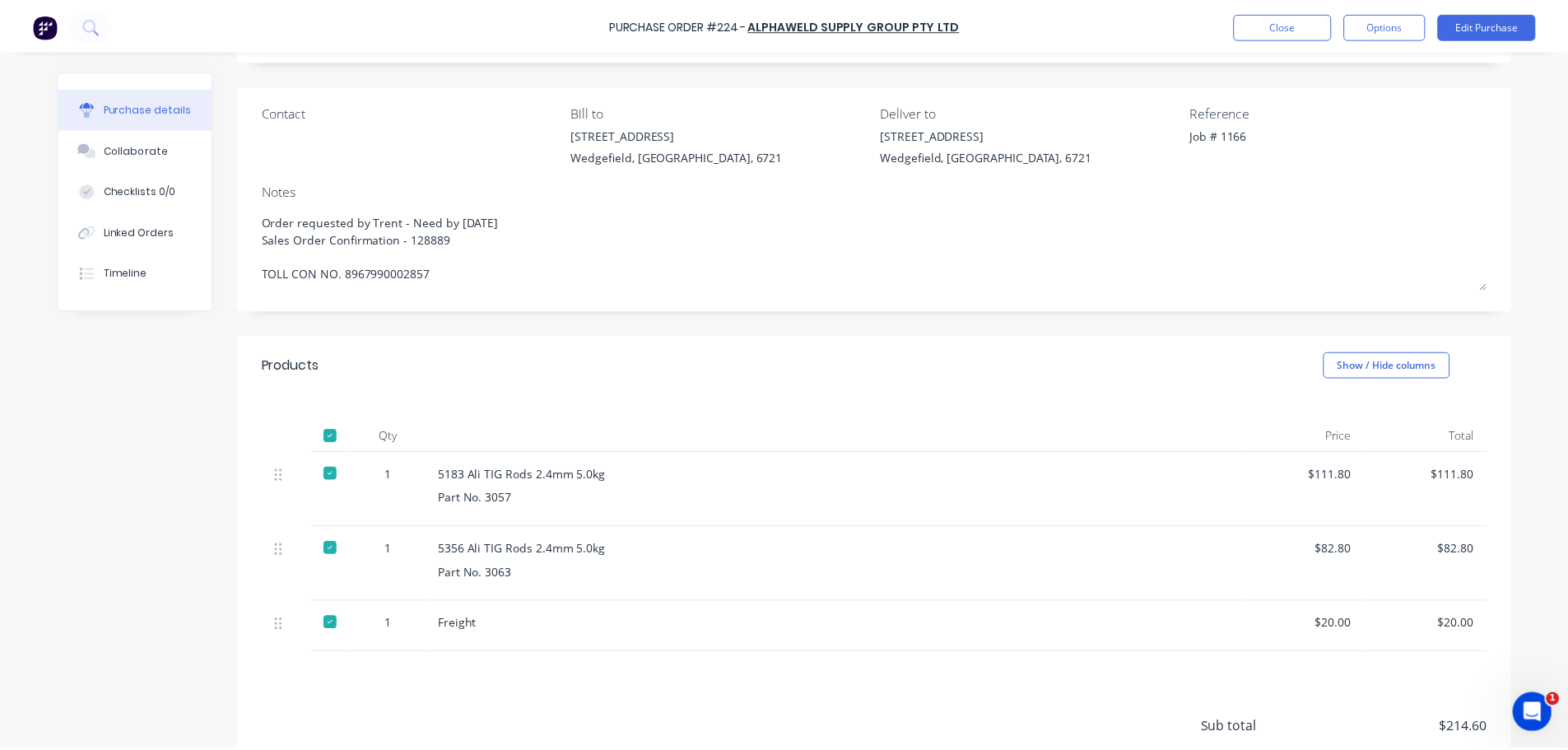
scroll to position [234, 0]
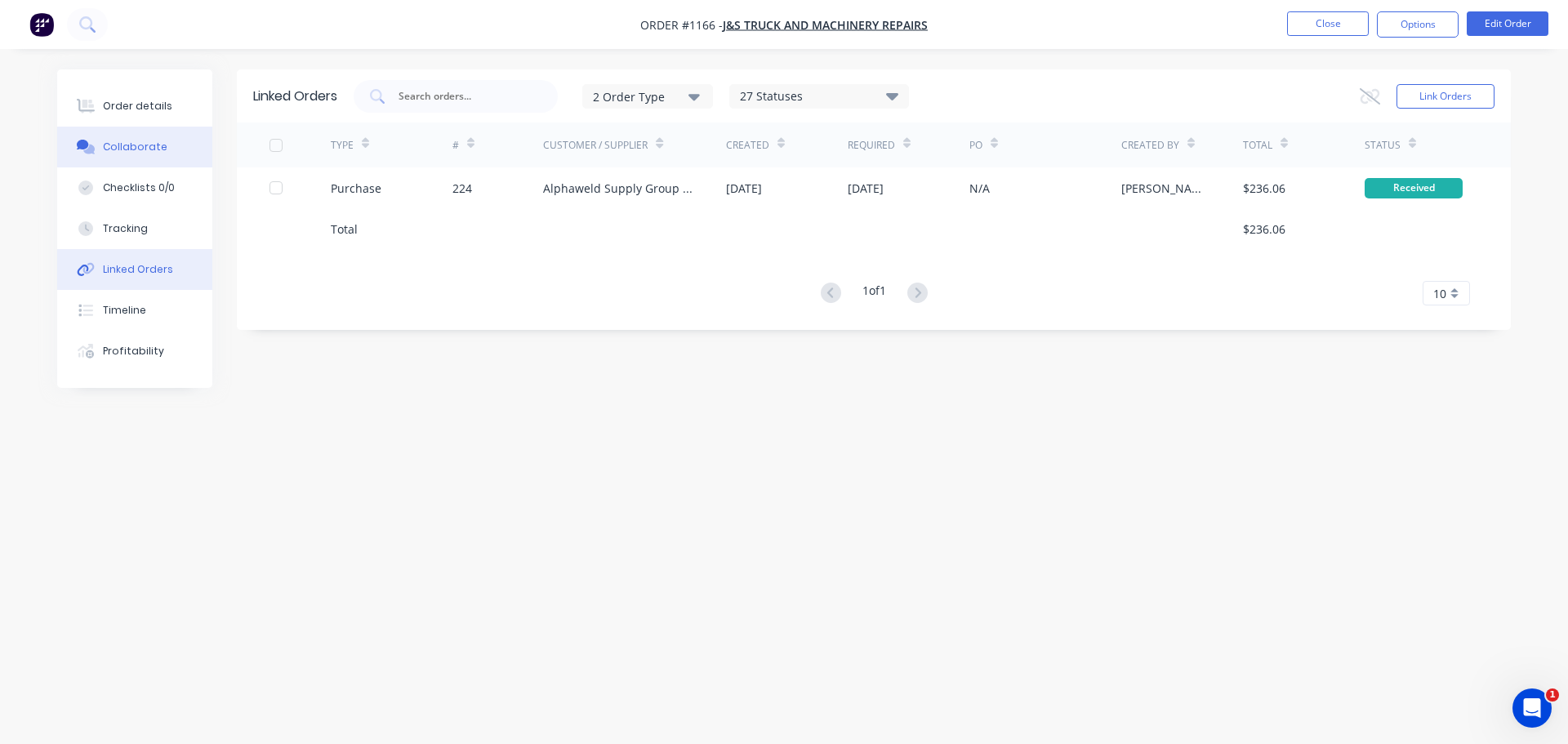
click at [178, 139] on button "Collaborate" at bounding box center [134, 147] width 155 height 40
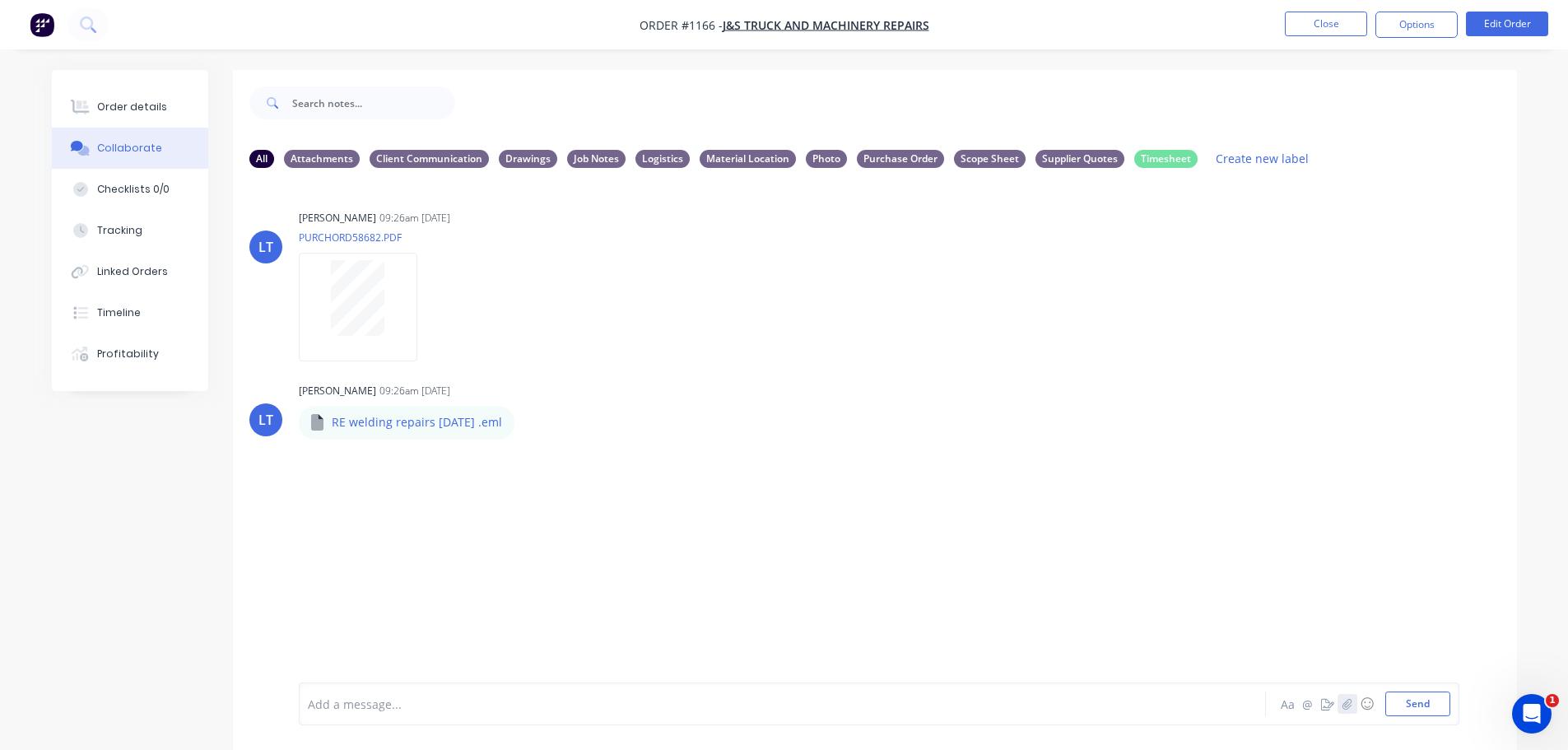
click at [1355, 706] on button "button" at bounding box center [1348, 703] width 19 height 19
click at [1437, 702] on button "Send" at bounding box center [1418, 703] width 65 height 24
click at [429, 572] on icon "button" at bounding box center [431, 565] width 5 height 19
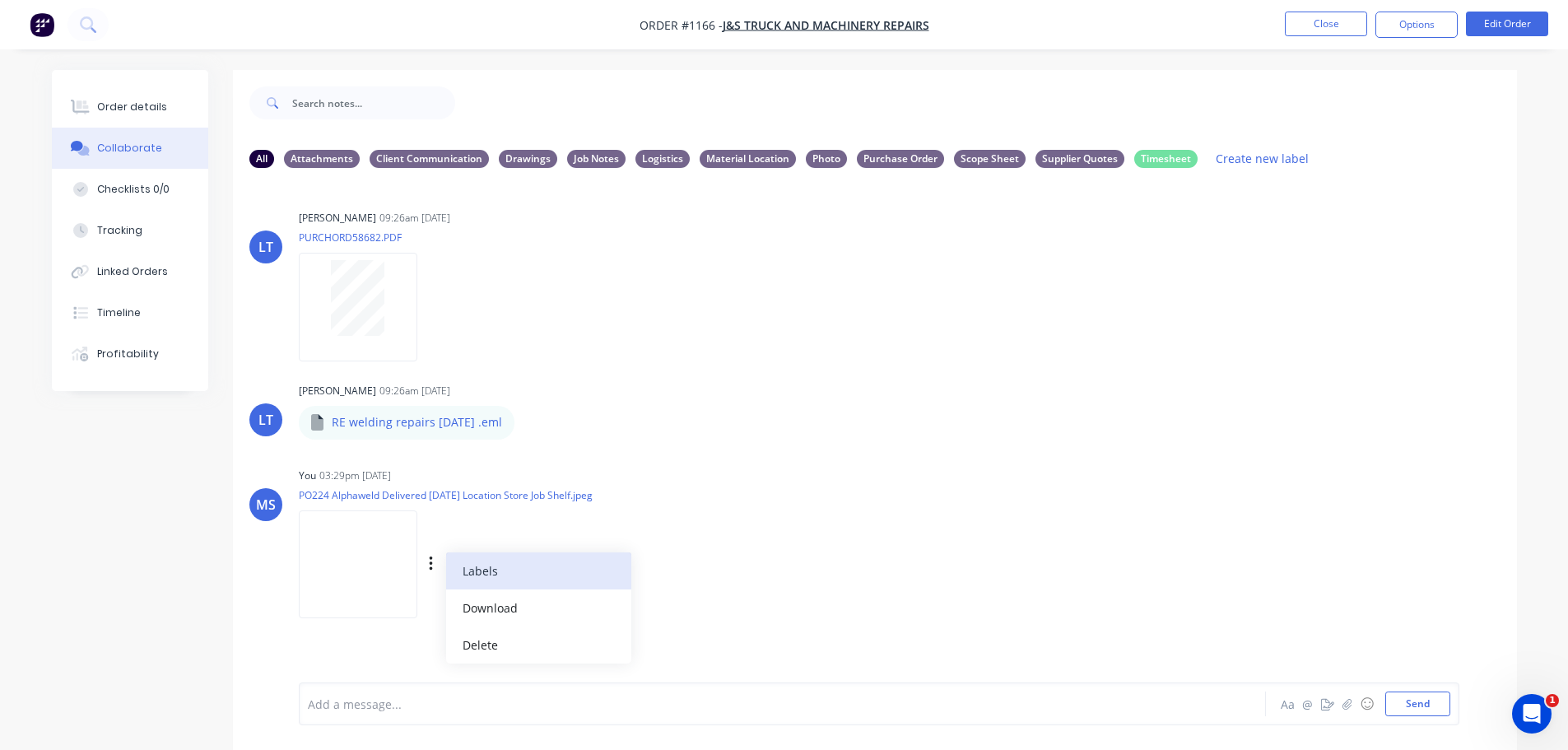
click at [478, 578] on button "Labels" at bounding box center [538, 571] width 185 height 37
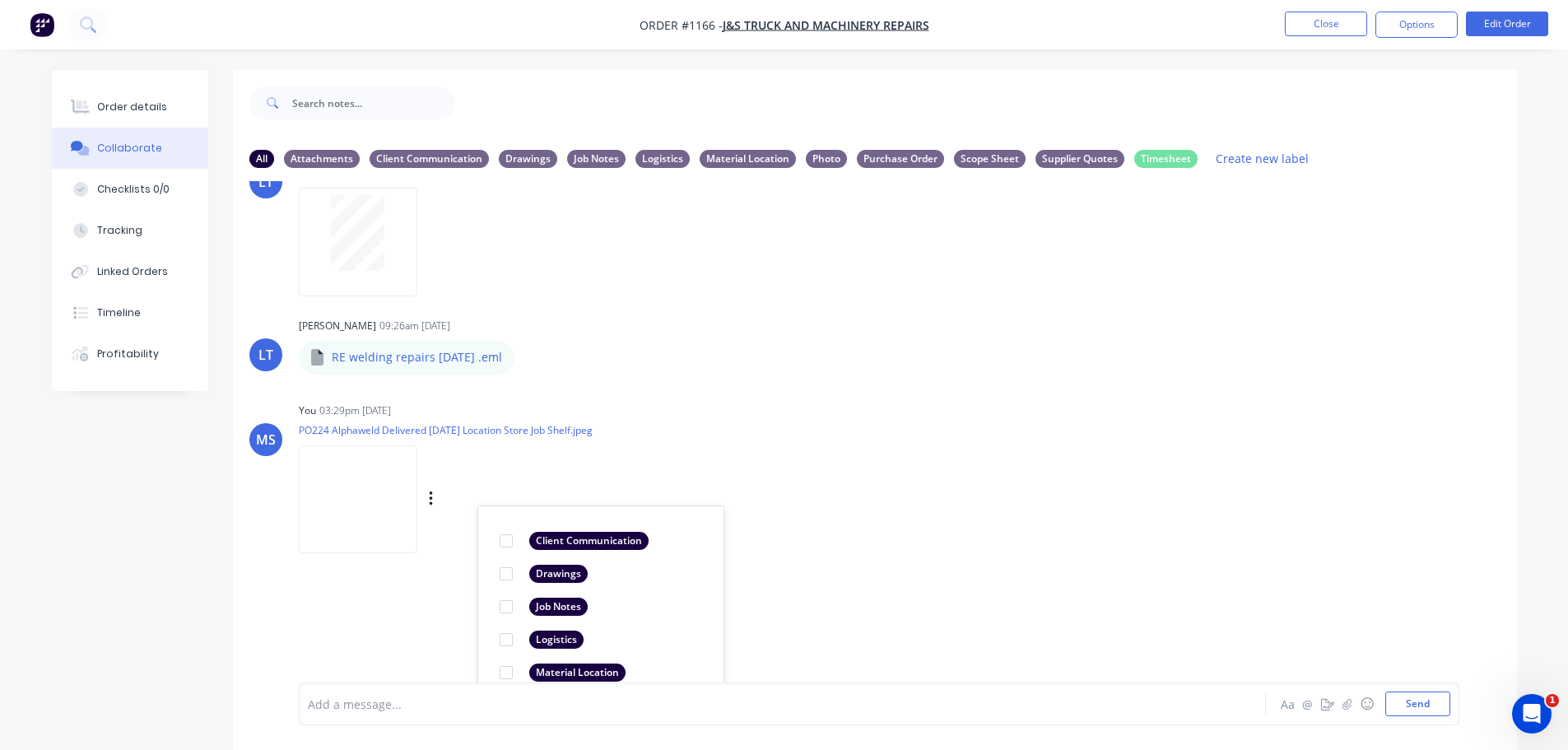
scroll to position [165, 0]
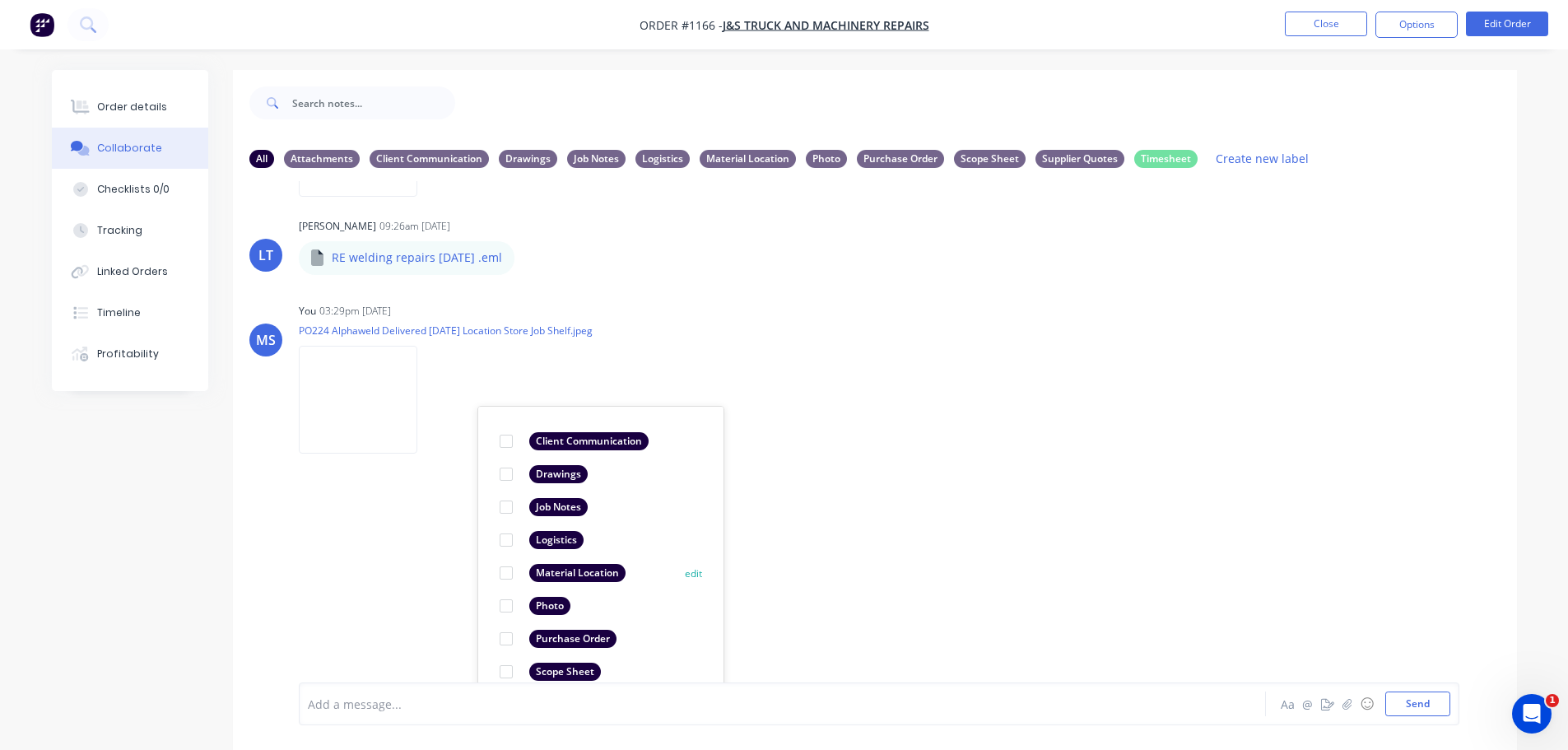
click at [545, 567] on div "Material Location" at bounding box center [577, 573] width 96 height 18
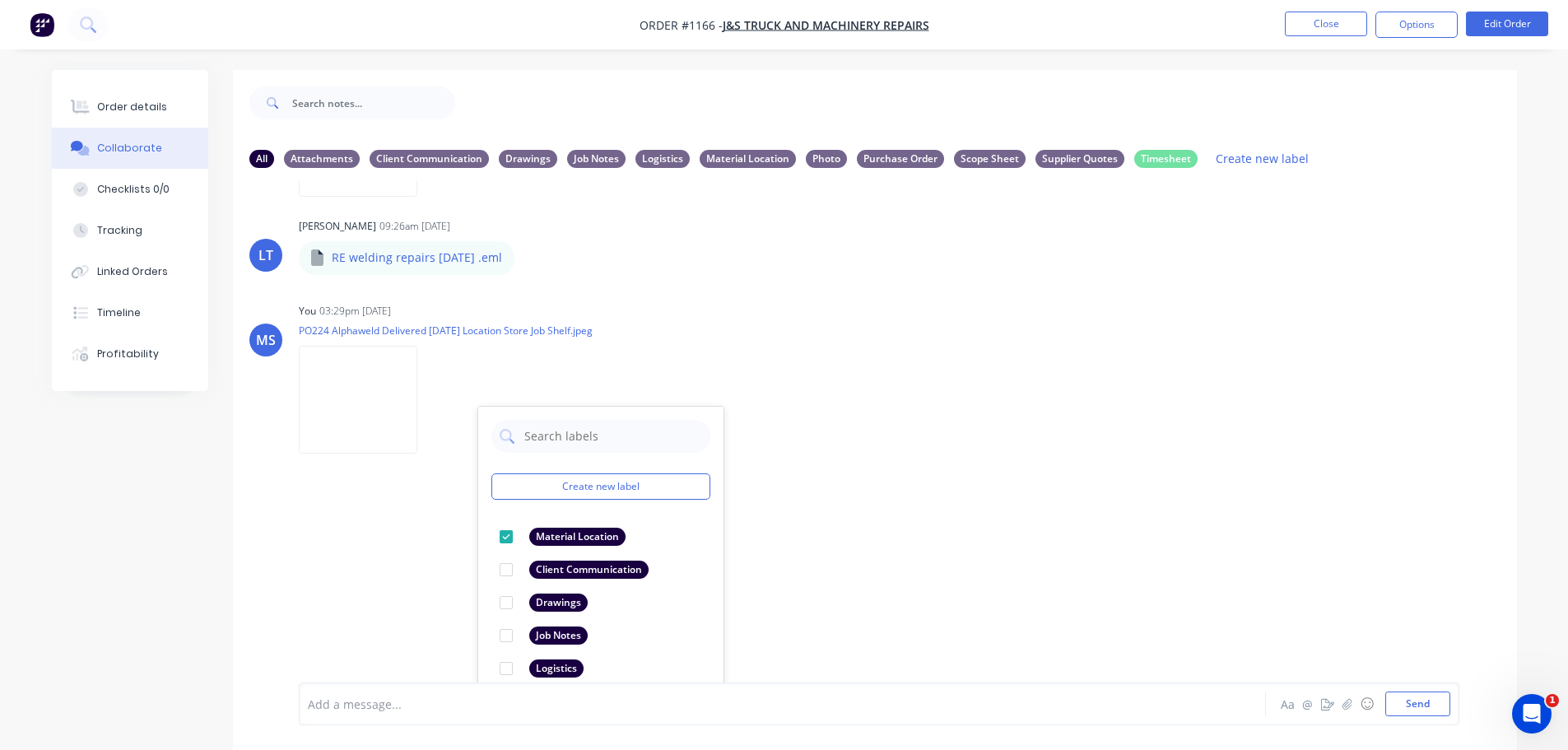
click at [942, 510] on div "LT Leya Thompson 09:26am 29/09/25 PURCHORD58682.PDF Labels Download LT Leya Tho…" at bounding box center [874, 431] width 1284 height 501
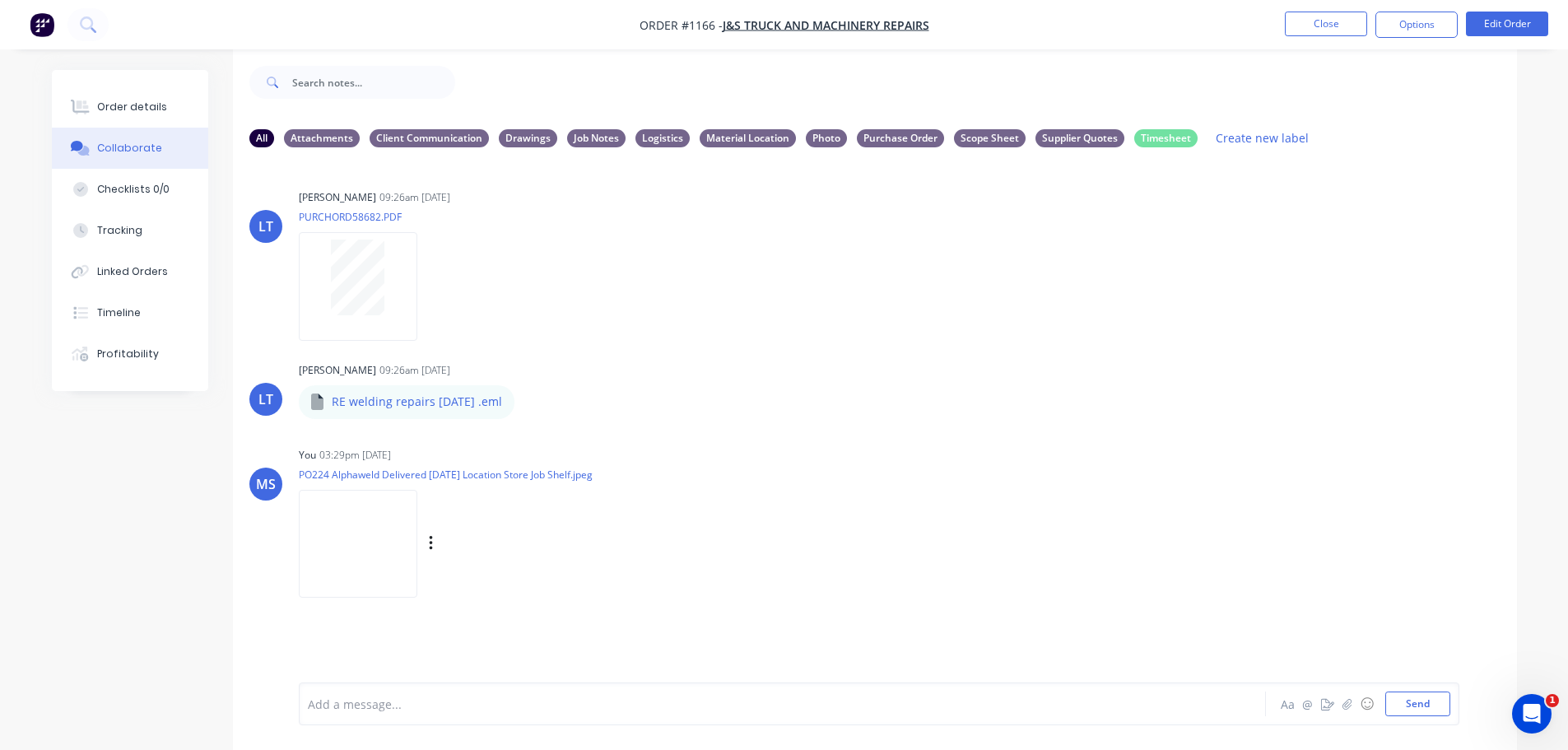
scroll to position [24, 0]
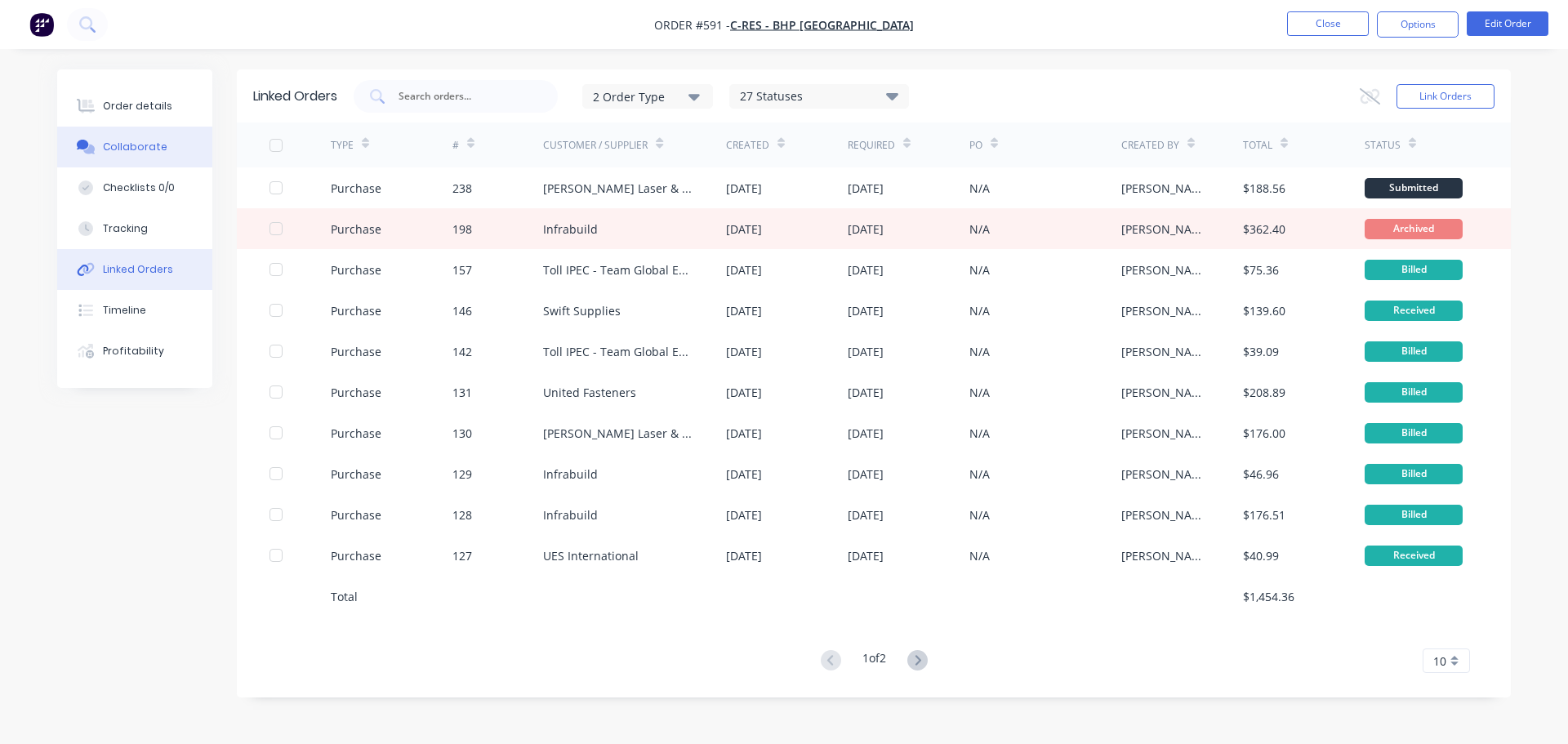
drag, startPoint x: 189, startPoint y: 167, endPoint x: 182, endPoint y: 136, distance: 31.8
click at [188, 167] on button "Checklists 0/0" at bounding box center [134, 187] width 155 height 40
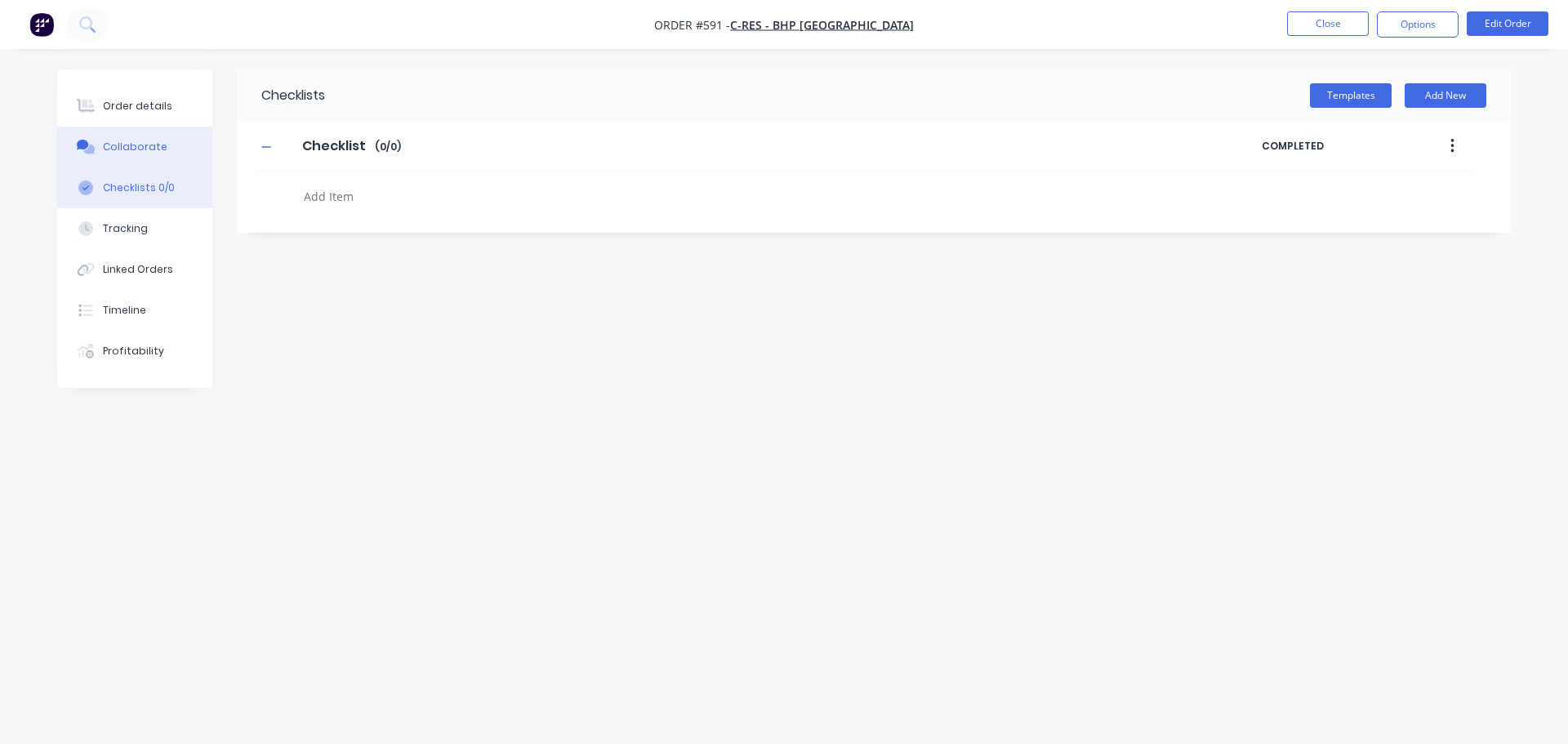
click at [177, 128] on button "Collaborate" at bounding box center [134, 147] width 155 height 40
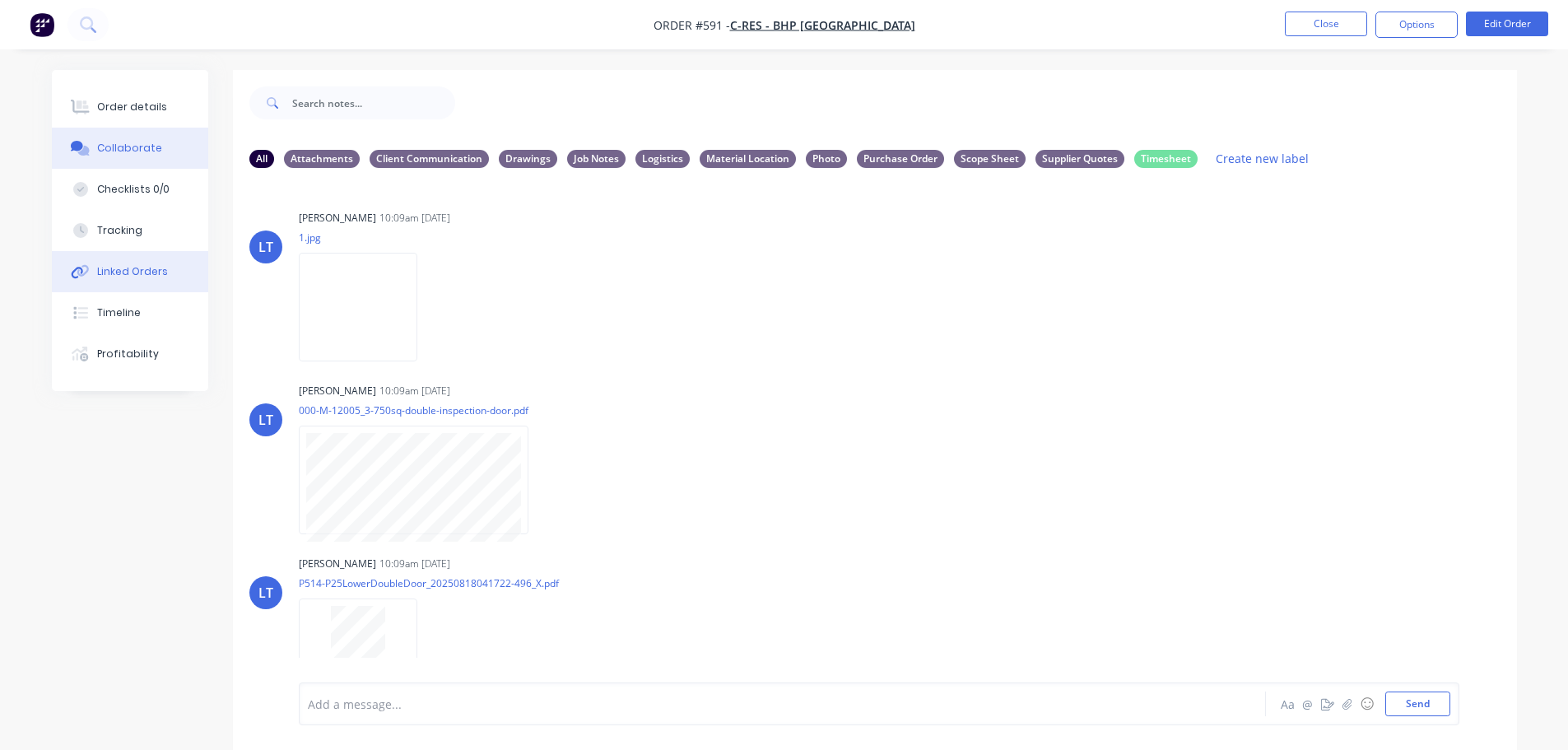
click at [138, 287] on button "Linked Orders" at bounding box center [130, 271] width 156 height 41
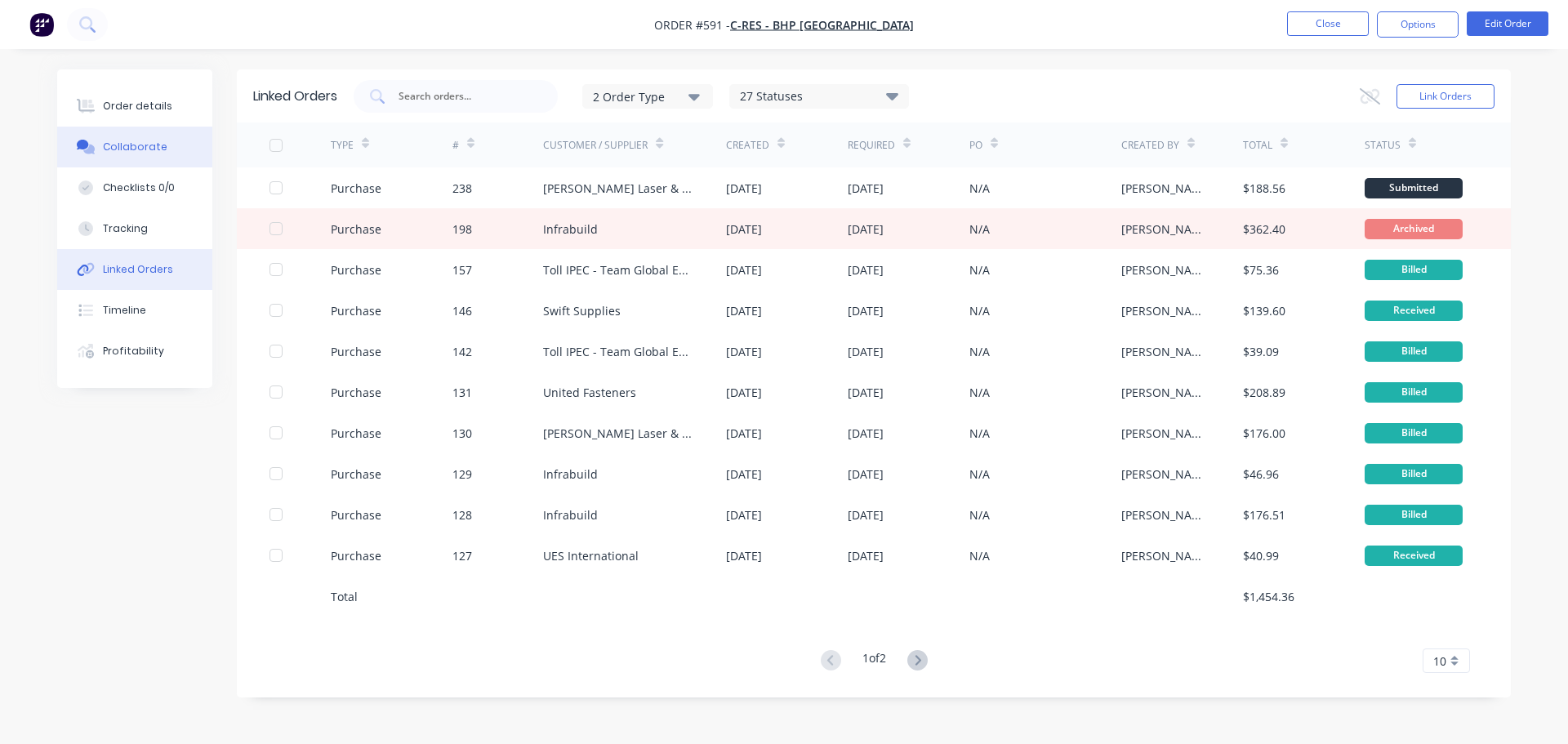
click at [148, 140] on div "Collaborate" at bounding box center [135, 146] width 64 height 14
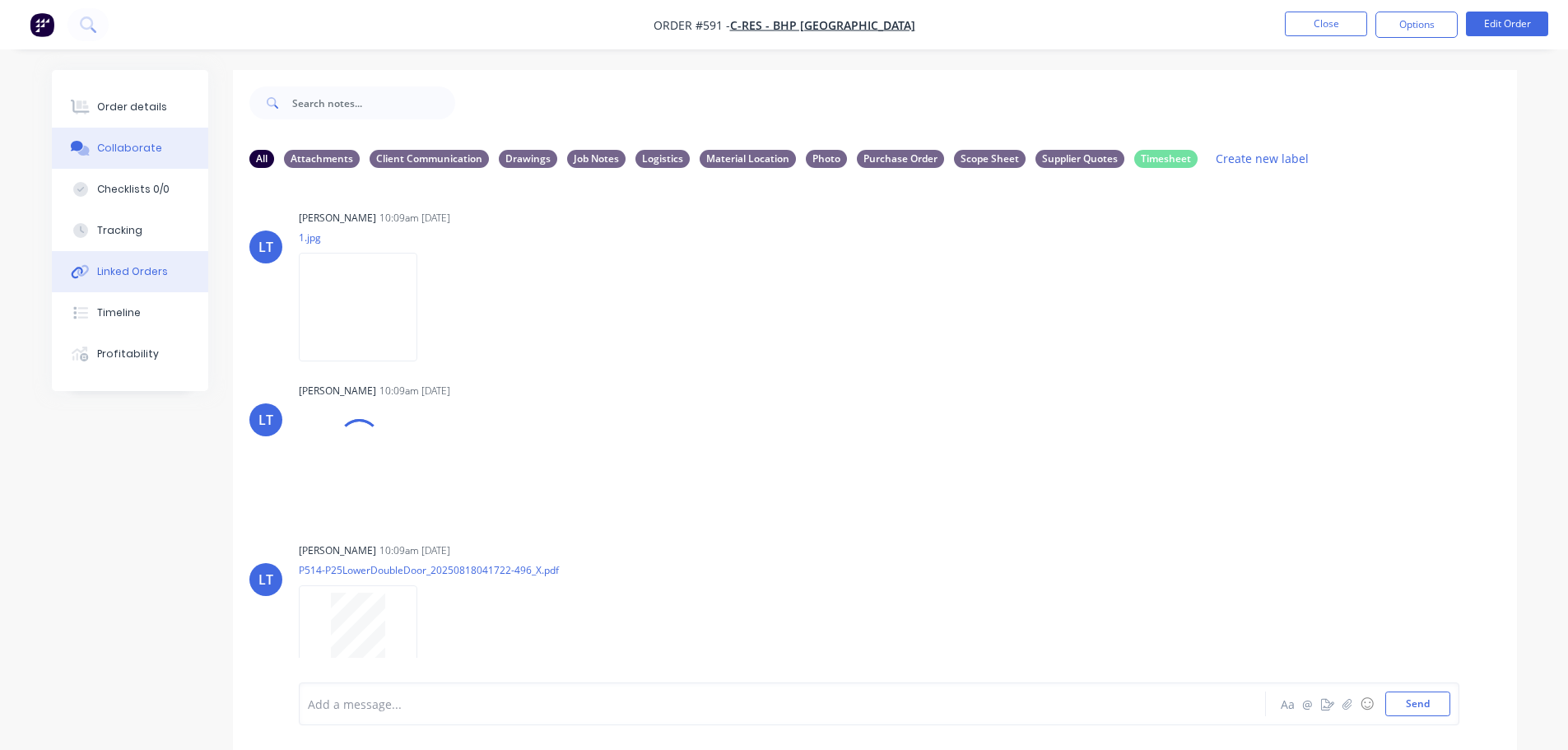
click at [85, 283] on button "Linked Orders" at bounding box center [130, 271] width 156 height 41
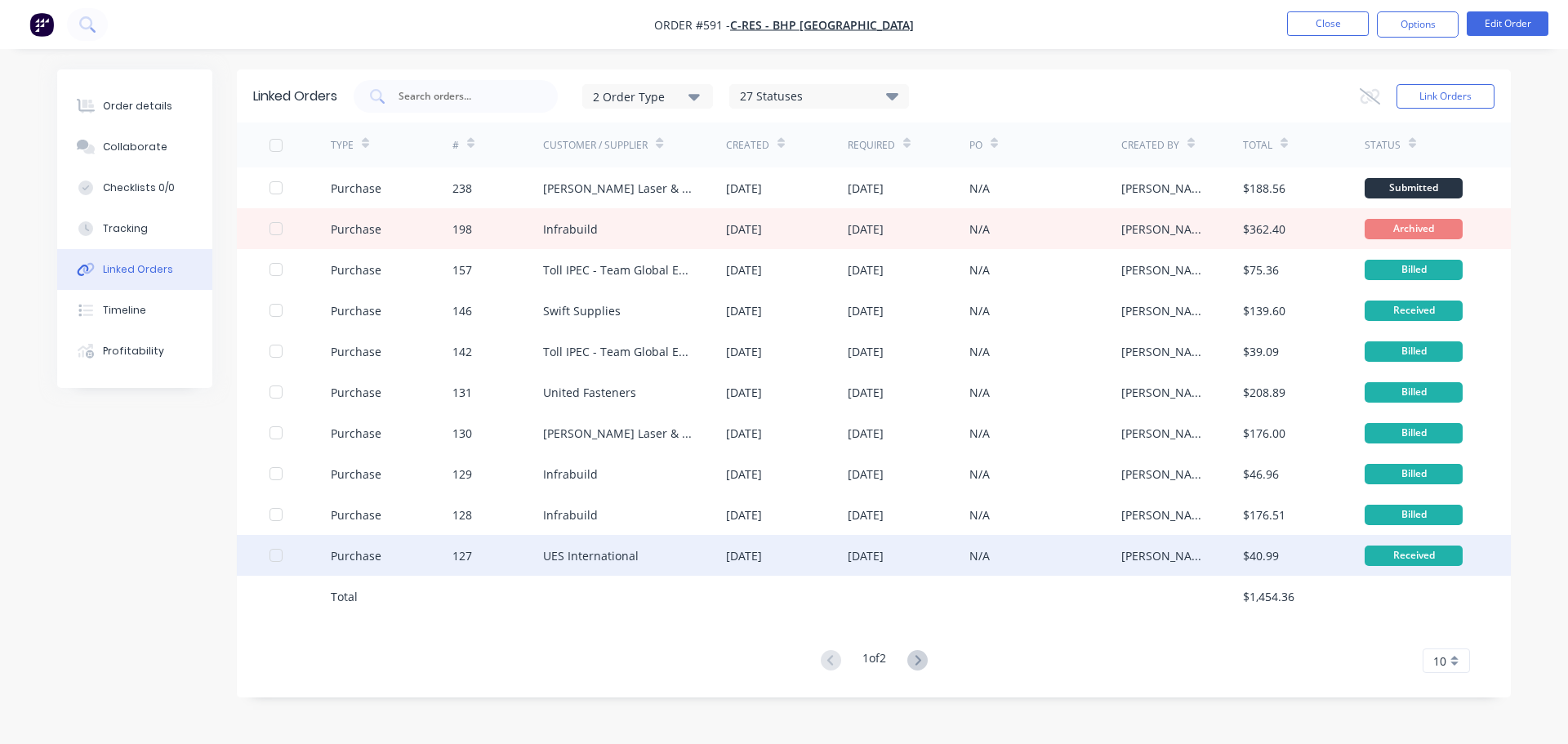
click at [411, 546] on div "Purchase" at bounding box center [391, 555] width 122 height 40
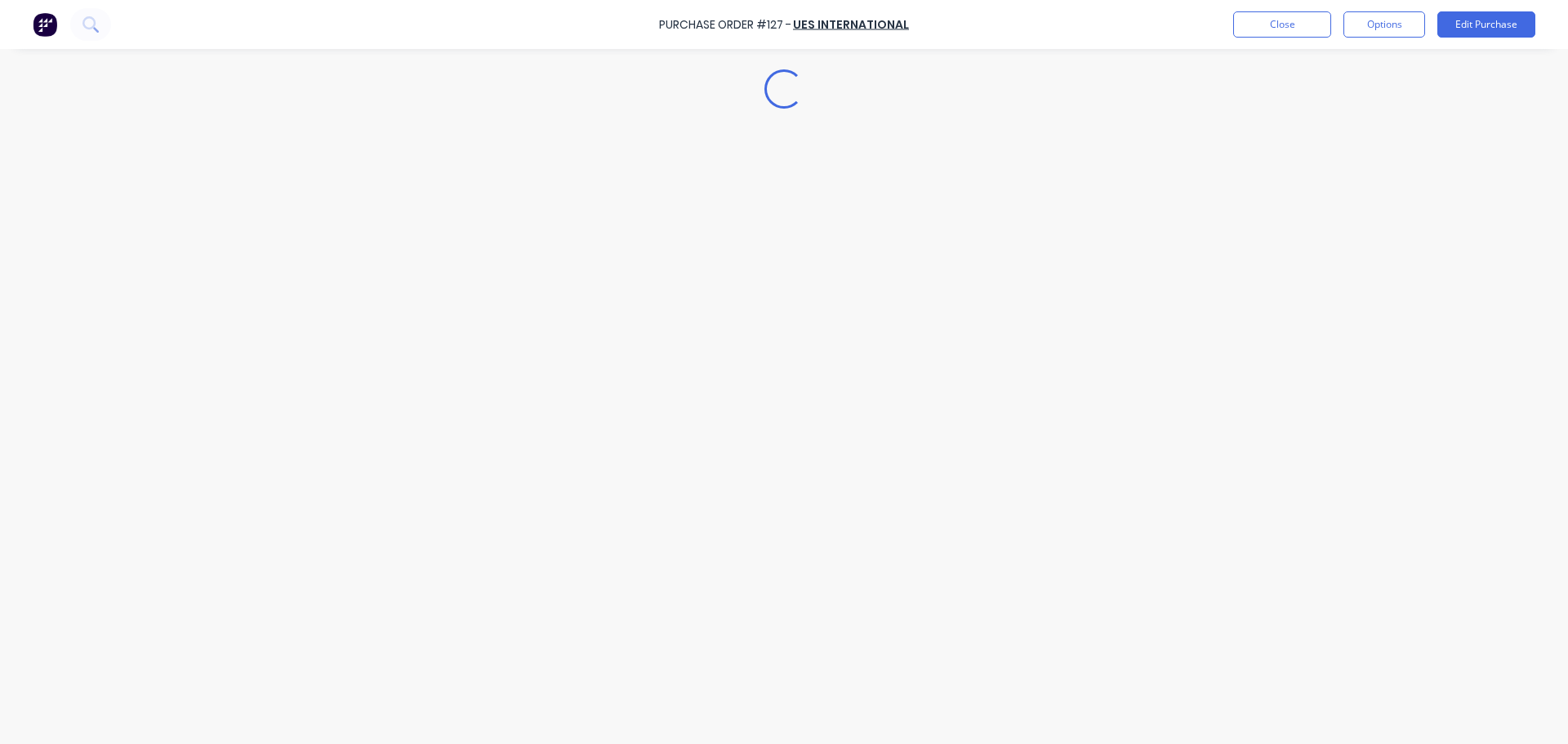
type textarea "x"
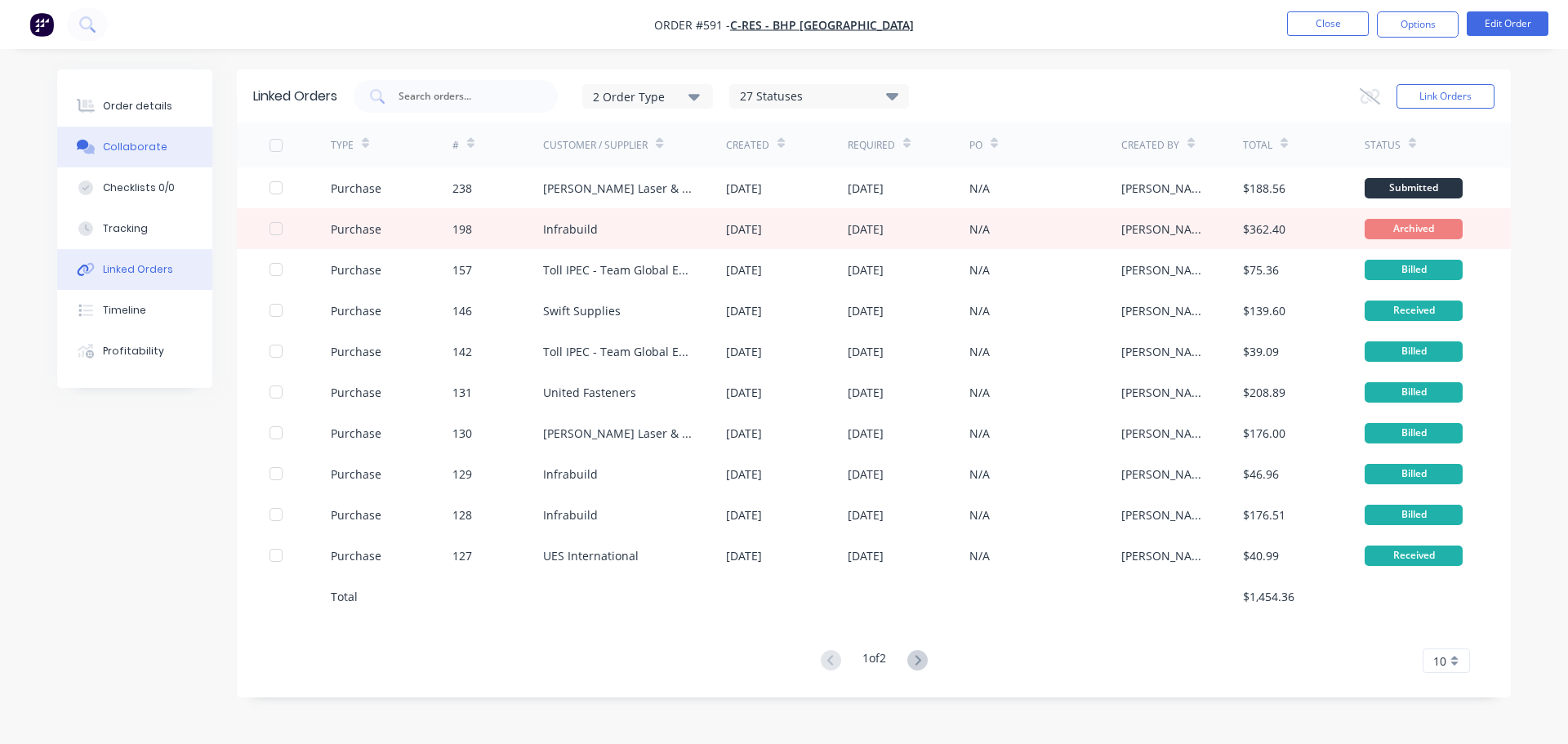
click at [155, 153] on div "Collaborate" at bounding box center [135, 146] width 64 height 14
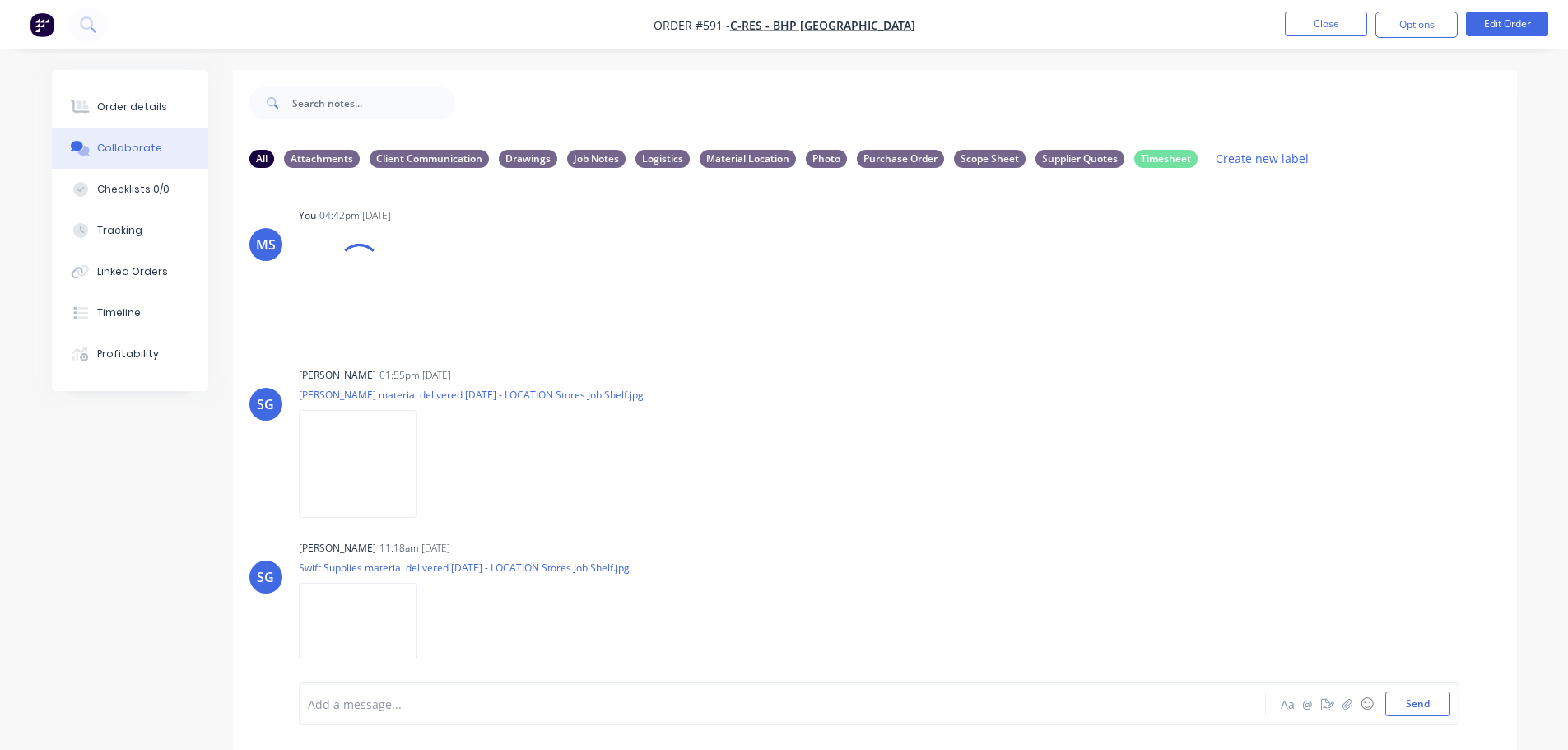
scroll to position [3123, 0]
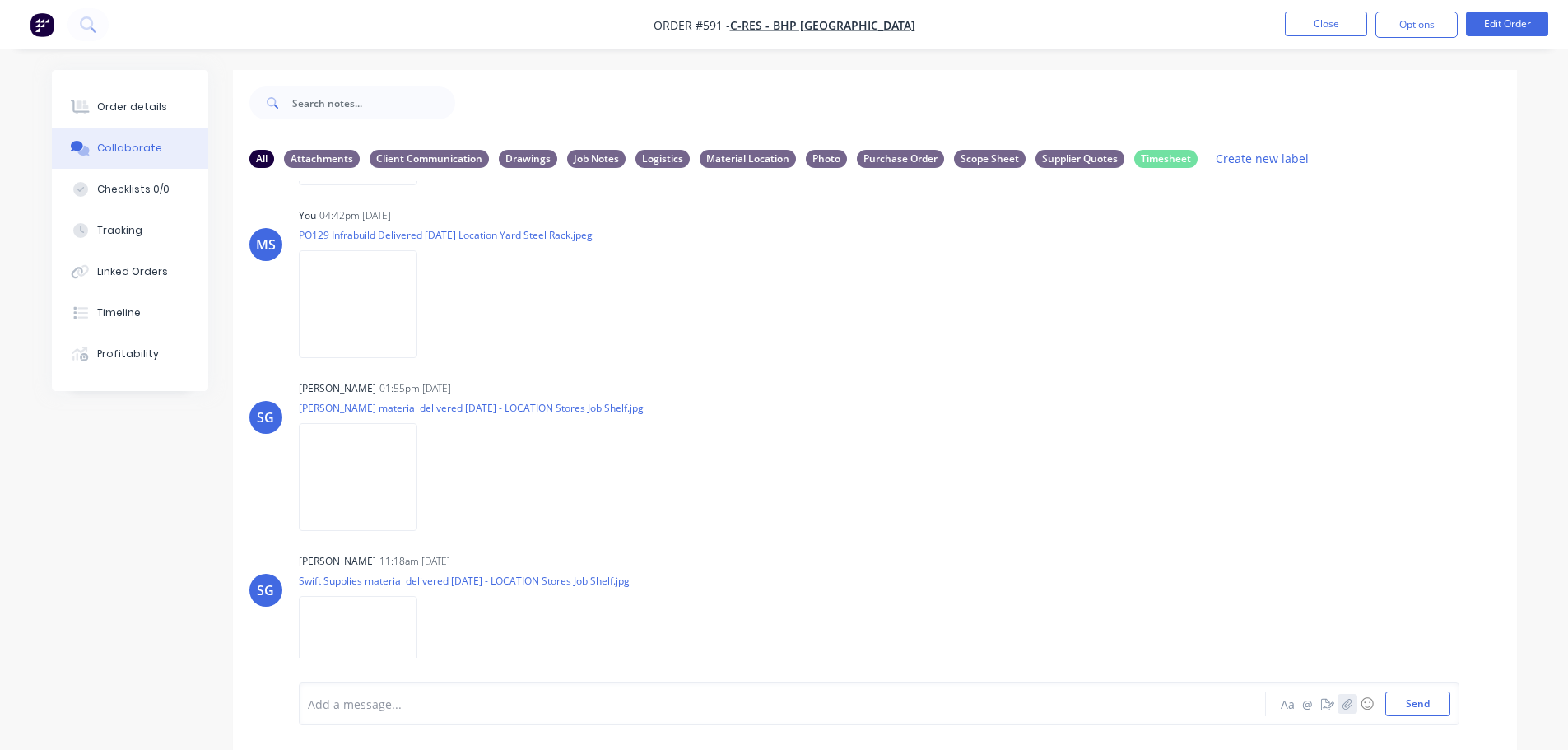
click at [1348, 704] on icon "button" at bounding box center [1347, 703] width 10 height 12
click at [1353, 704] on button "button" at bounding box center [1348, 703] width 19 height 19
click at [1418, 704] on button "Send" at bounding box center [1418, 703] width 65 height 24
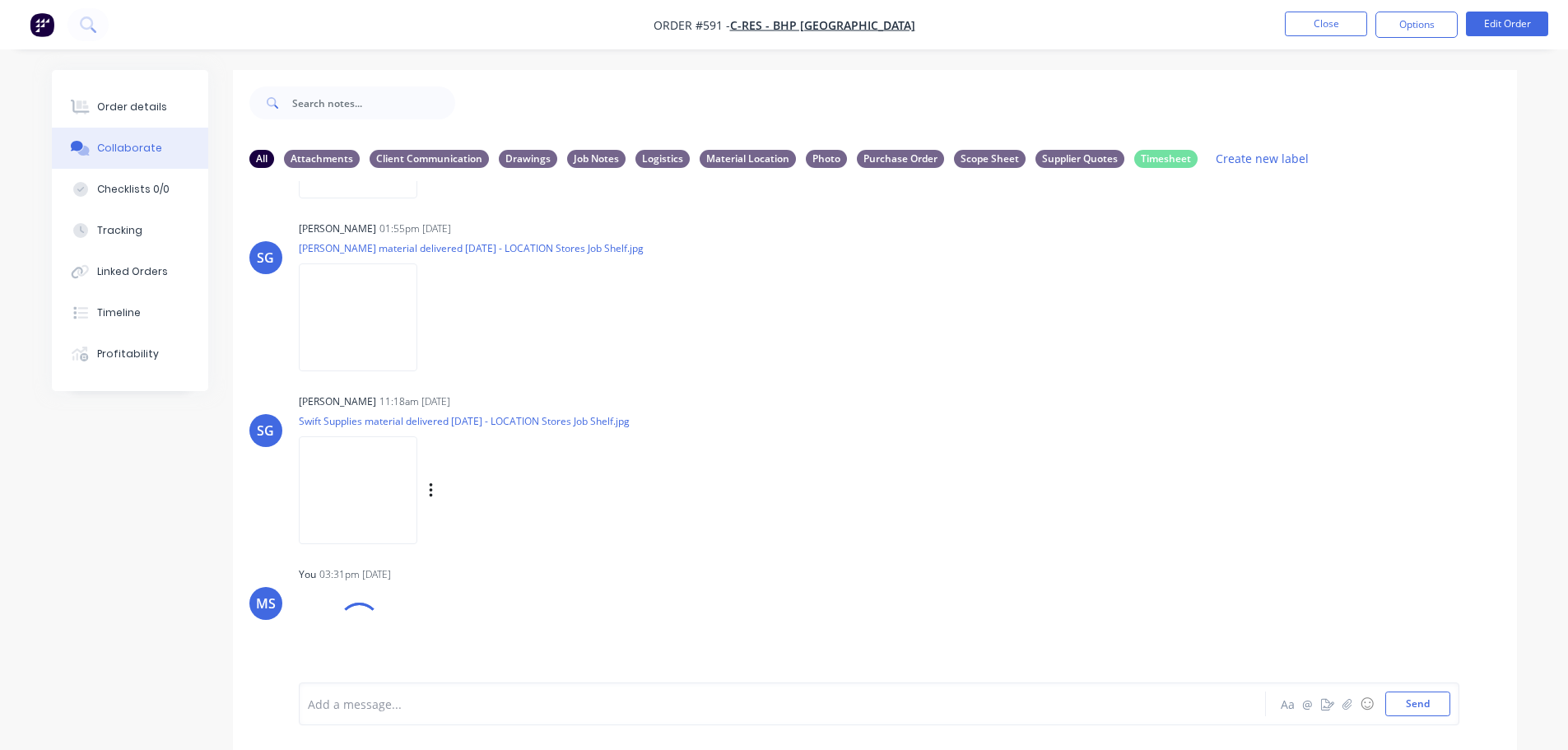
scroll to position [24, 0]
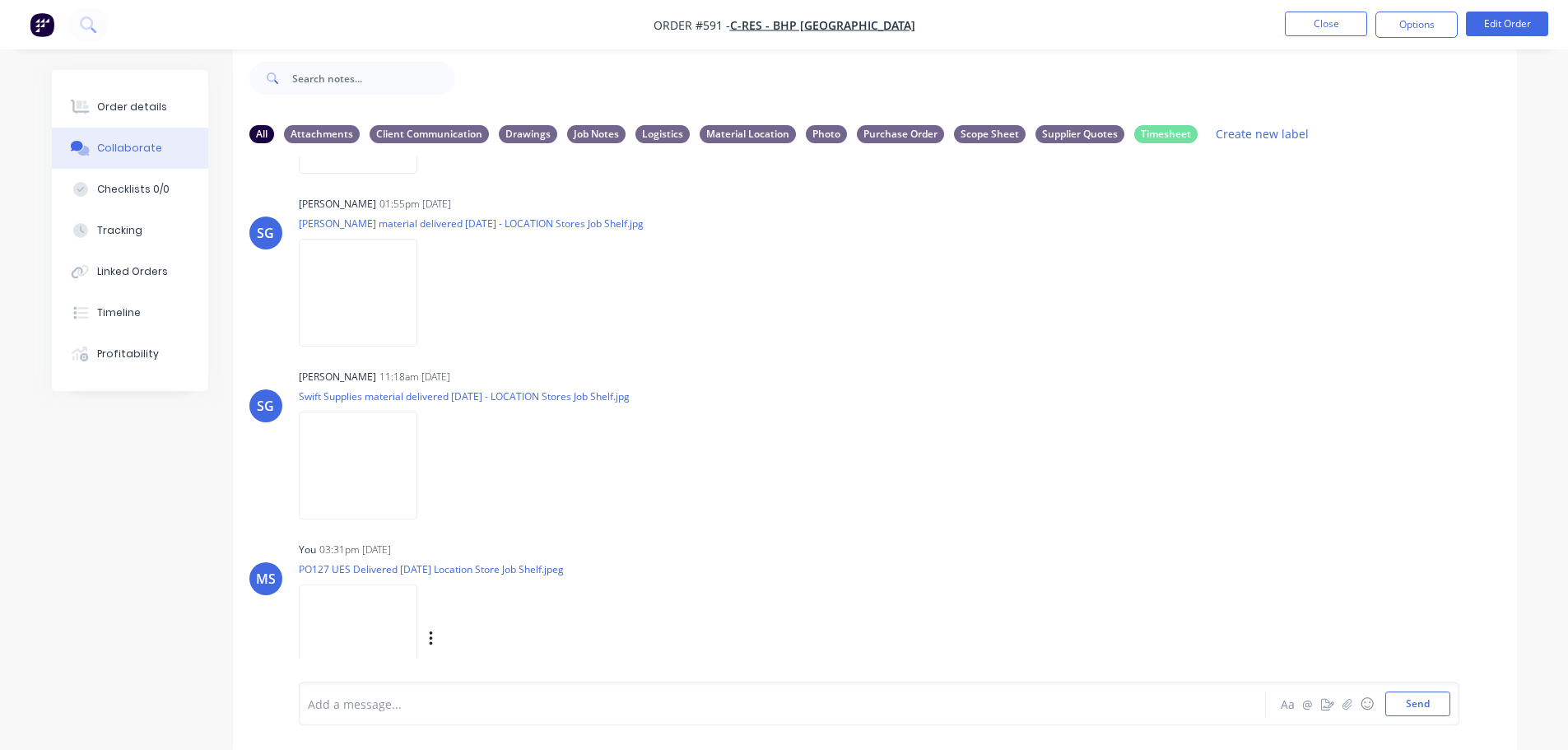
click at [425, 627] on div "Labels Download Delete" at bounding box center [517, 639] width 185 height 24
click at [432, 630] on icon "button" at bounding box center [431, 640] width 5 height 19
click at [515, 570] on button "Labels" at bounding box center [538, 578] width 185 height 37
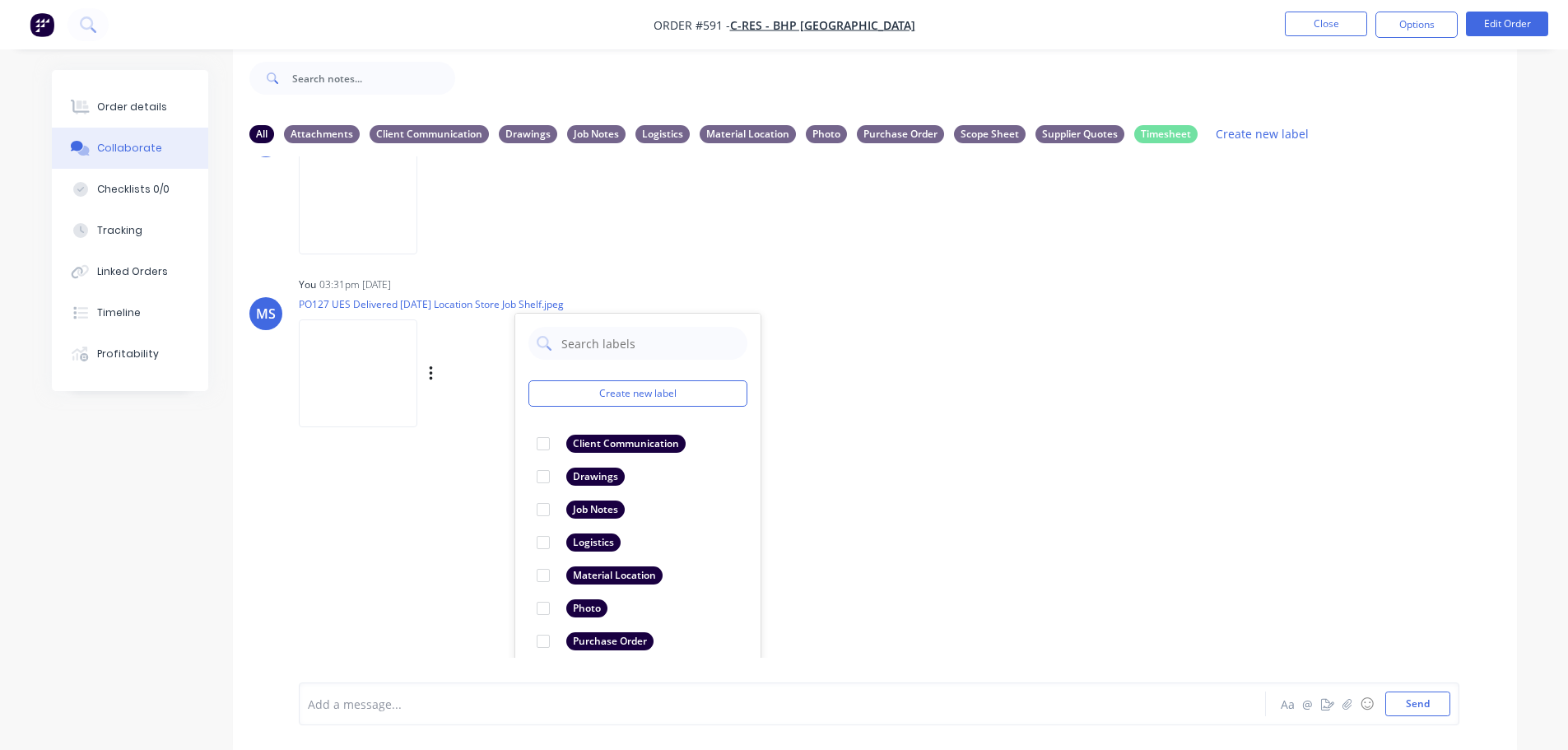
scroll to position [3549, 0]
click at [544, 558] on div at bounding box center [544, 575] width 33 height 33
click at [1013, 413] on div "LT [PERSON_NAME] 10:09am [DATE] 1.jpg Labels Download LT [PERSON_NAME] 10:09am …" at bounding box center [874, 406] width 1284 height 501
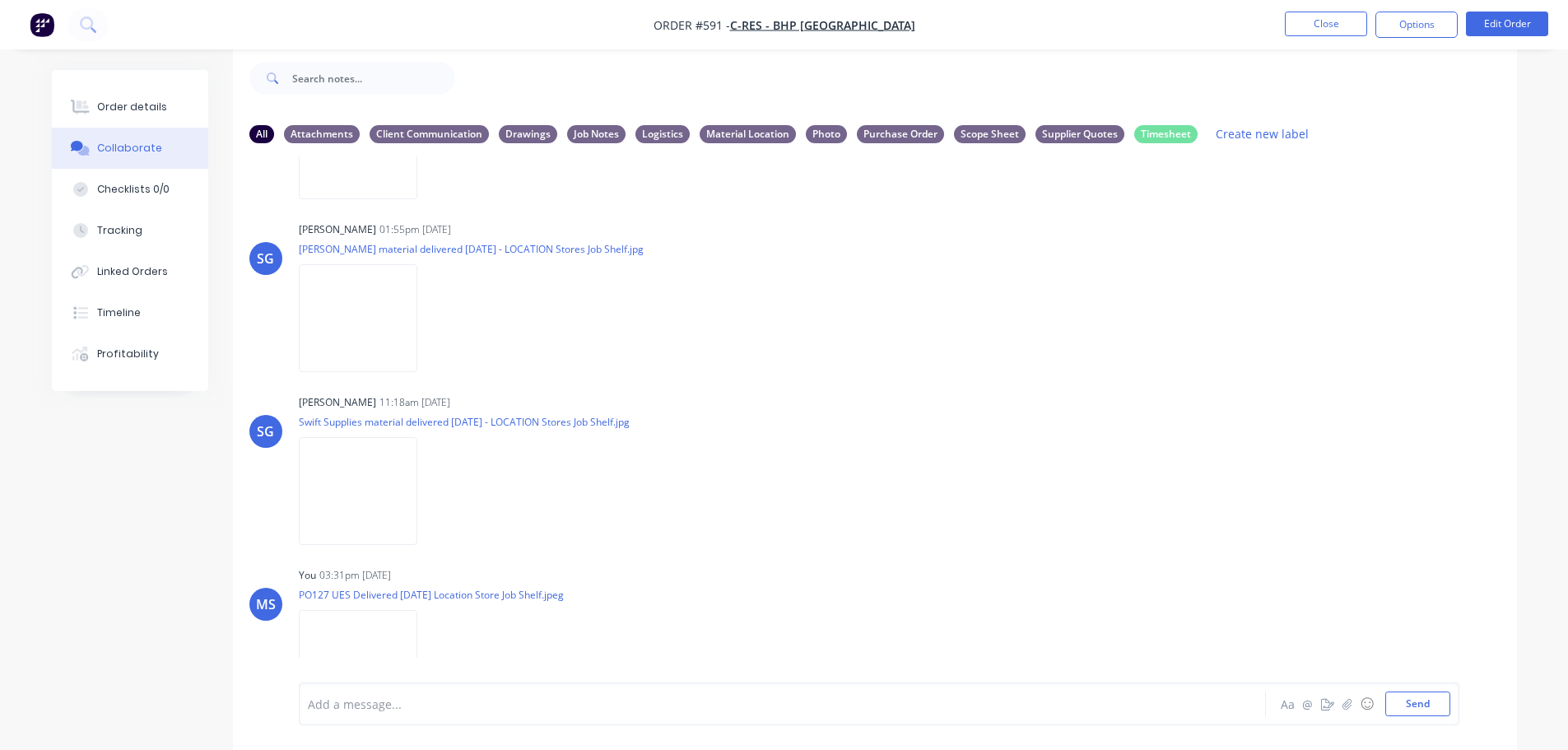
scroll to position [3309, 0]
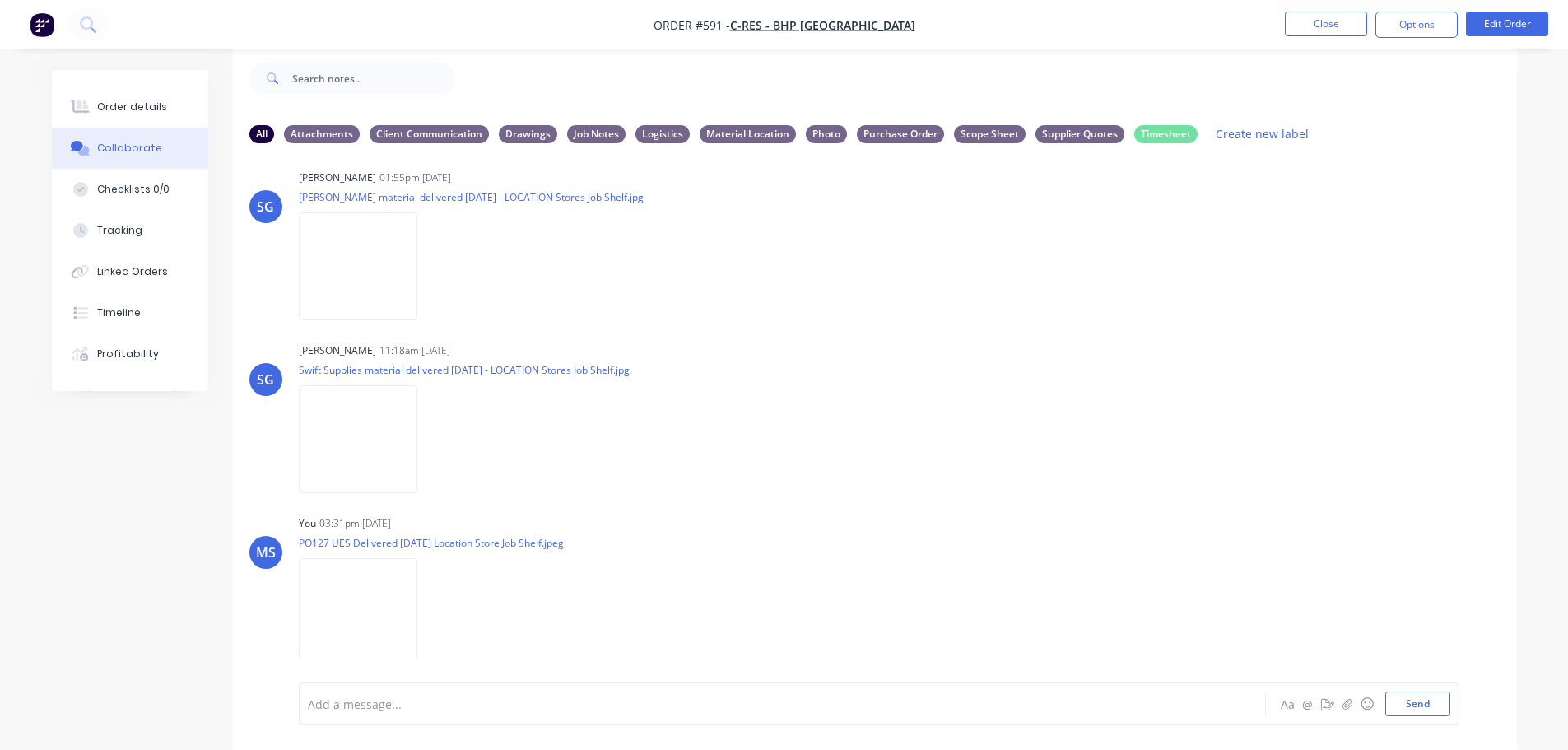
click at [0, 0] on button "button" at bounding box center [0, 0] width 0 height 0
click at [0, 0] on button "Labels" at bounding box center [0, 0] width 0 height 0
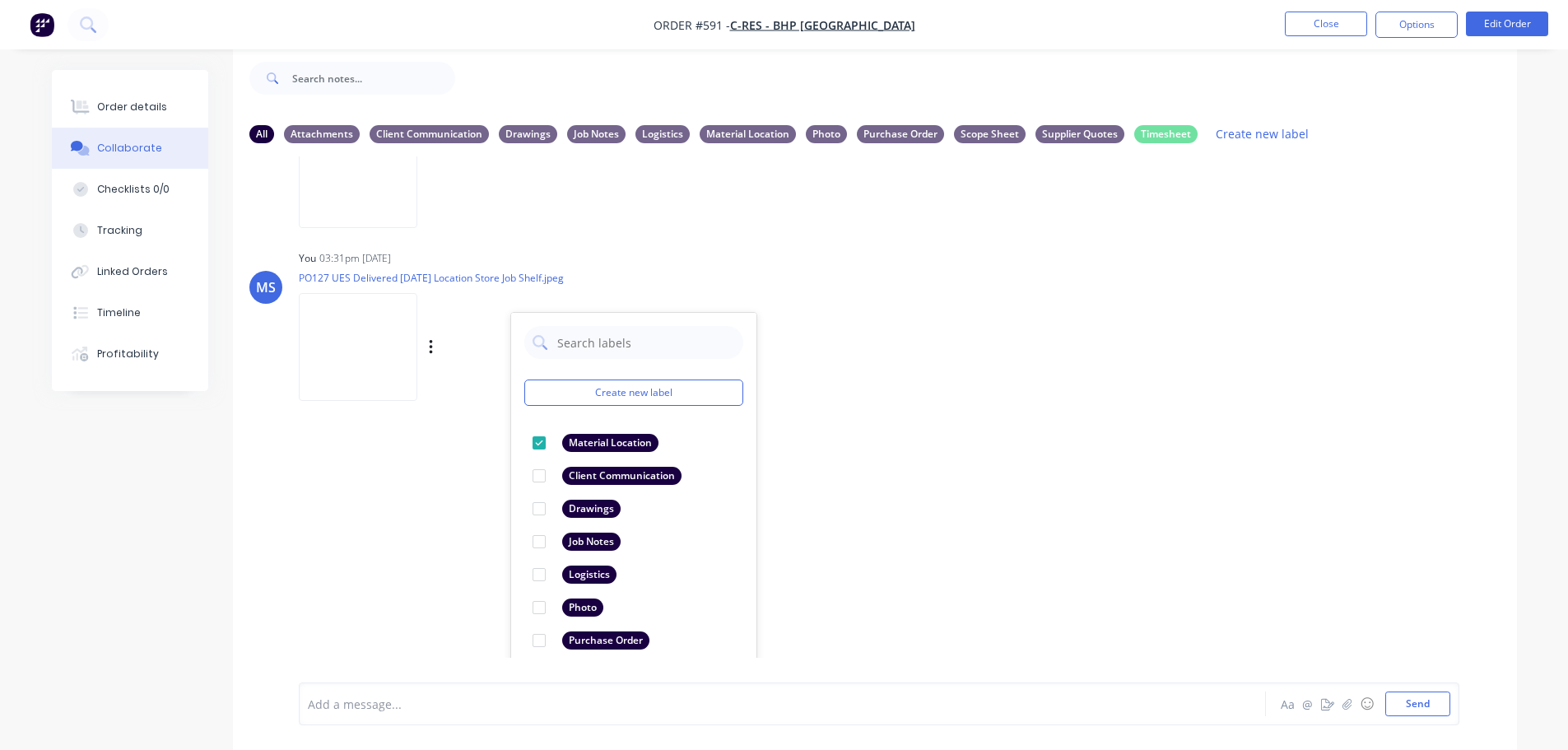
click at [851, 364] on div "LT [PERSON_NAME] 10:09am [DATE] 1.jpg Labels Download LT [PERSON_NAME] 10:09am …" at bounding box center [874, 406] width 1284 height 501
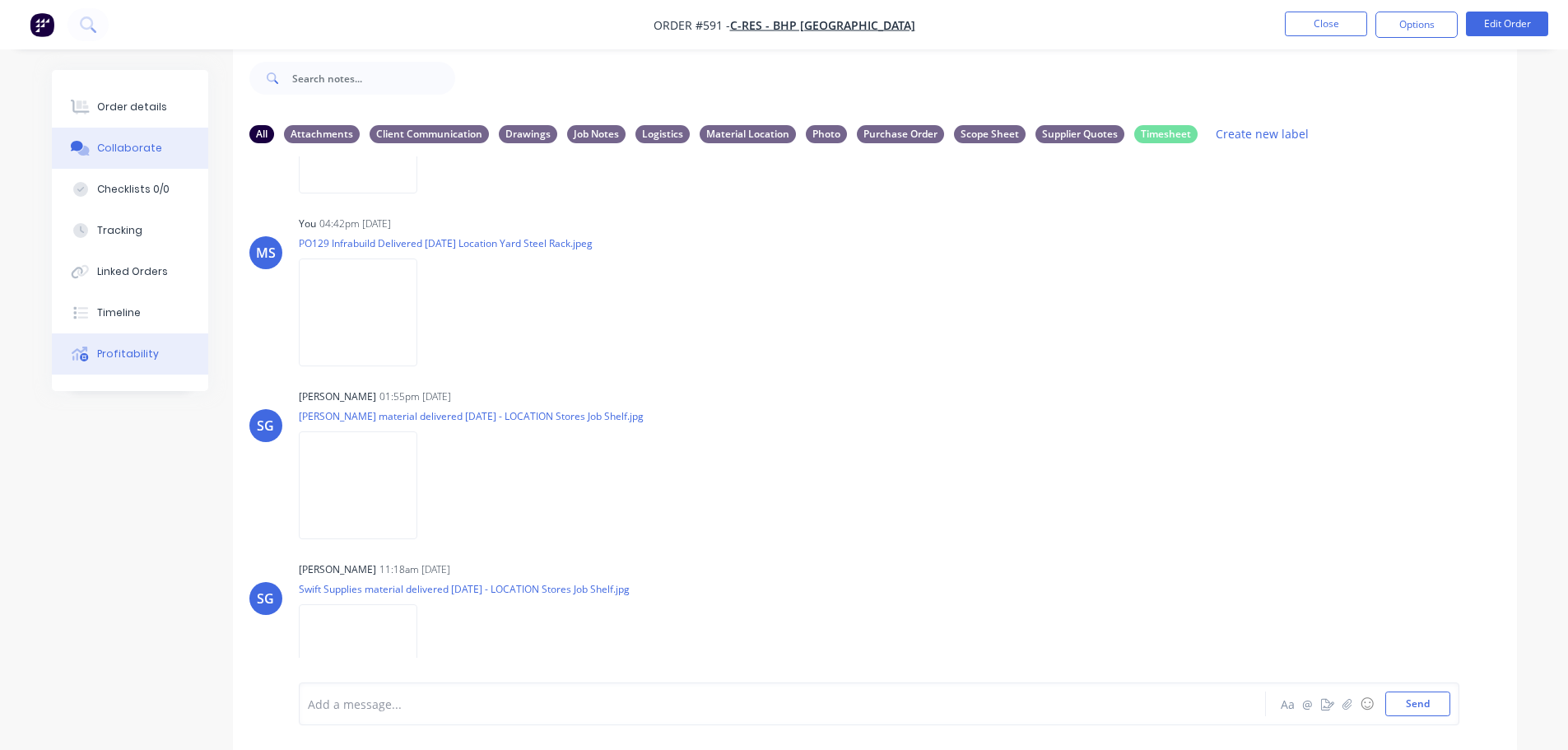
scroll to position [3062, 0]
